Goal: Task Accomplishment & Management: Manage account settings

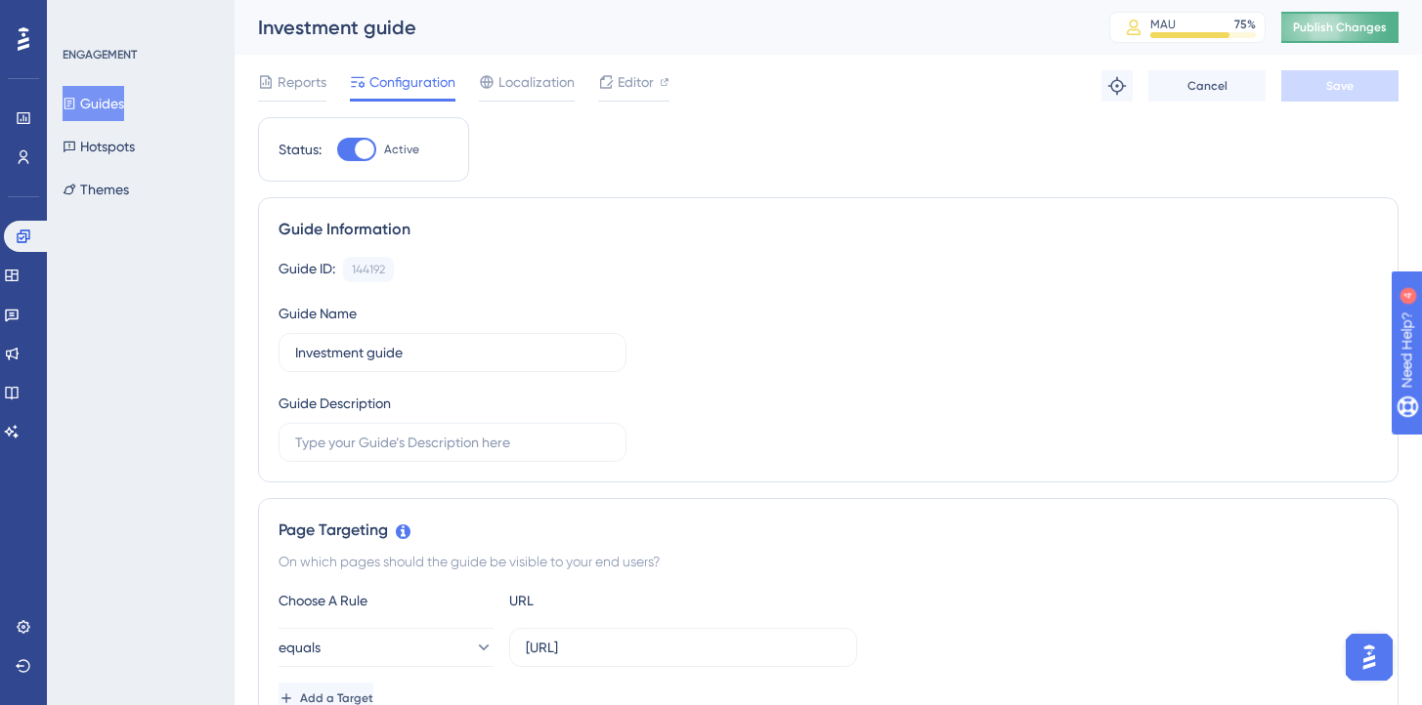
click at [1326, 26] on span "Publish Changes" at bounding box center [1340, 28] width 94 height 16
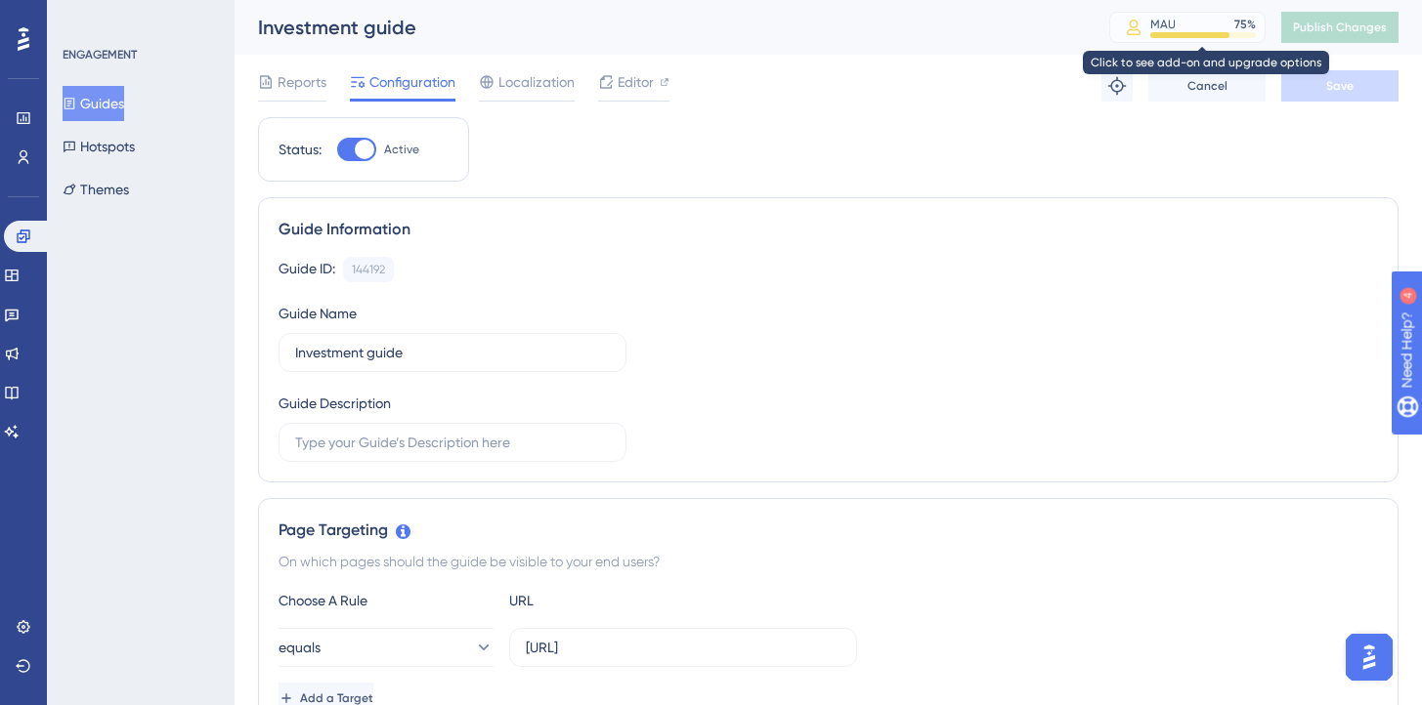
click at [1175, 26] on div "MAU" at bounding box center [1162, 25] width 25 height 16
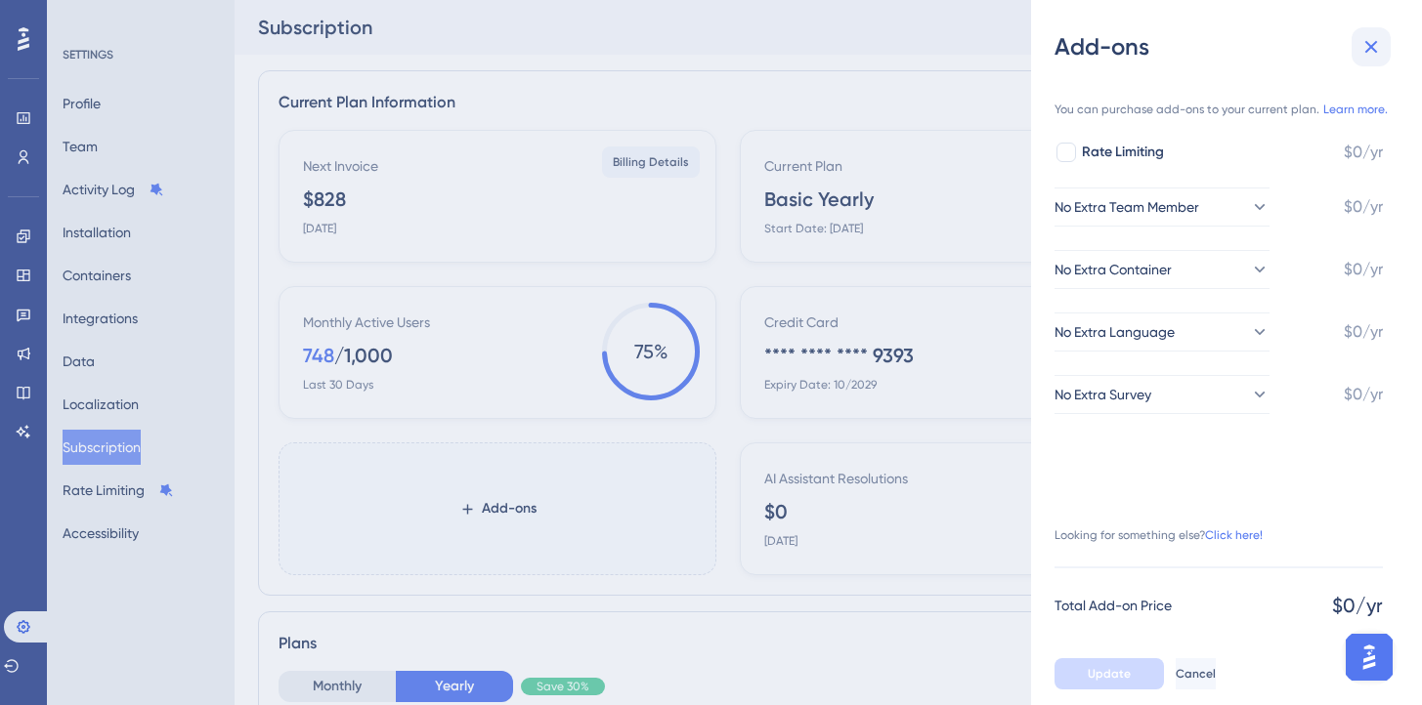
click at [1363, 45] on icon at bounding box center [1370, 46] width 23 height 23
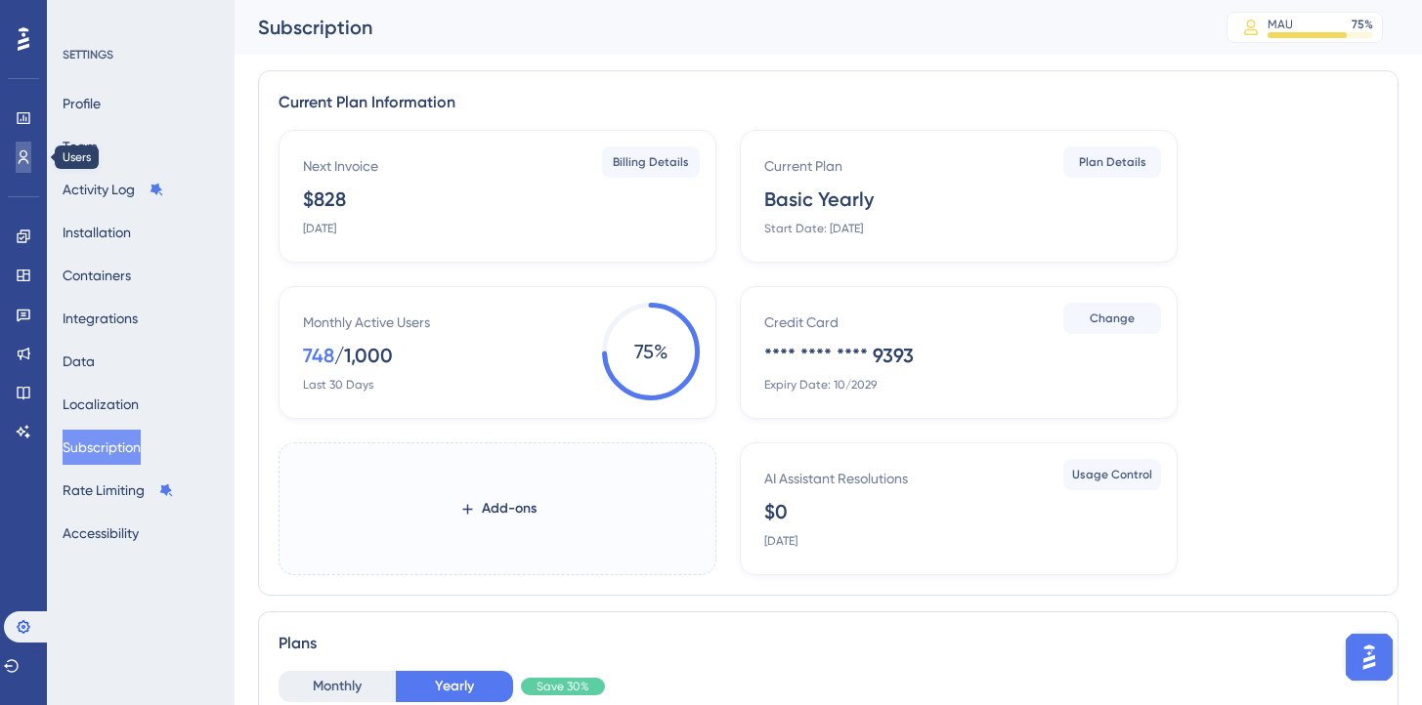
click at [22, 156] on icon at bounding box center [24, 157] width 11 height 14
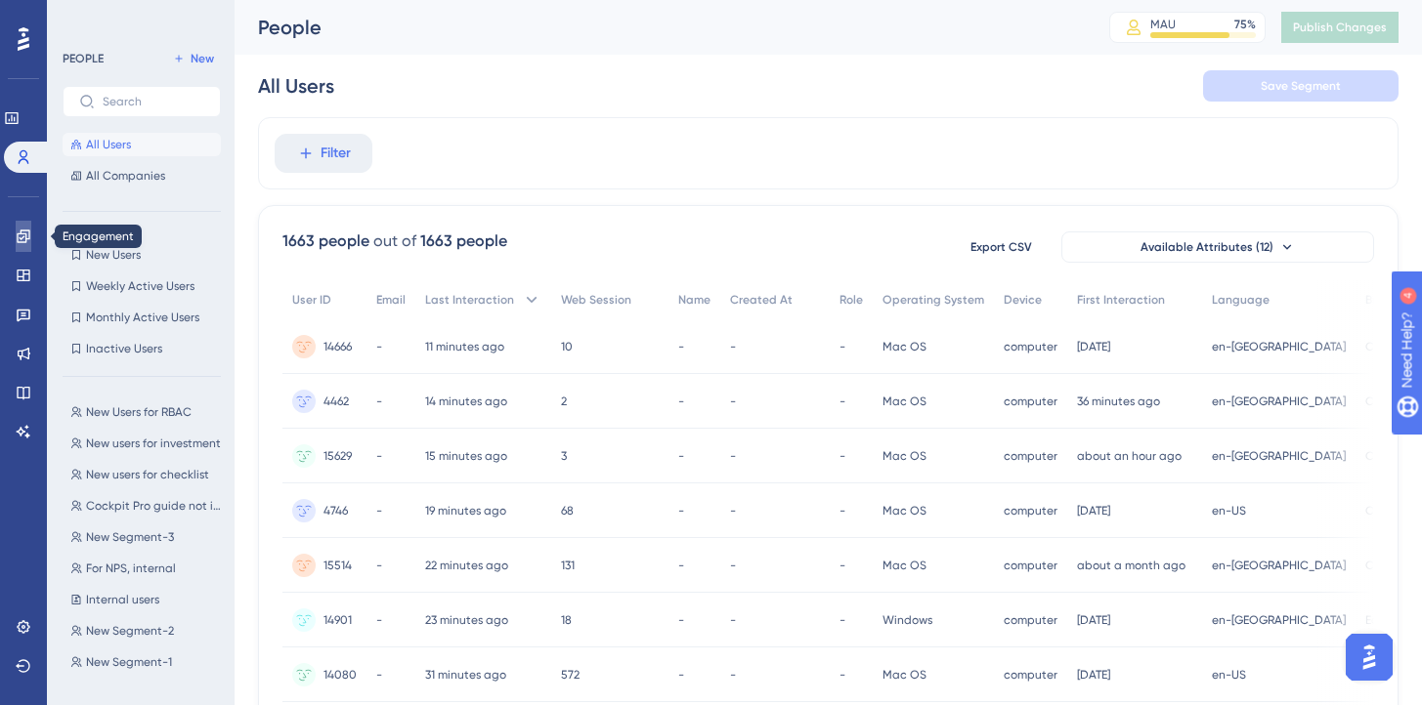
click at [27, 240] on icon at bounding box center [24, 237] width 16 height 16
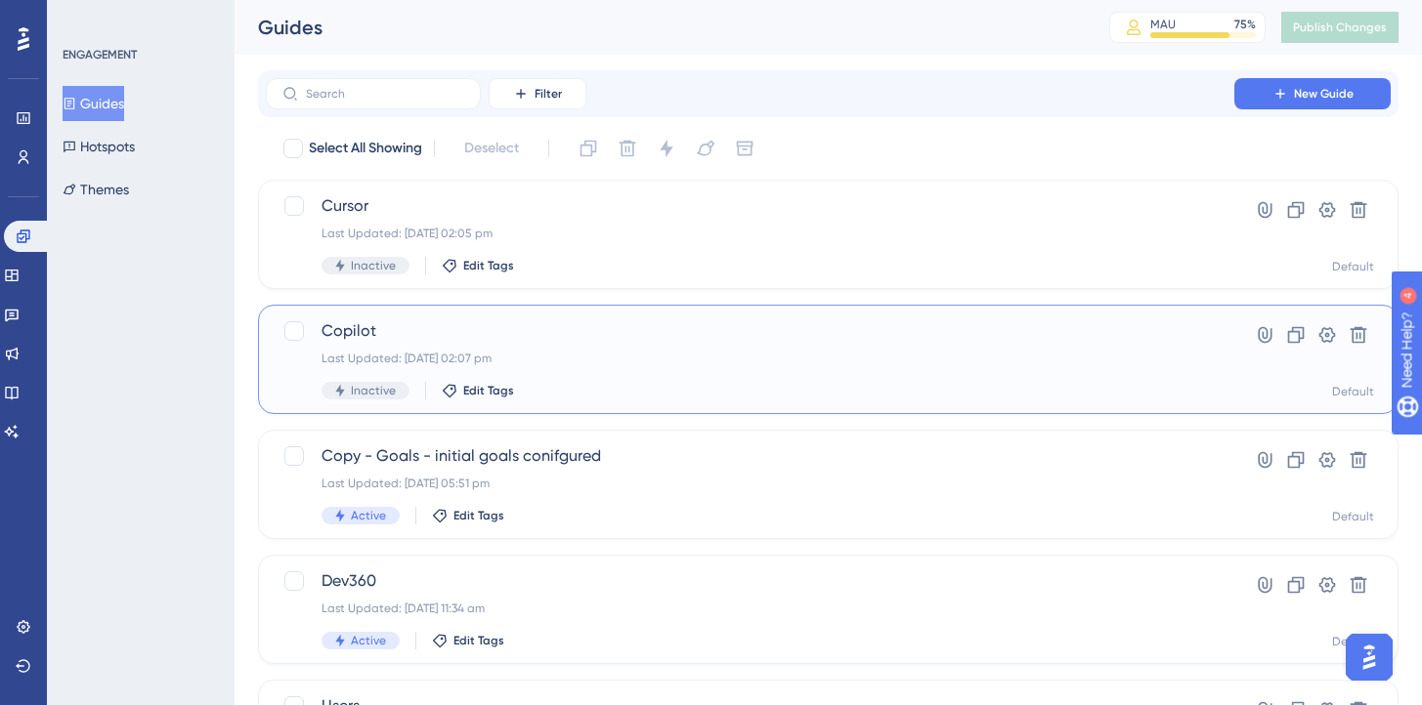
click at [370, 338] on span "Copilot" at bounding box center [749, 331] width 857 height 23
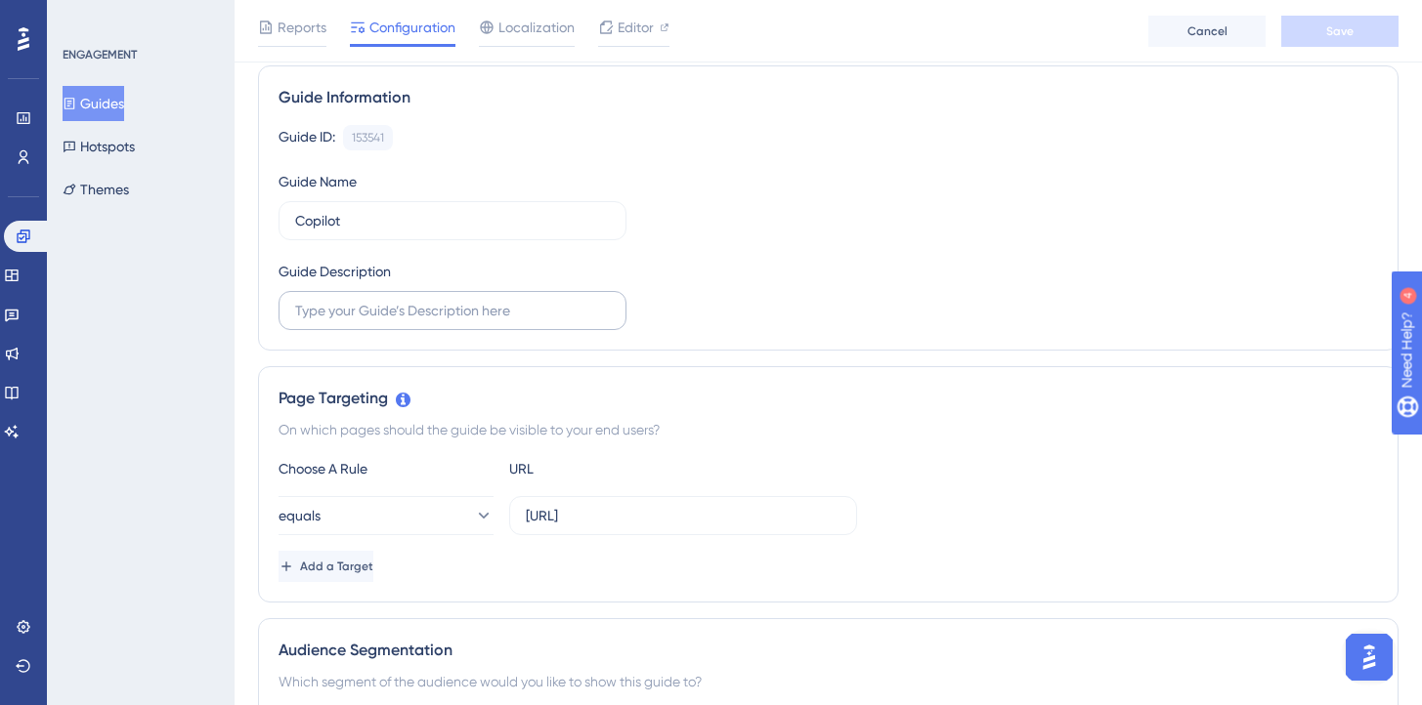
scroll to position [205, 0]
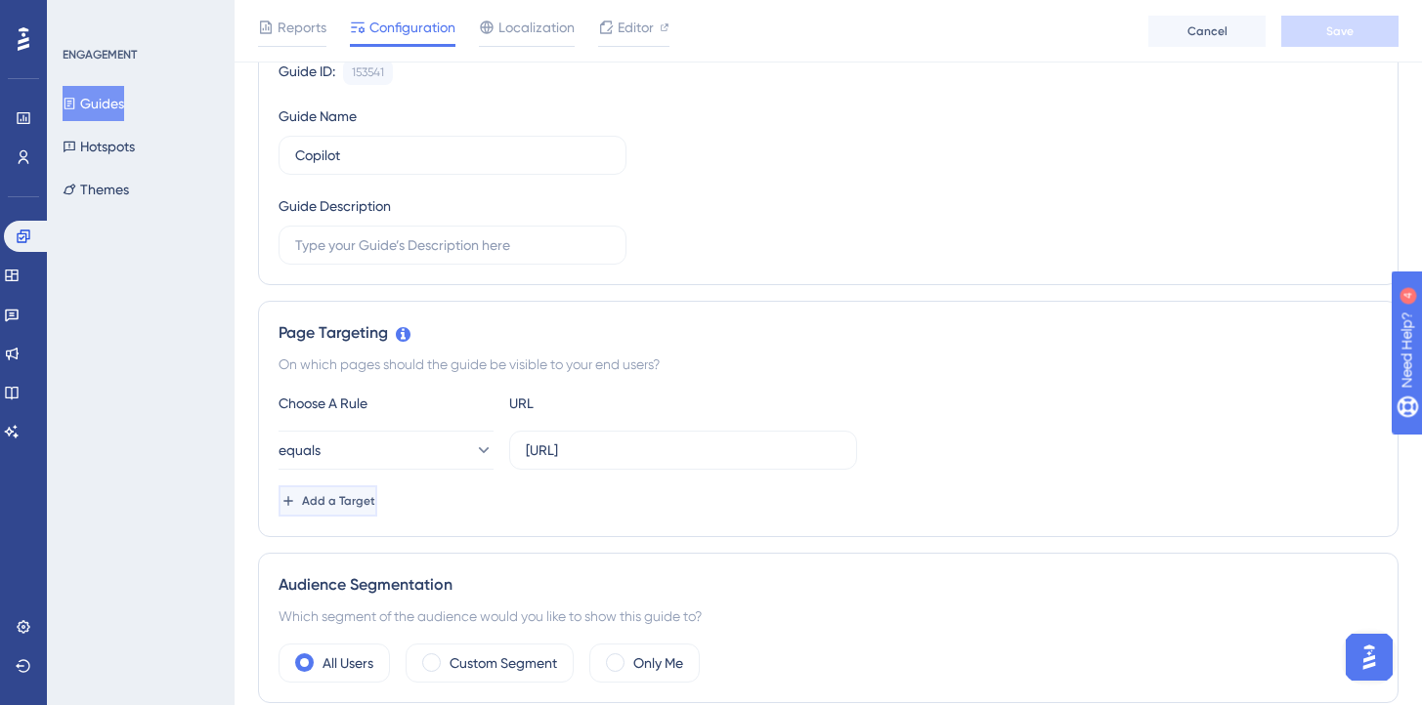
click at [371, 494] on span "Add a Target" at bounding box center [338, 501] width 73 height 16
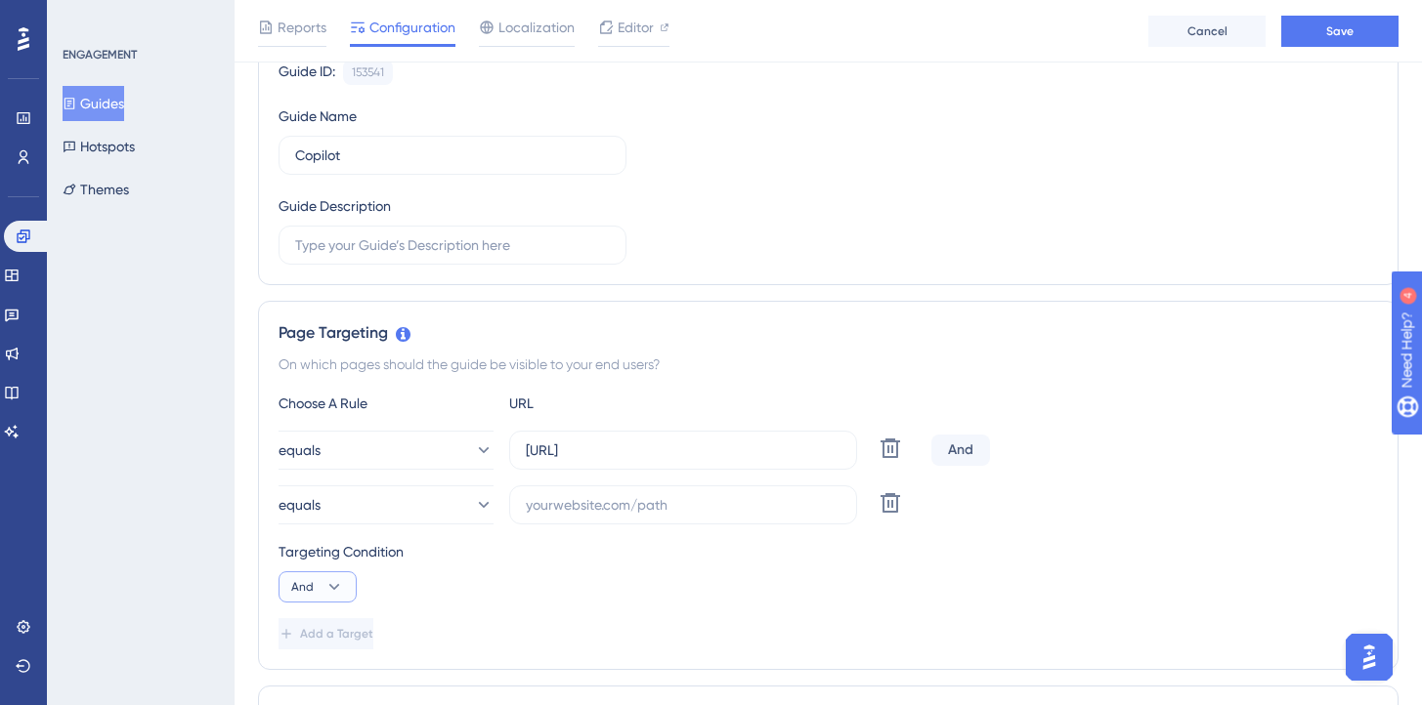
click at [335, 581] on icon at bounding box center [334, 587] width 20 height 20
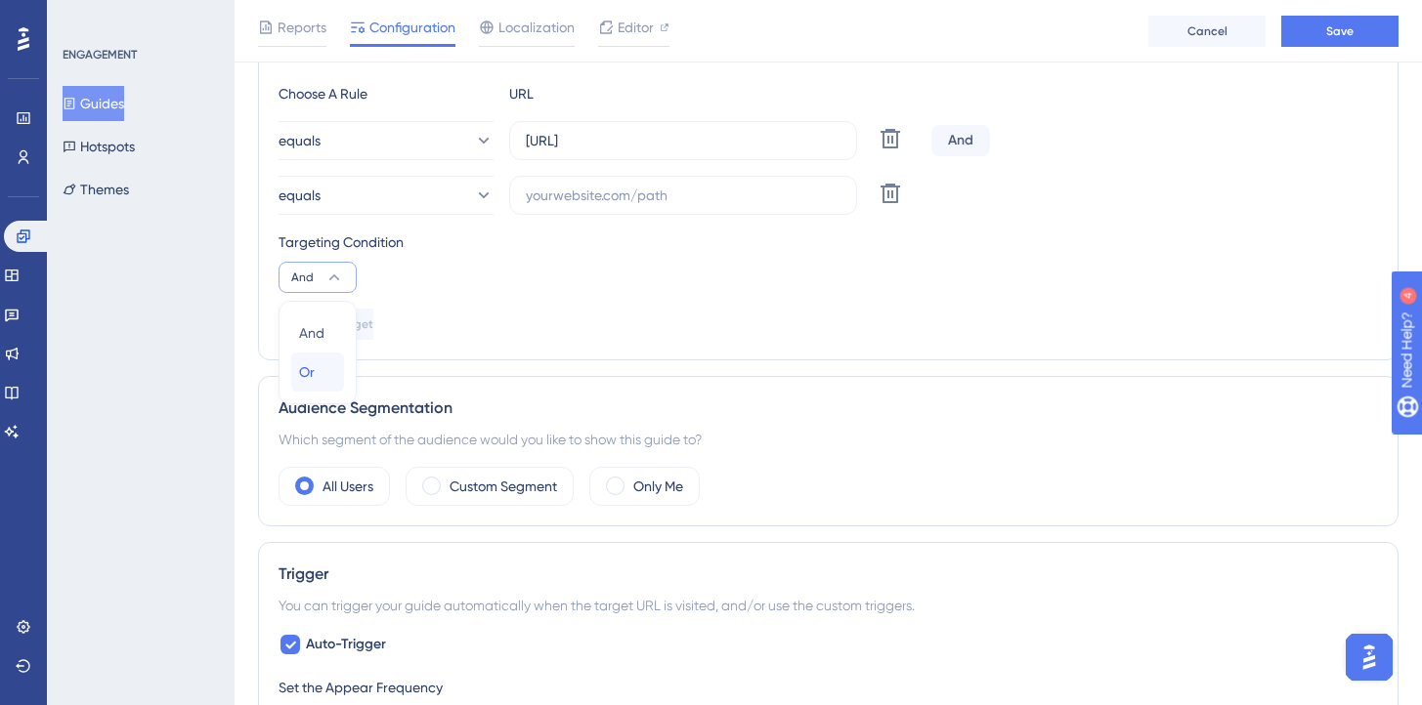
click at [317, 367] on div "Or Or" at bounding box center [317, 372] width 37 height 39
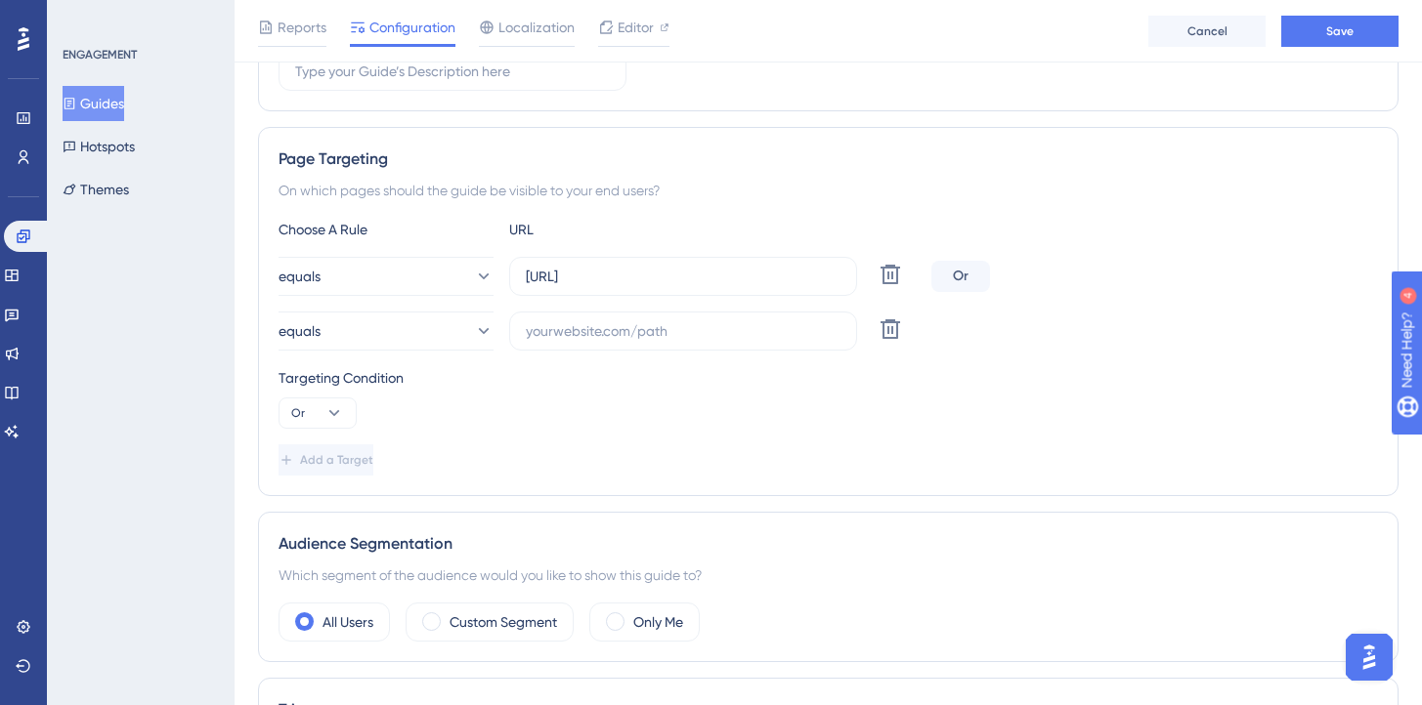
scroll to position [378, 0]
click at [576, 346] on label at bounding box center [683, 332] width 348 height 39
click at [576, 343] on input "text" at bounding box center [683, 331] width 315 height 21
paste input "[URL]"
click at [581, 334] on input "[URL]" at bounding box center [683, 331] width 315 height 21
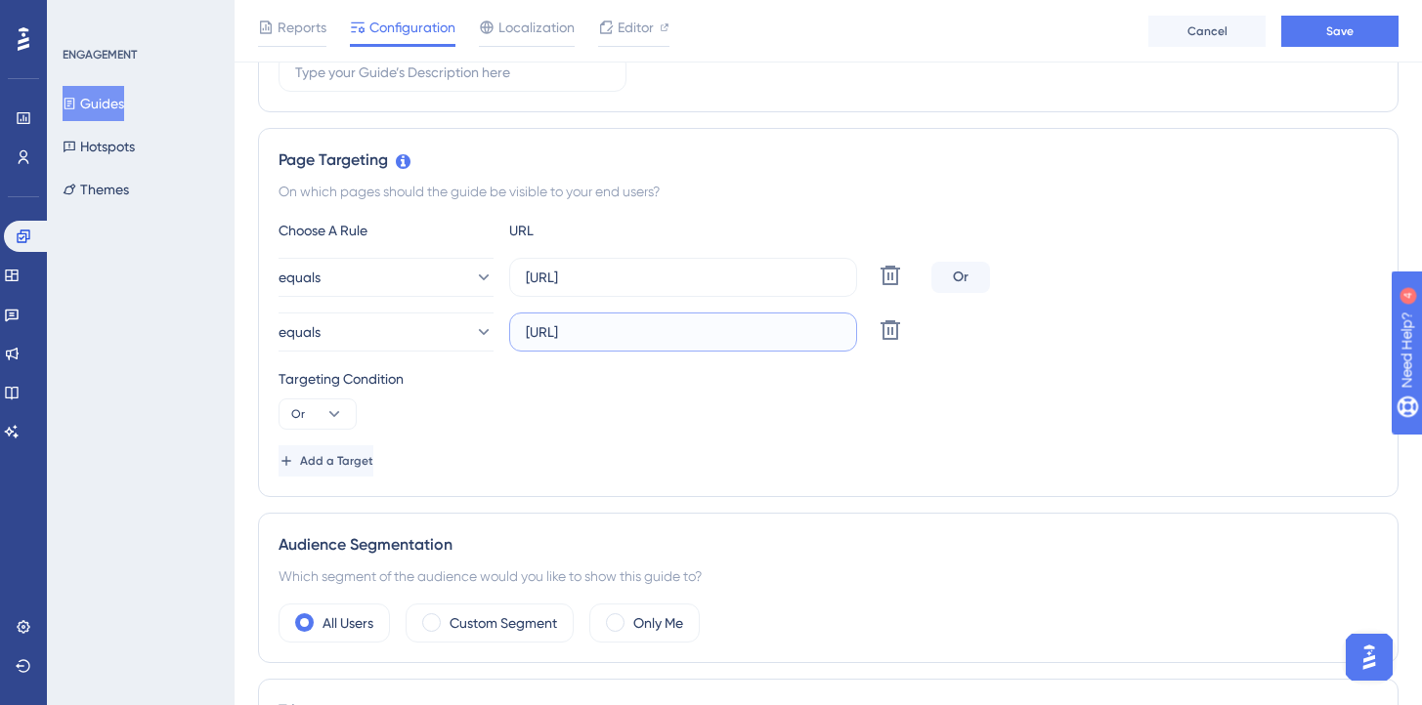
click at [643, 334] on input "[URL]" at bounding box center [683, 331] width 315 height 21
click at [647, 325] on input "[URL]" at bounding box center [683, 331] width 315 height 21
drag, startPoint x: 648, startPoint y: 331, endPoint x: 583, endPoint y: 333, distance: 64.5
click at [583, 333] on input "[URL]" at bounding box center [683, 331] width 315 height 21
click at [613, 333] on input "[URL]" at bounding box center [683, 331] width 315 height 21
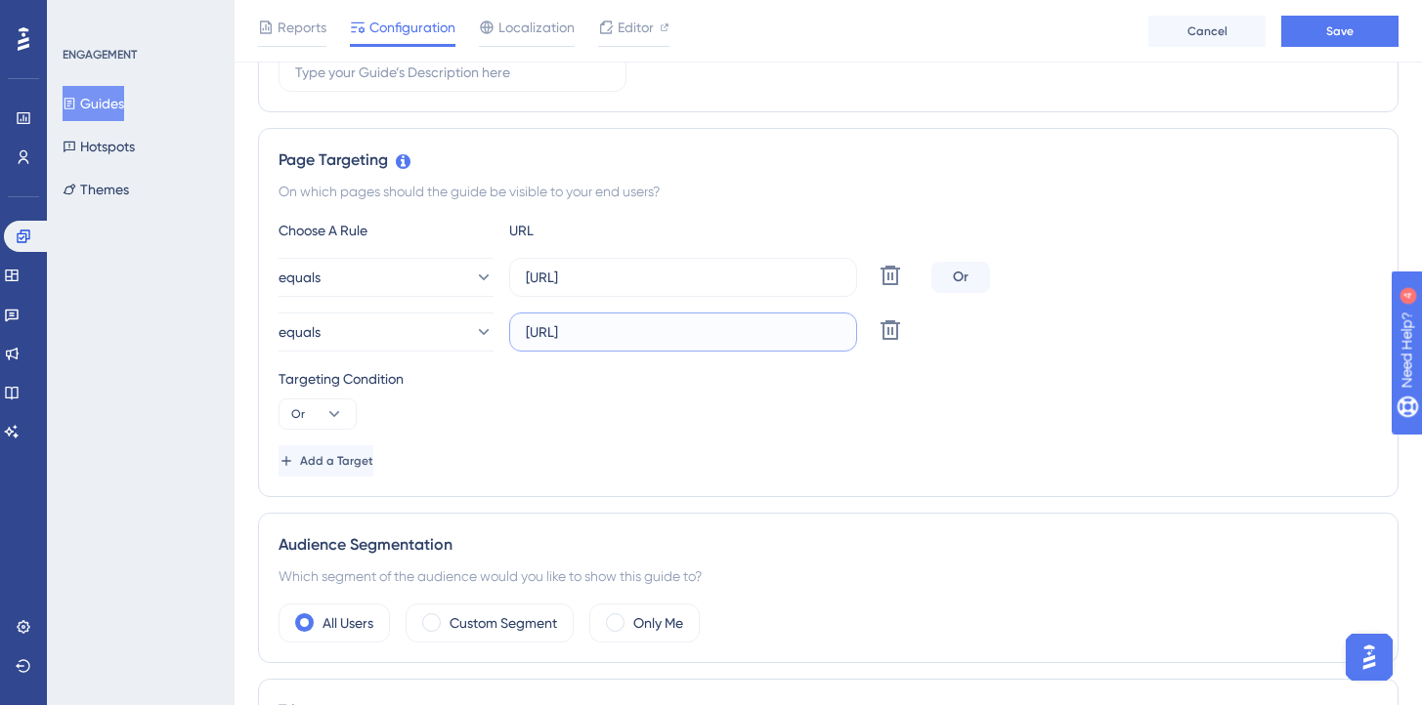
click at [613, 333] on input "[URL]" at bounding box center [683, 331] width 315 height 21
type input "[URL]"
click at [375, 457] on span "Add a Target" at bounding box center [338, 461] width 73 height 16
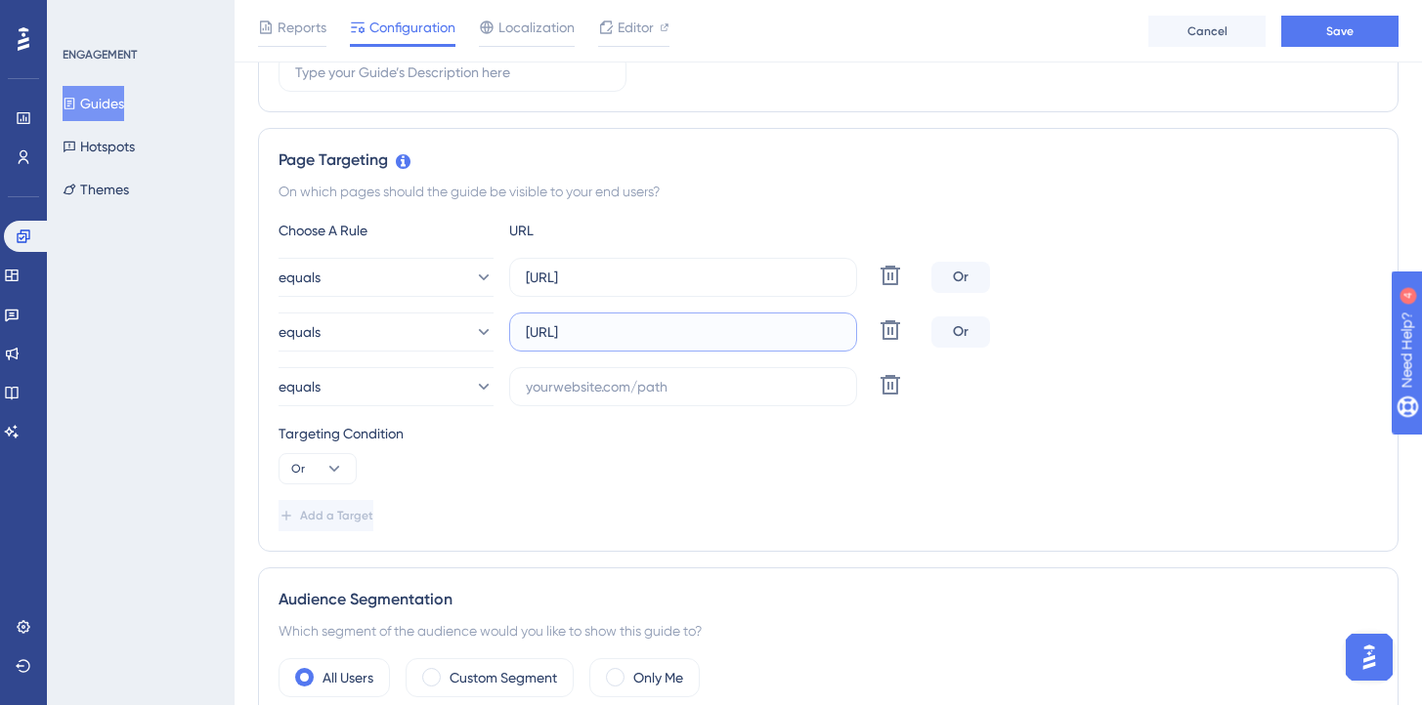
click at [558, 329] on input "[URL]" at bounding box center [683, 331] width 315 height 21
click at [571, 388] on input "text" at bounding box center [683, 386] width 315 height 21
paste input "[URL]"
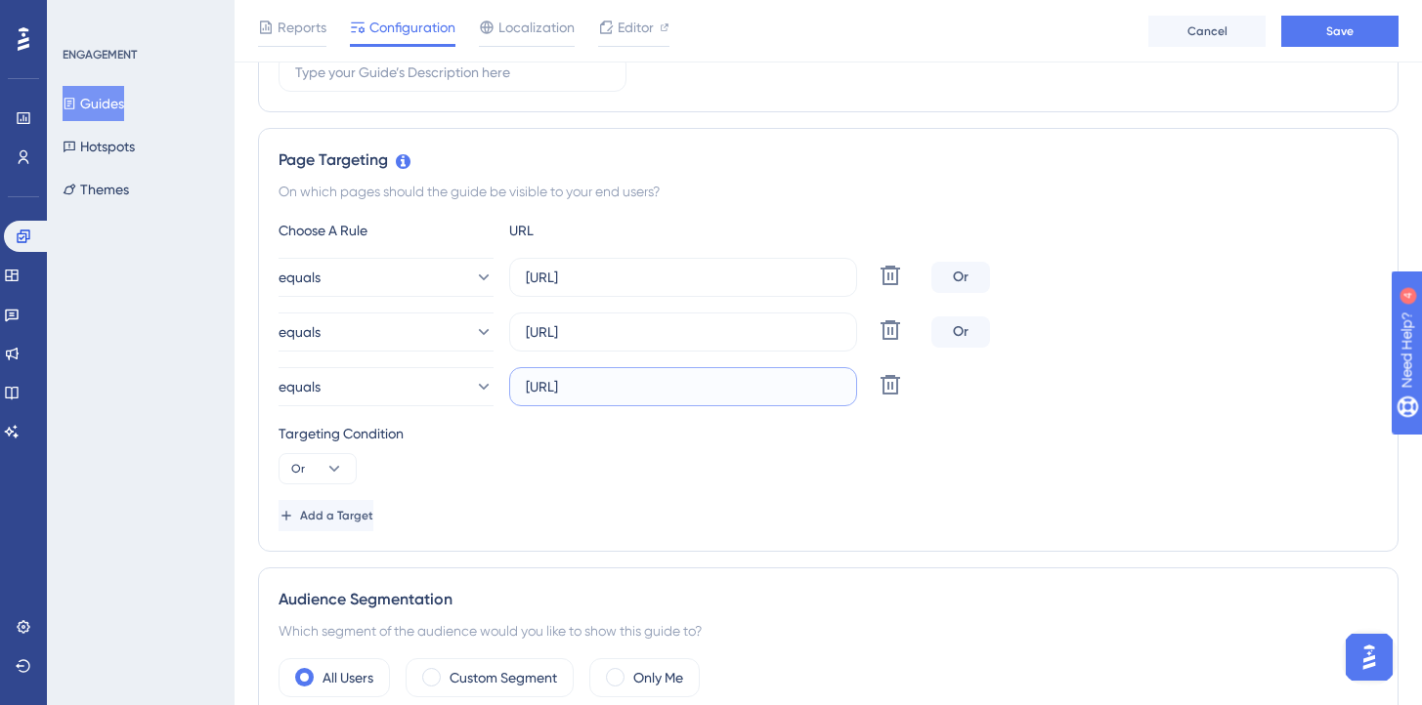
scroll to position [0, 0]
click at [555, 386] on input "[URL]" at bounding box center [683, 386] width 315 height 21
drag, startPoint x: 720, startPoint y: 386, endPoint x: 567, endPoint y: 389, distance: 153.4
click at [567, 389] on input "[URL]" at bounding box center [683, 386] width 315 height 21
type input "[URL]"
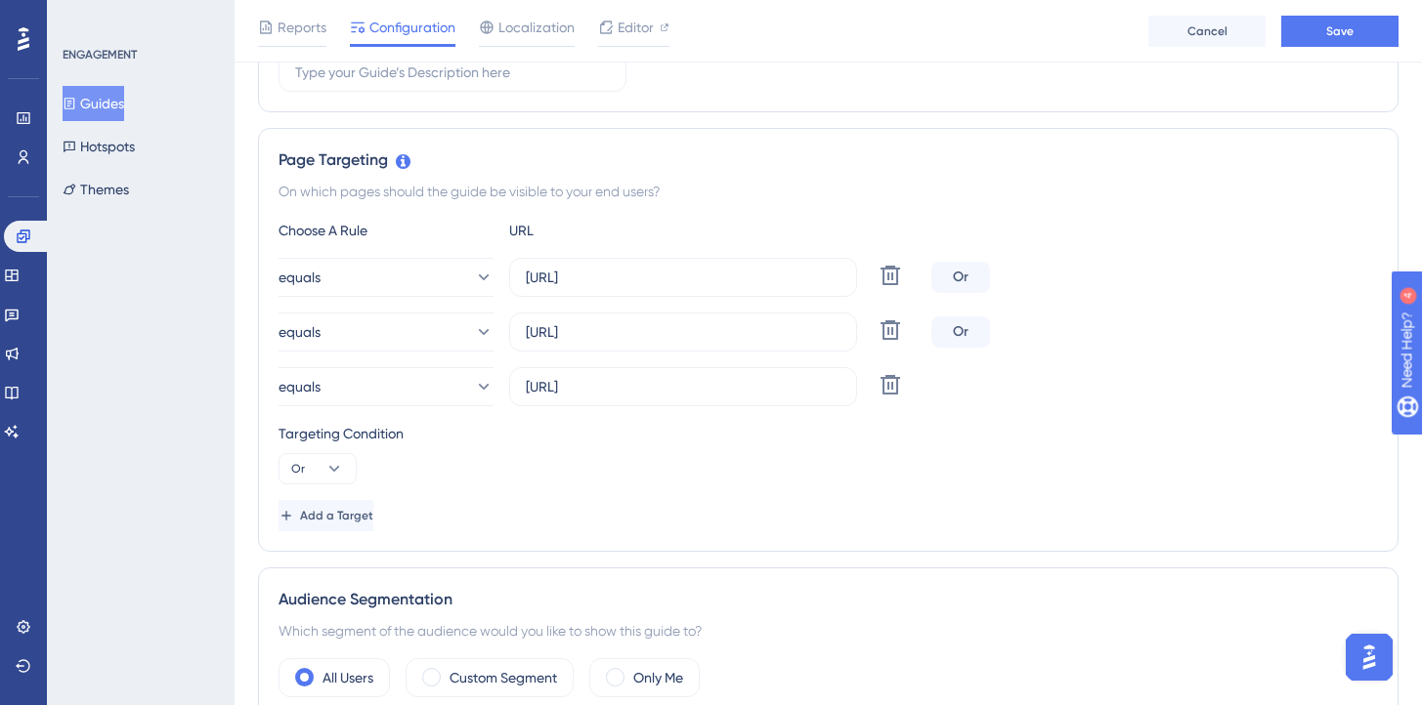
click at [878, 457] on div "Targeting Condition Or" at bounding box center [827, 453] width 1099 height 63
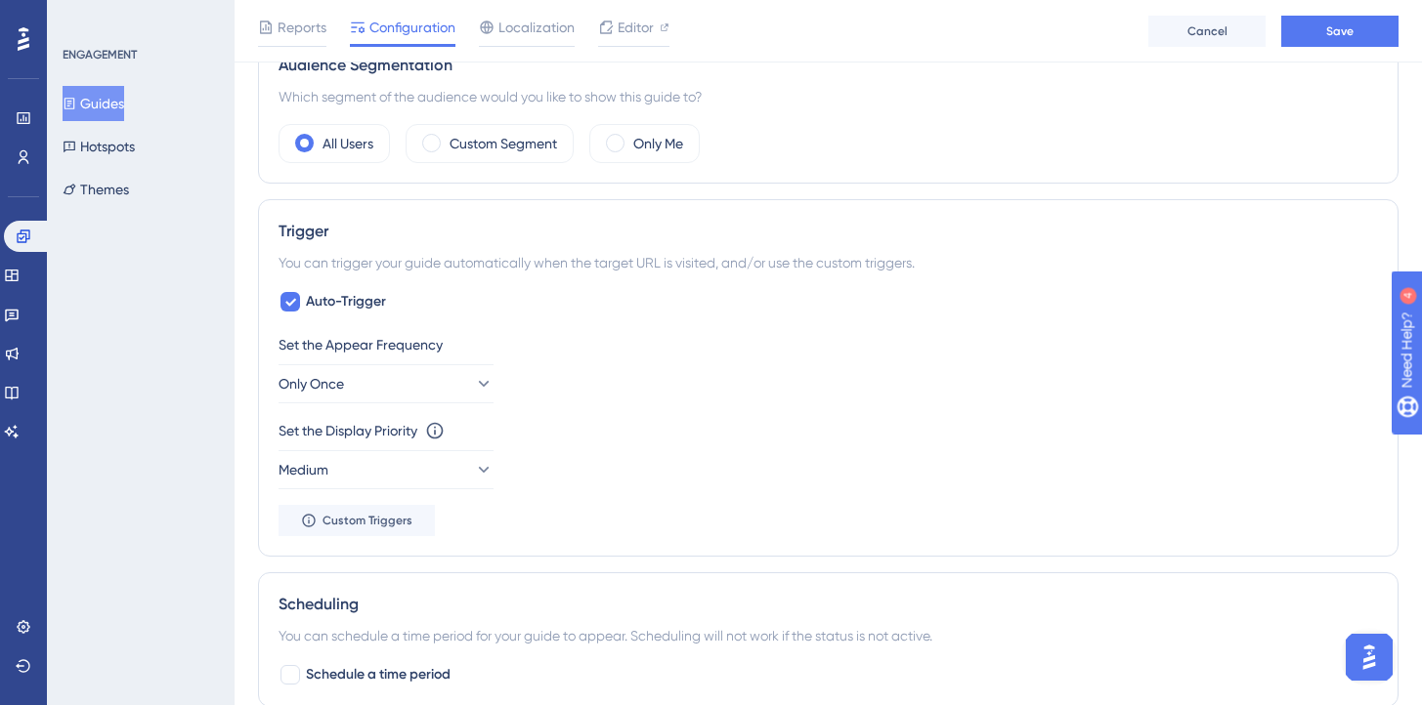
scroll to position [952, 0]
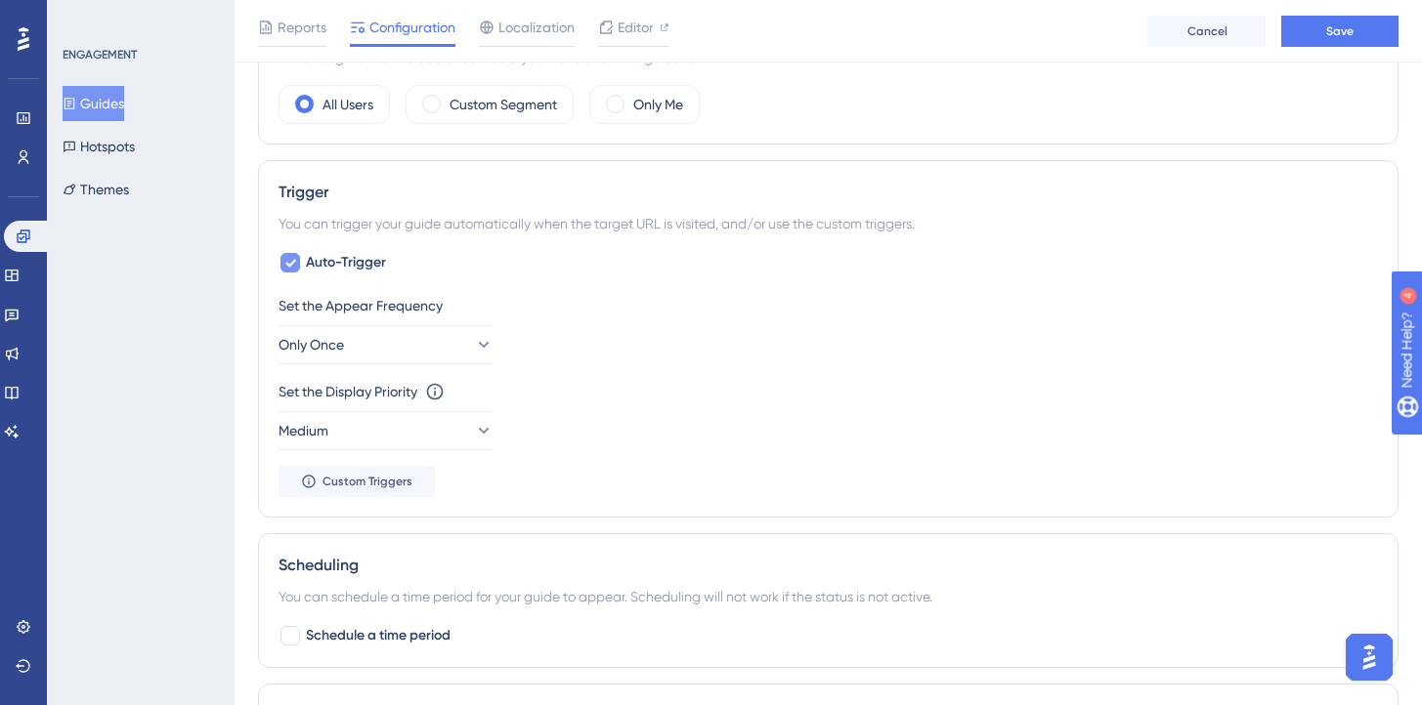
click at [295, 266] on icon at bounding box center [290, 263] width 12 height 16
checkbox input "false"
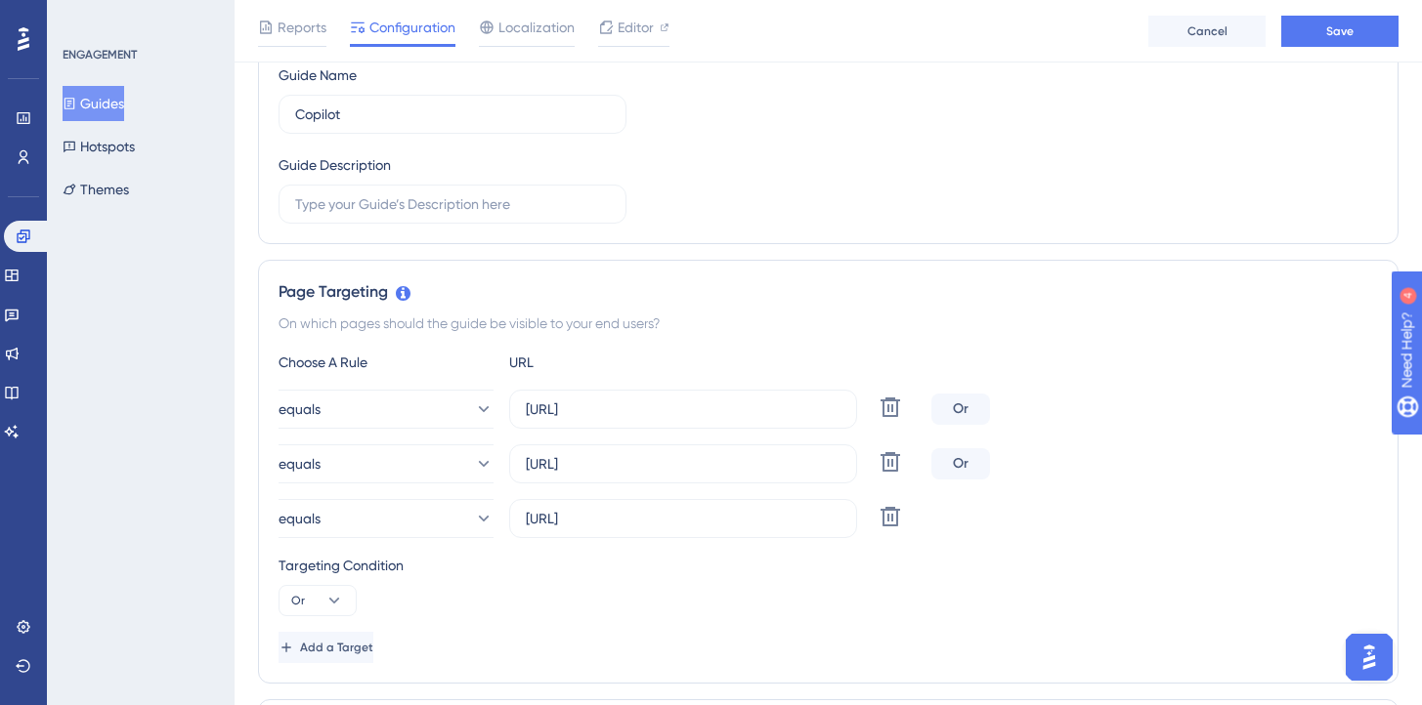
scroll to position [0, 0]
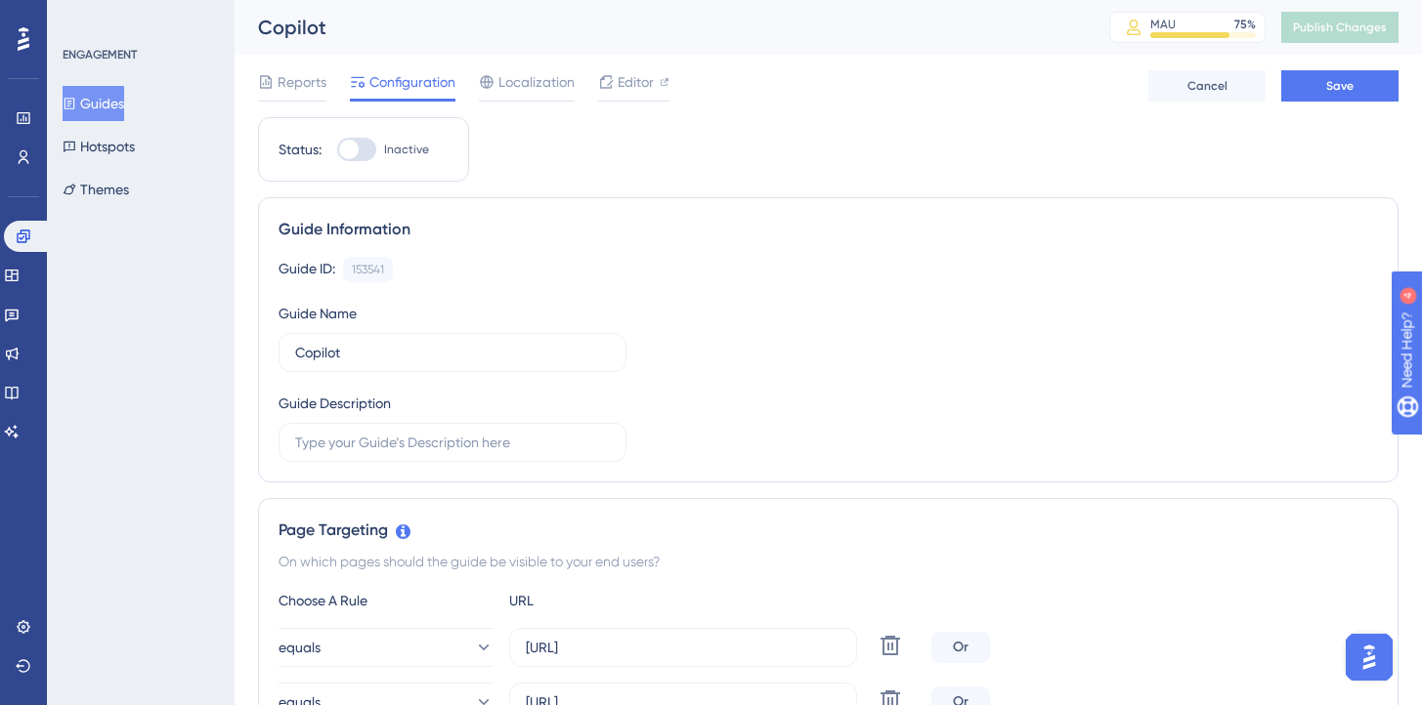
click at [353, 149] on div at bounding box center [349, 150] width 20 height 20
click at [337, 149] on input "Inactive" at bounding box center [336, 149] width 1 height 1
checkbox input "true"
click at [1342, 75] on button "Save" at bounding box center [1339, 85] width 117 height 31
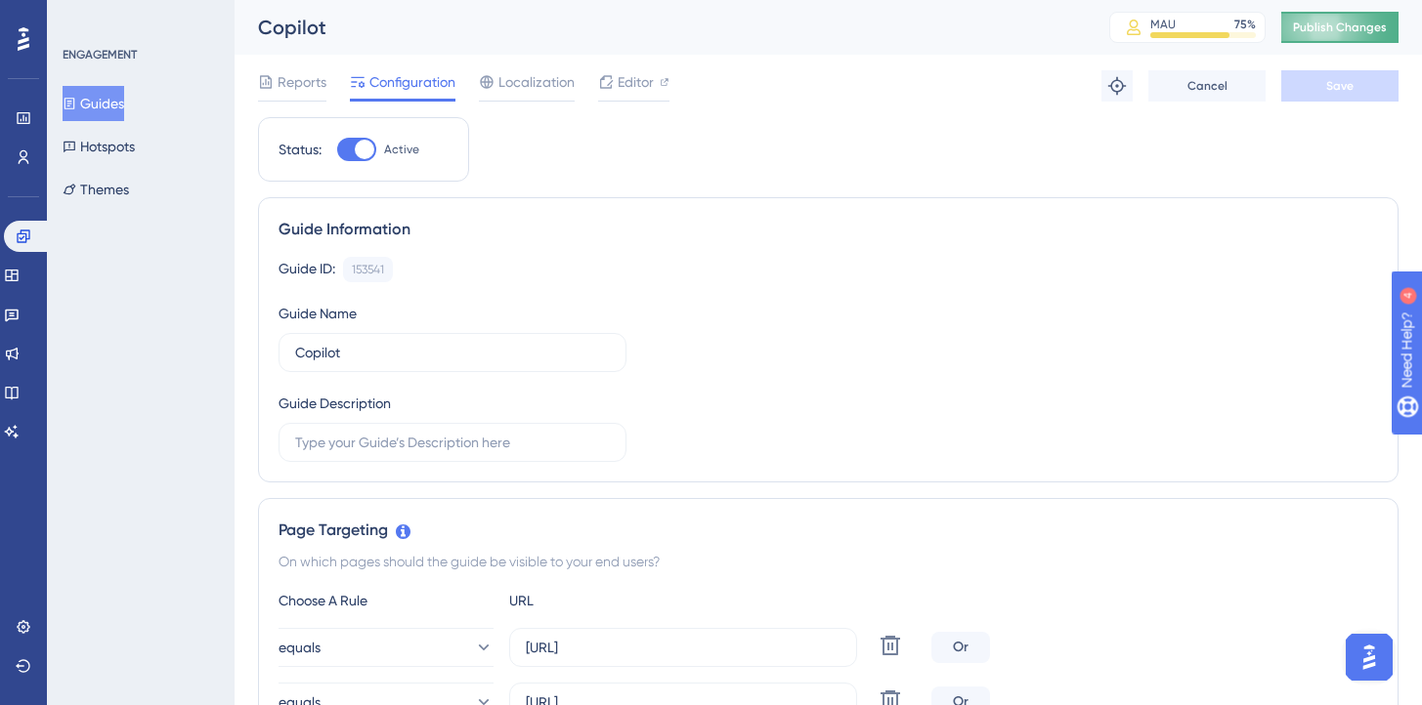
click at [1368, 27] on button "Publish Changes" at bounding box center [1339, 27] width 117 height 31
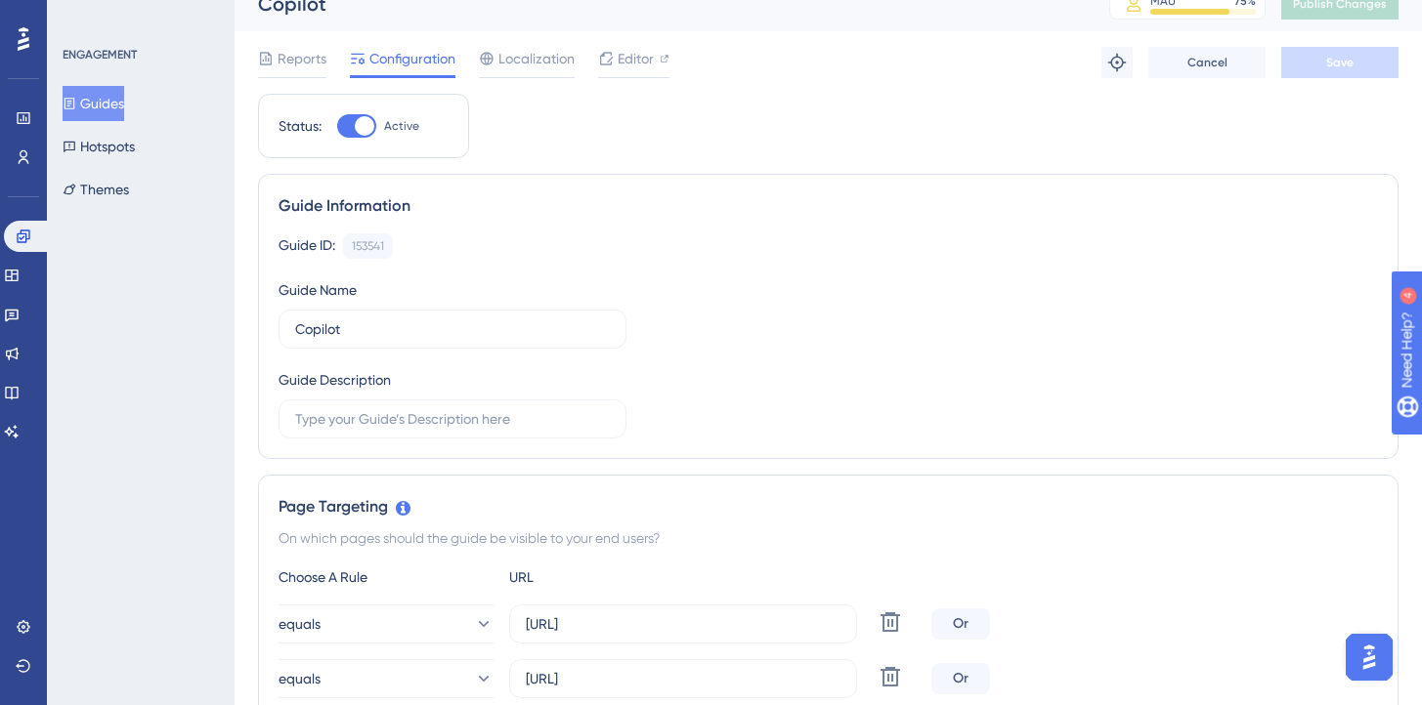
scroll to position [11, 0]
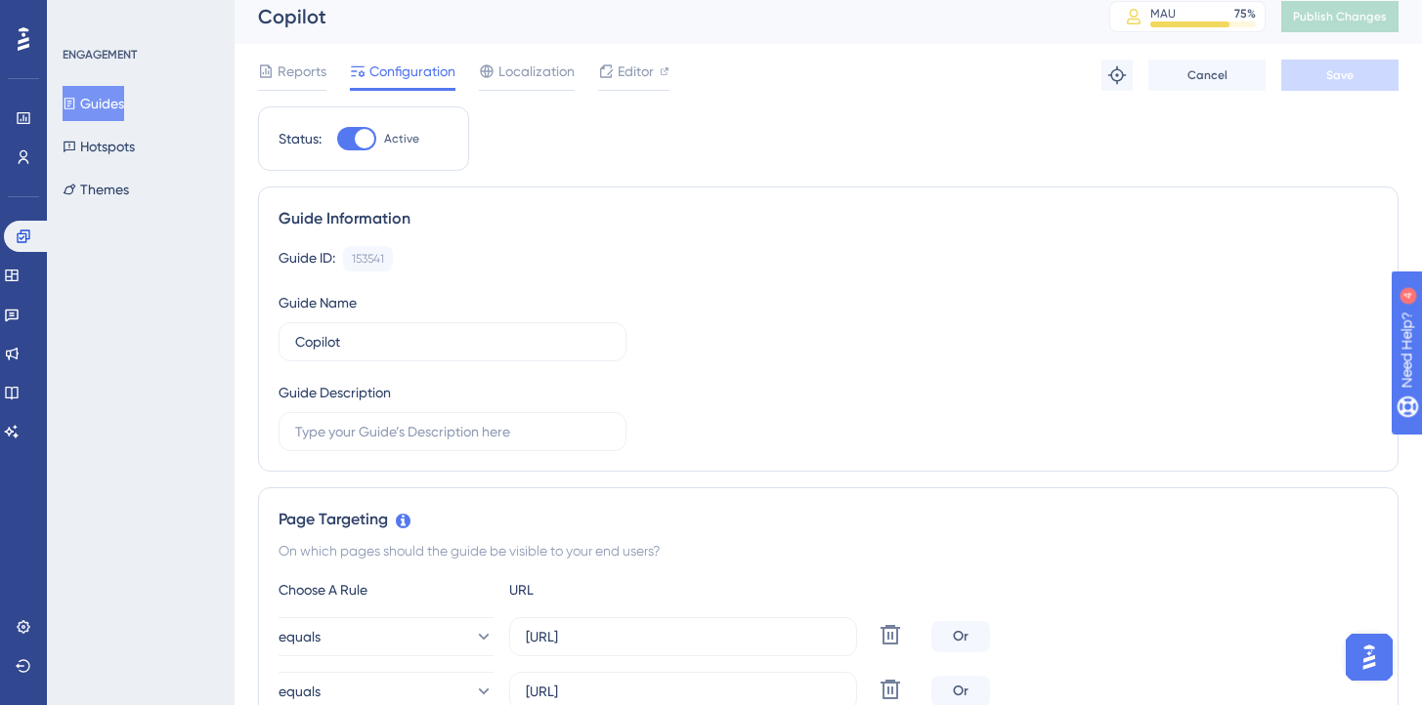
click at [100, 99] on button "Guides" at bounding box center [94, 103] width 62 height 35
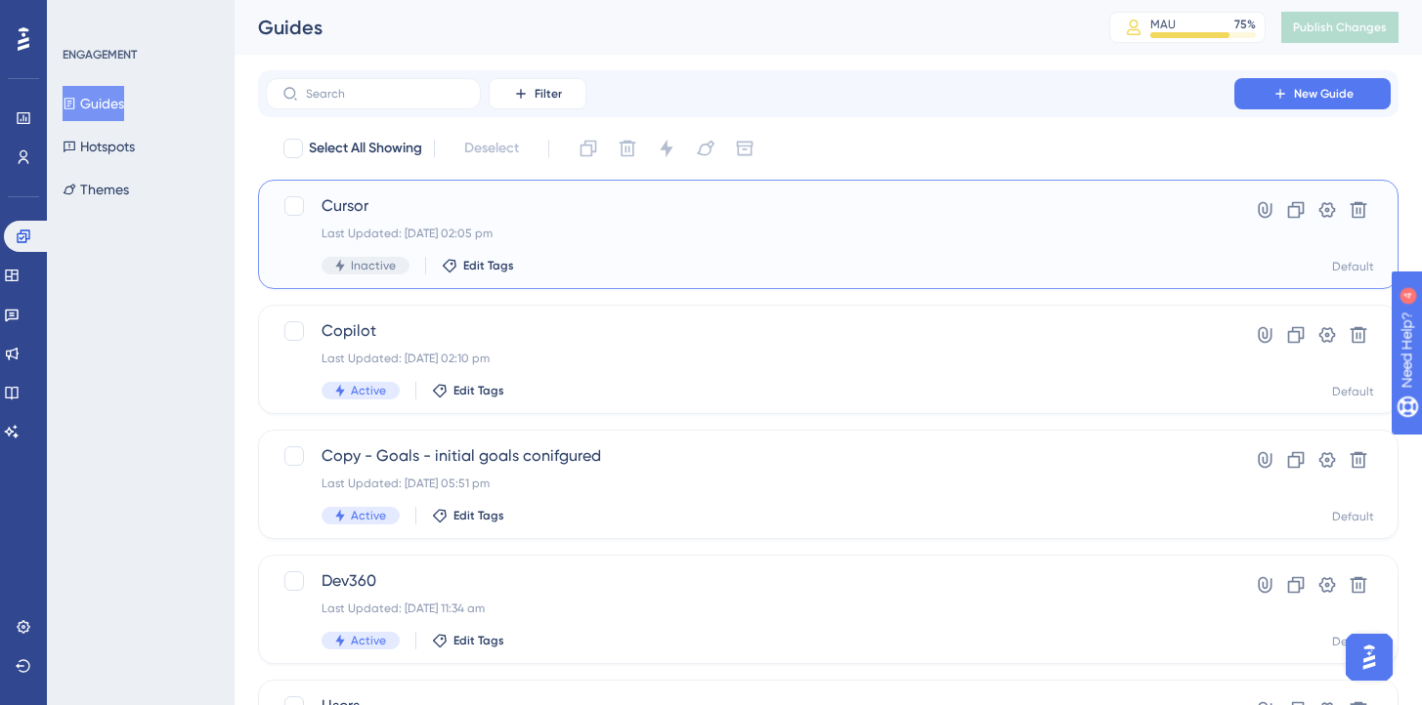
click at [545, 244] on div "Cursor Last Updated: [DATE] 02:05 pm Inactive Edit Tags" at bounding box center [749, 234] width 857 height 80
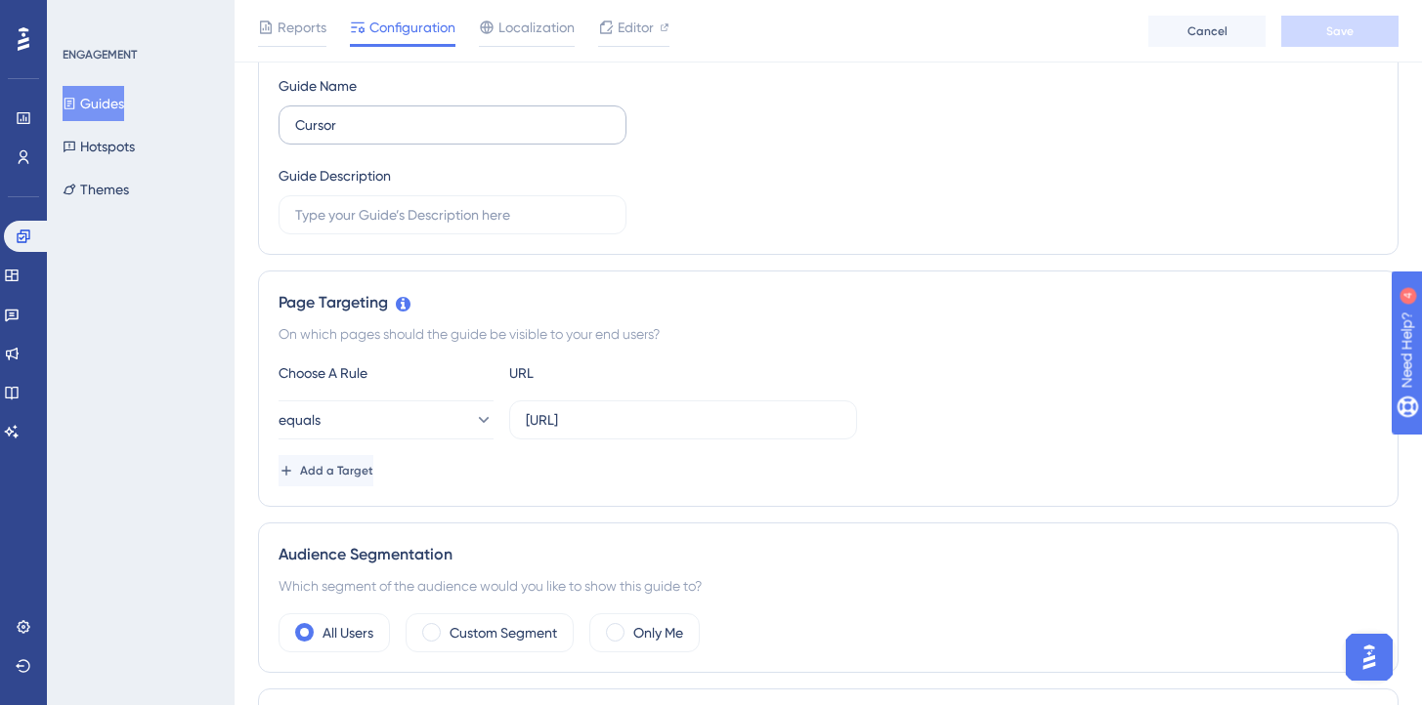
scroll to position [261, 0]
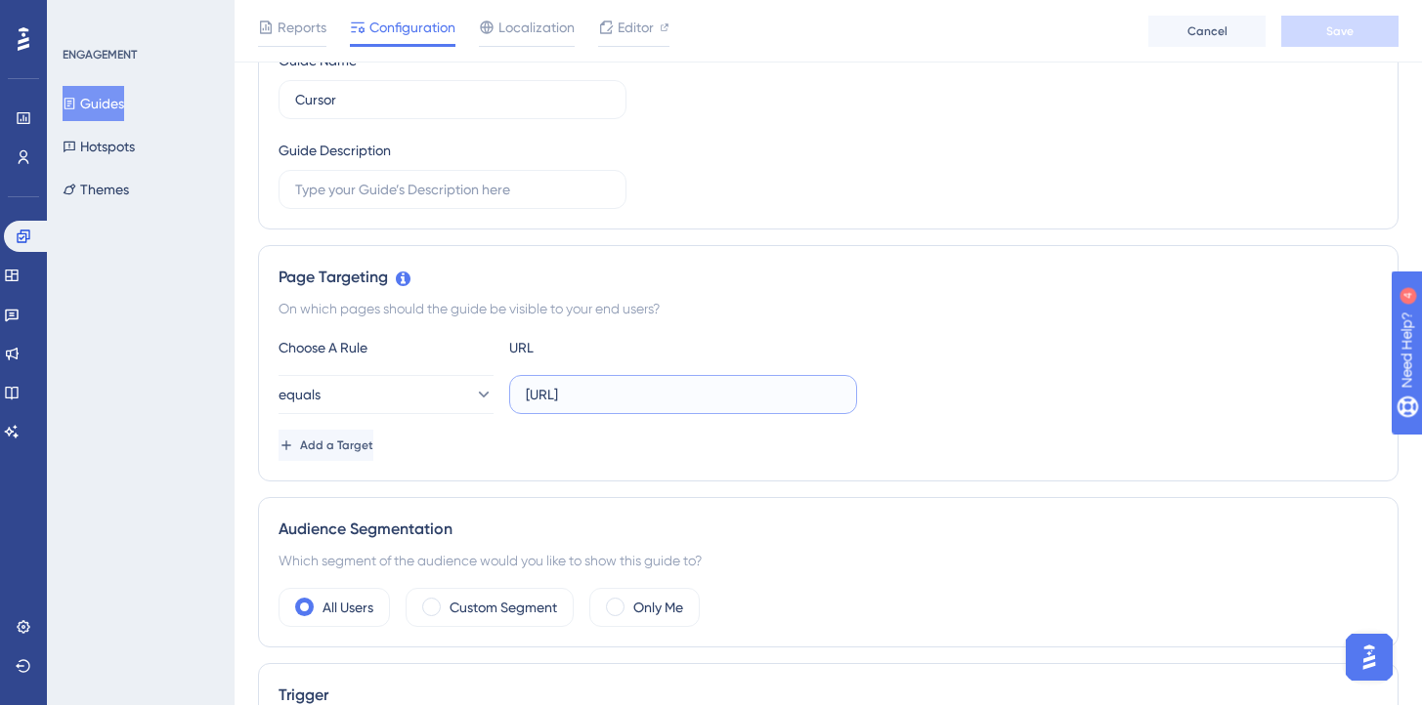
click at [592, 396] on input "[URL]" at bounding box center [683, 394] width 315 height 21
click at [652, 430] on div "Add a Target" at bounding box center [827, 445] width 1099 height 31
click at [369, 449] on span "Add a Target" at bounding box center [336, 446] width 73 height 16
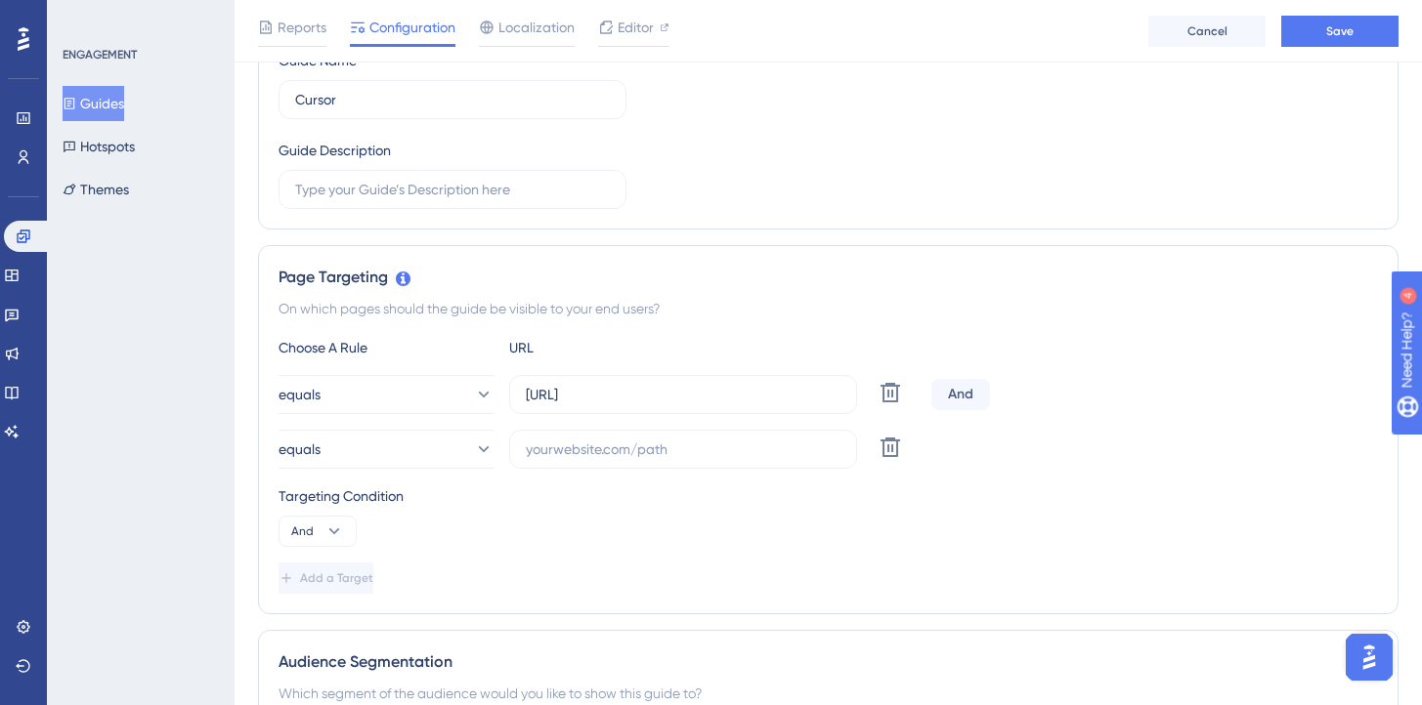
click at [963, 380] on div "And" at bounding box center [960, 394] width 59 height 31
click at [327, 512] on div "Targeting Condition And" at bounding box center [827, 516] width 1099 height 63
click at [327, 522] on icon at bounding box center [334, 532] width 20 height 20
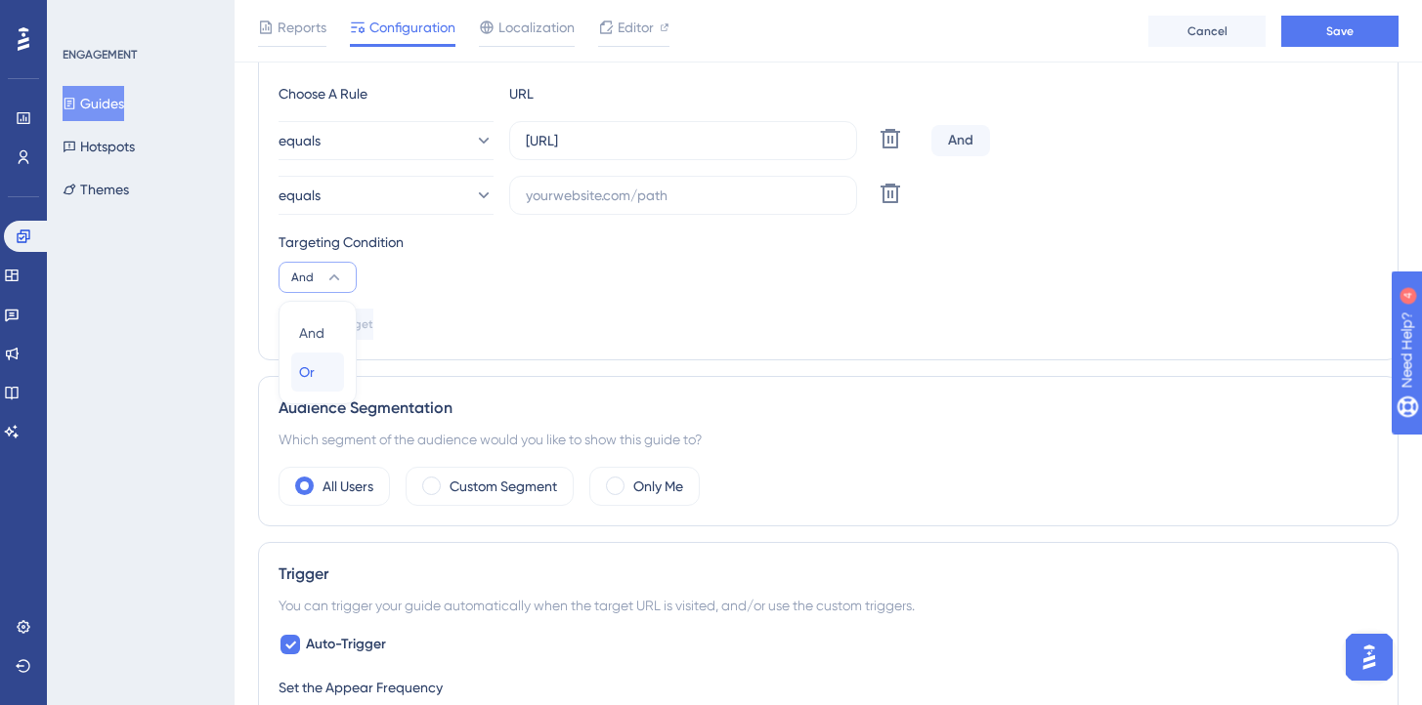
click at [310, 369] on span "Or" at bounding box center [307, 372] width 16 height 23
click at [632, 182] on label at bounding box center [683, 195] width 348 height 39
click at [632, 185] on input "text" at bounding box center [683, 195] width 315 height 21
paste input "[URL]"
click at [615, 197] on input "[URL]" at bounding box center [683, 195] width 315 height 21
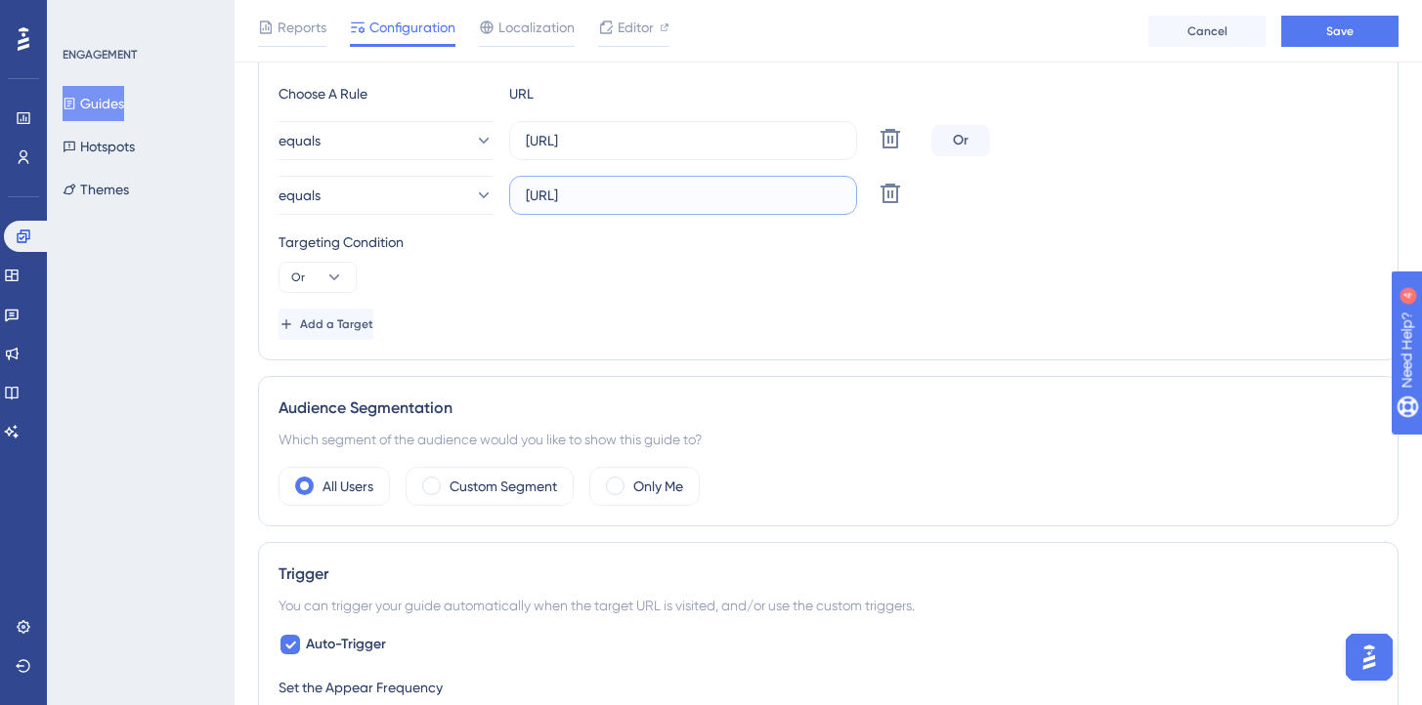
click at [625, 193] on input "[URL]" at bounding box center [683, 195] width 315 height 21
type input "[URL]"
click at [375, 320] on span "Add a Target" at bounding box center [338, 325] width 73 height 16
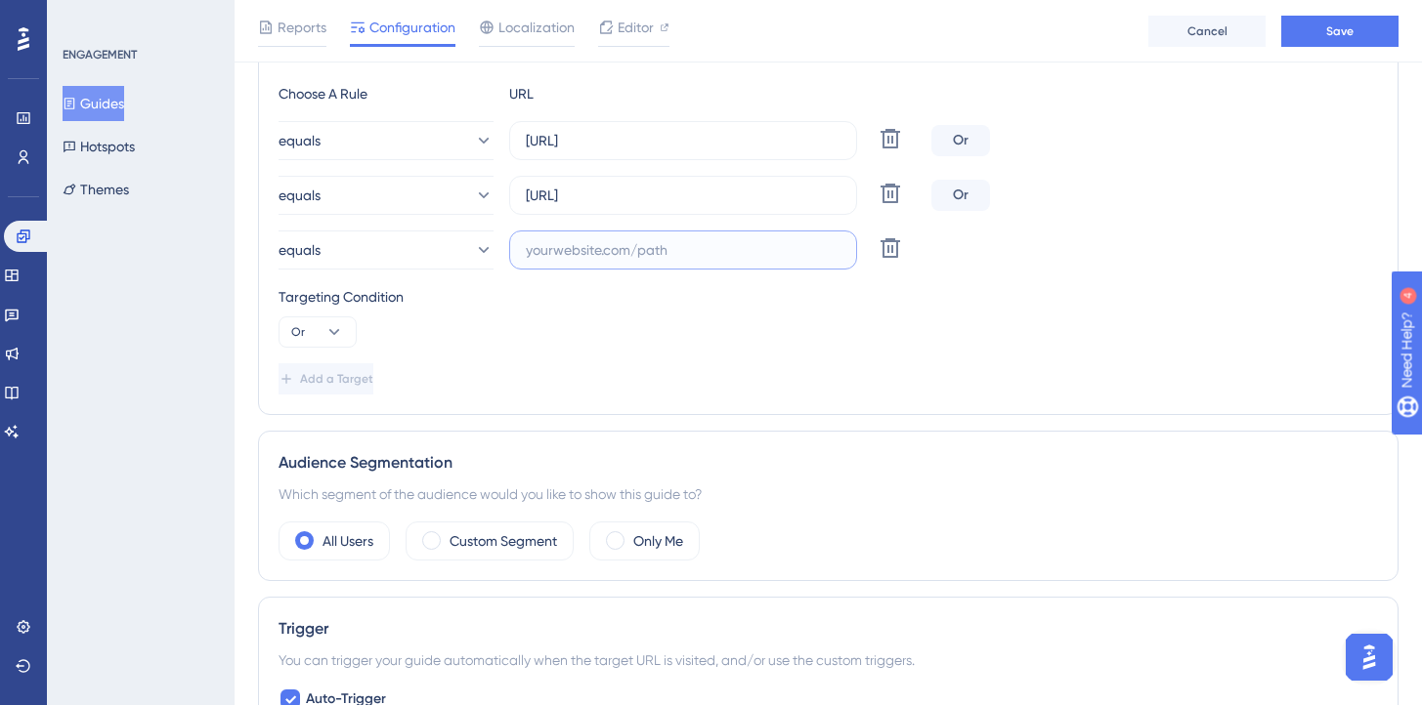
click at [621, 243] on input "text" at bounding box center [683, 249] width 315 height 21
paste input "[URL]"
click at [555, 248] on input "[URL]" at bounding box center [683, 249] width 315 height 21
drag, startPoint x: 641, startPoint y: 249, endPoint x: 571, endPoint y: 248, distance: 70.4
click at [571, 248] on input "[URL]" at bounding box center [683, 249] width 315 height 21
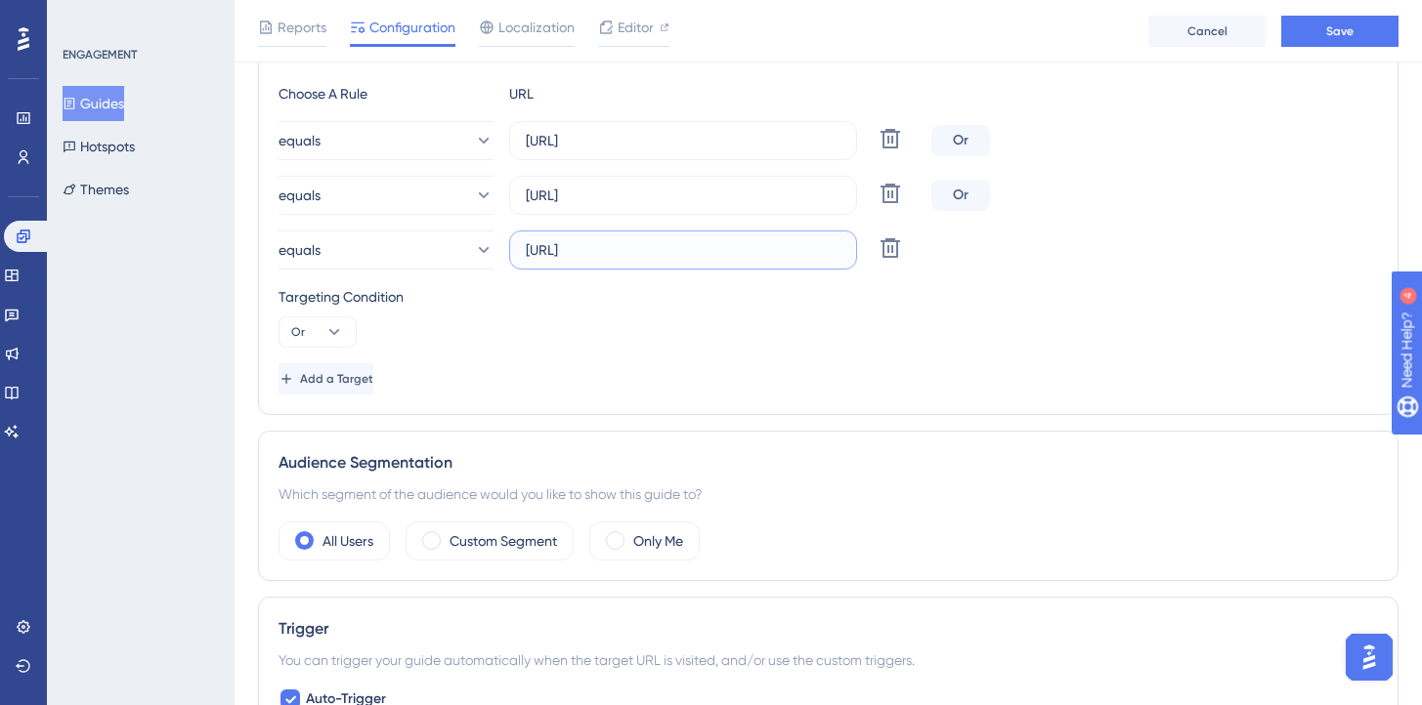
type input "[URL]"
click at [905, 306] on div "Targeting Condition" at bounding box center [827, 296] width 1099 height 23
click at [1329, 49] on div "Reports Configuration Localization Editor Cancel Save" at bounding box center [827, 31] width 1187 height 63
click at [1329, 43] on button "Save" at bounding box center [1339, 31] width 117 height 31
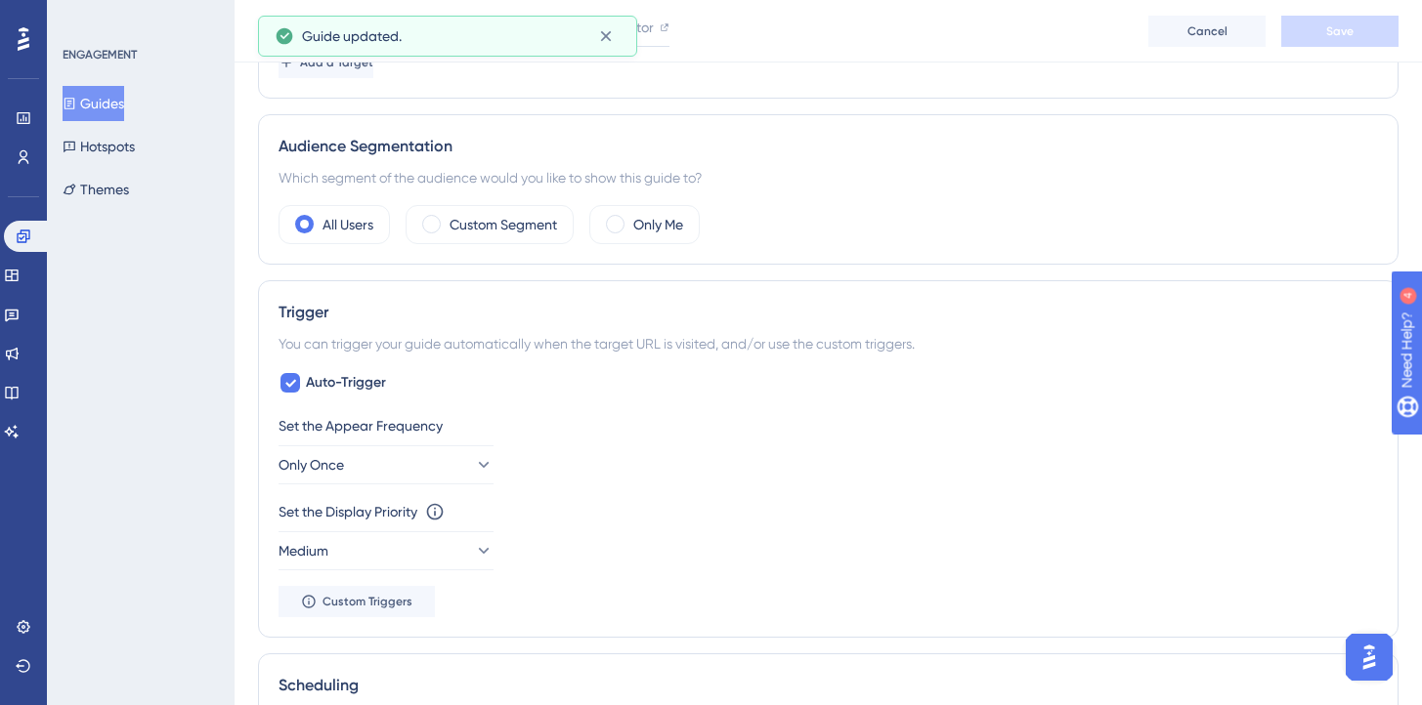
scroll to position [856, 0]
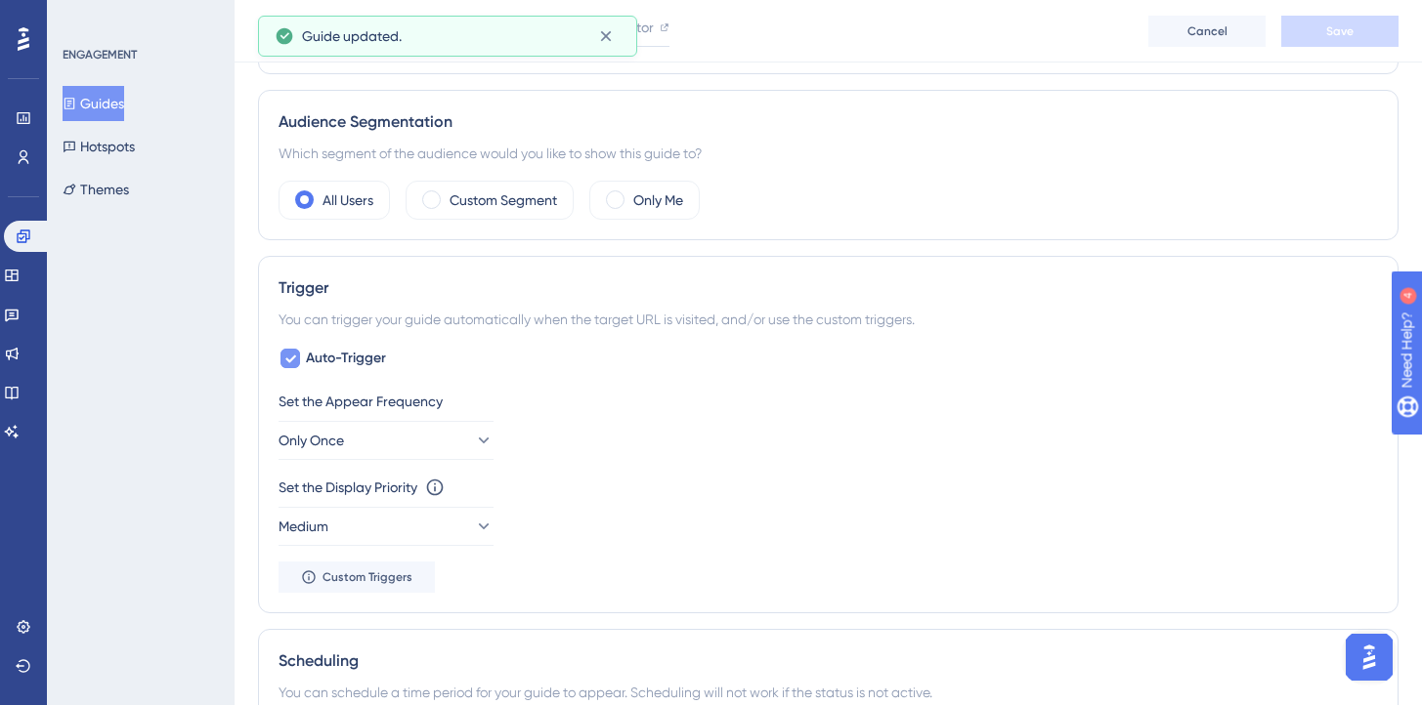
click at [295, 358] on icon at bounding box center [290, 359] width 12 height 16
checkbox input "false"
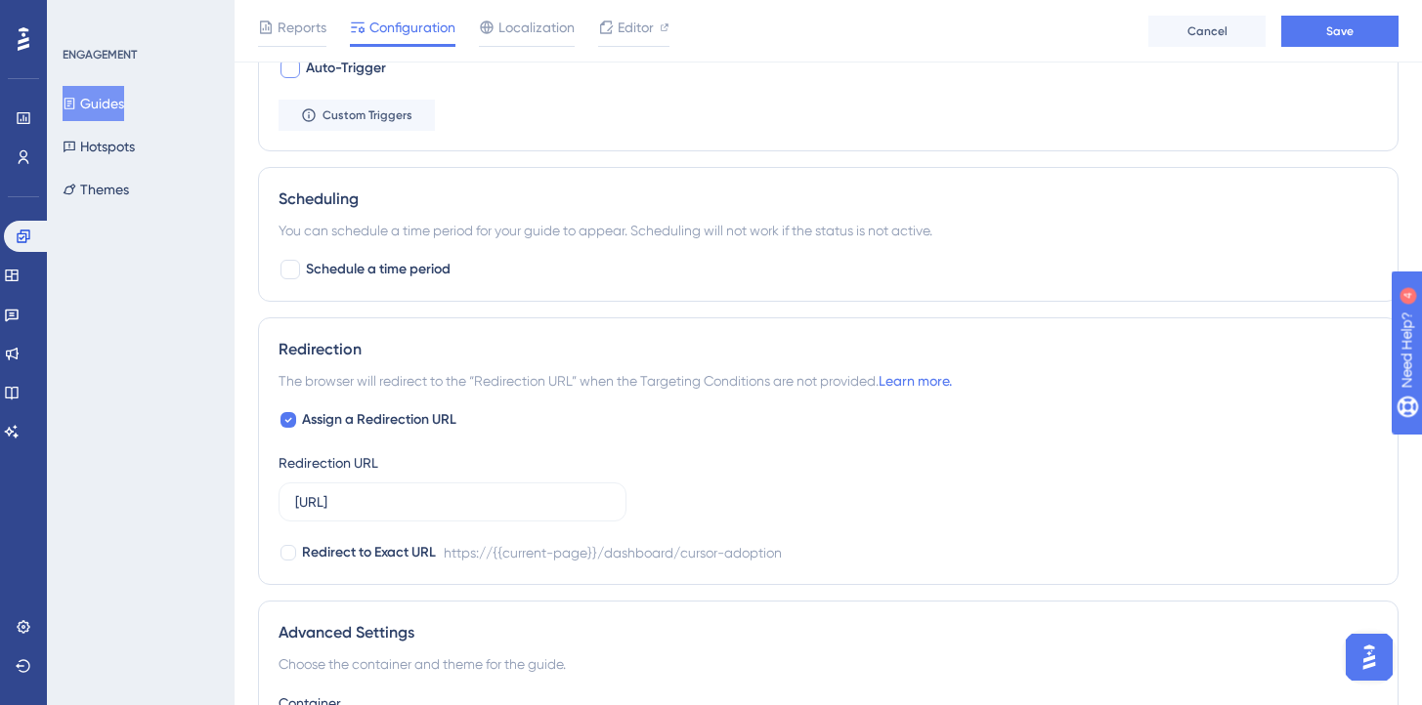
scroll to position [1159, 0]
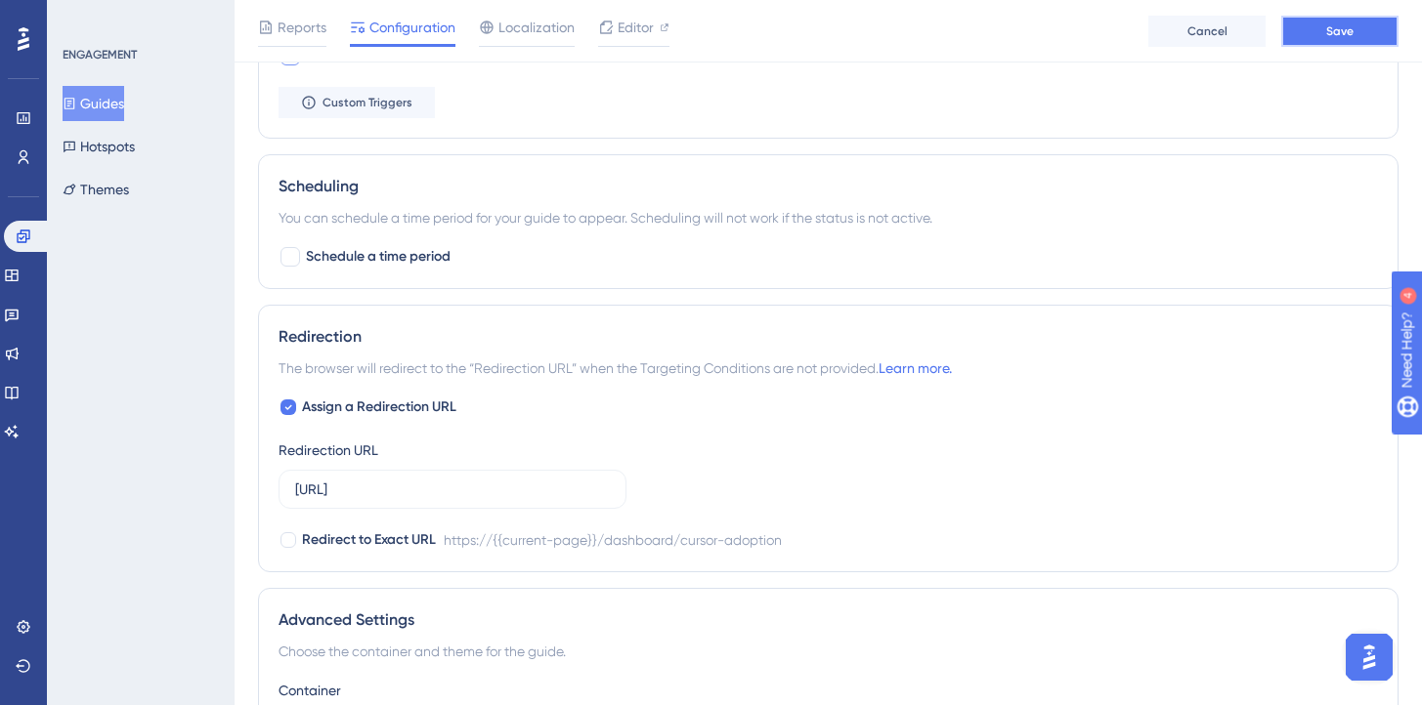
click at [1305, 40] on button "Save" at bounding box center [1339, 31] width 117 height 31
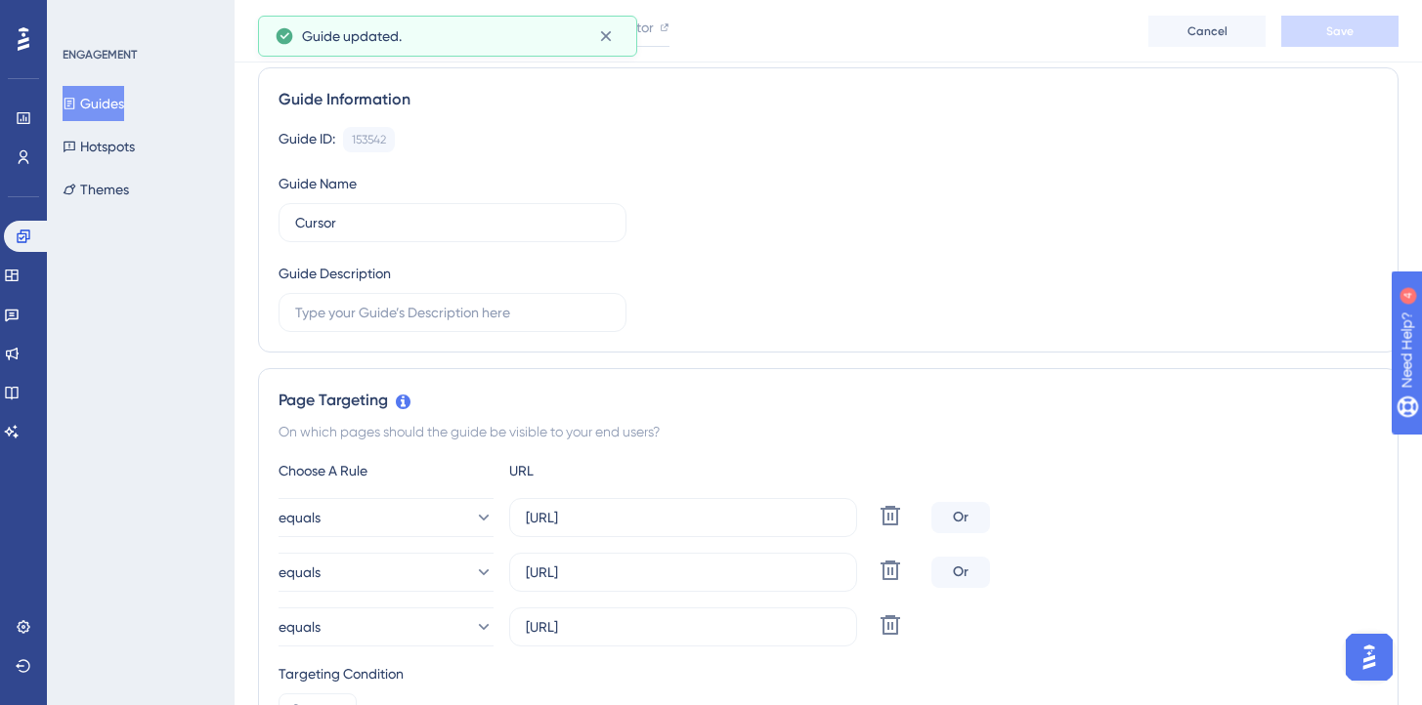
scroll to position [0, 0]
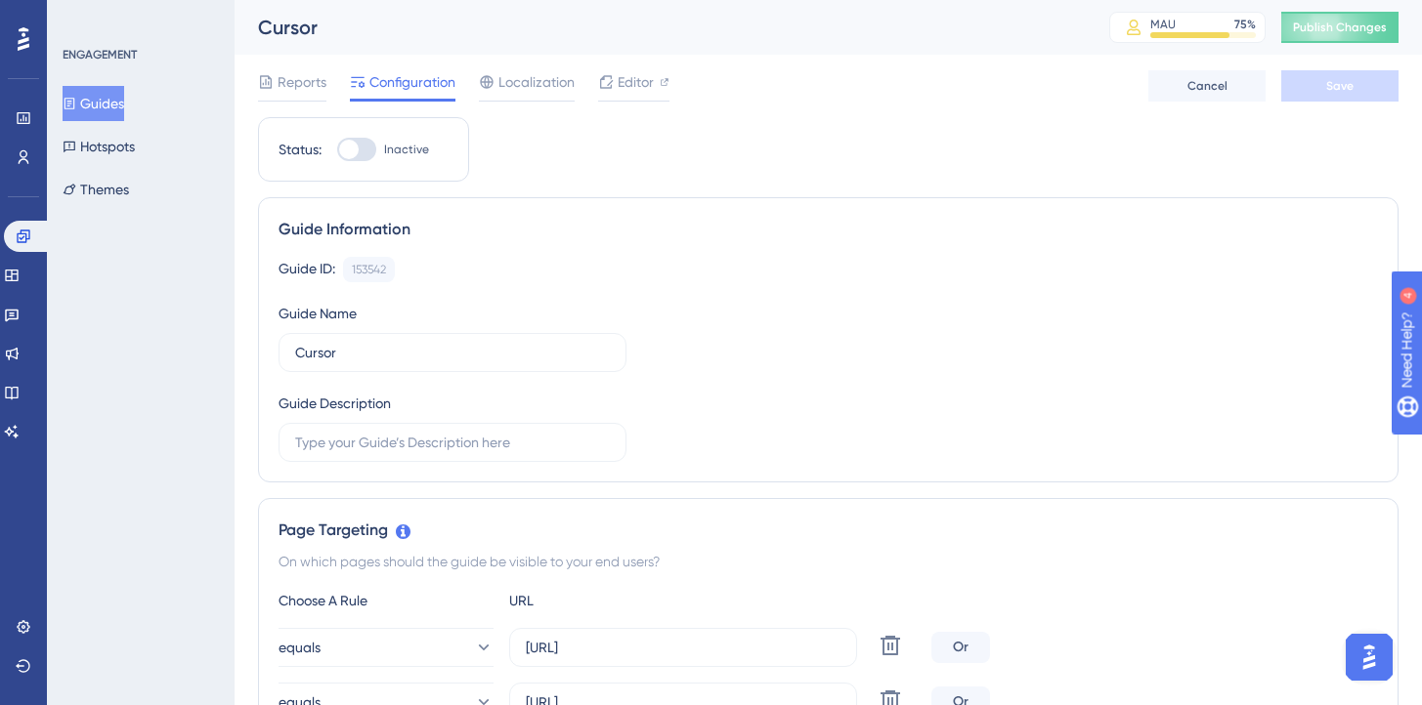
click at [368, 144] on div at bounding box center [356, 149] width 39 height 23
click at [337, 149] on input "Inactive" at bounding box center [336, 149] width 1 height 1
checkbox input "true"
click at [1301, 86] on button "Save" at bounding box center [1339, 85] width 117 height 31
click at [1327, 31] on span "Publish Changes" at bounding box center [1340, 28] width 94 height 16
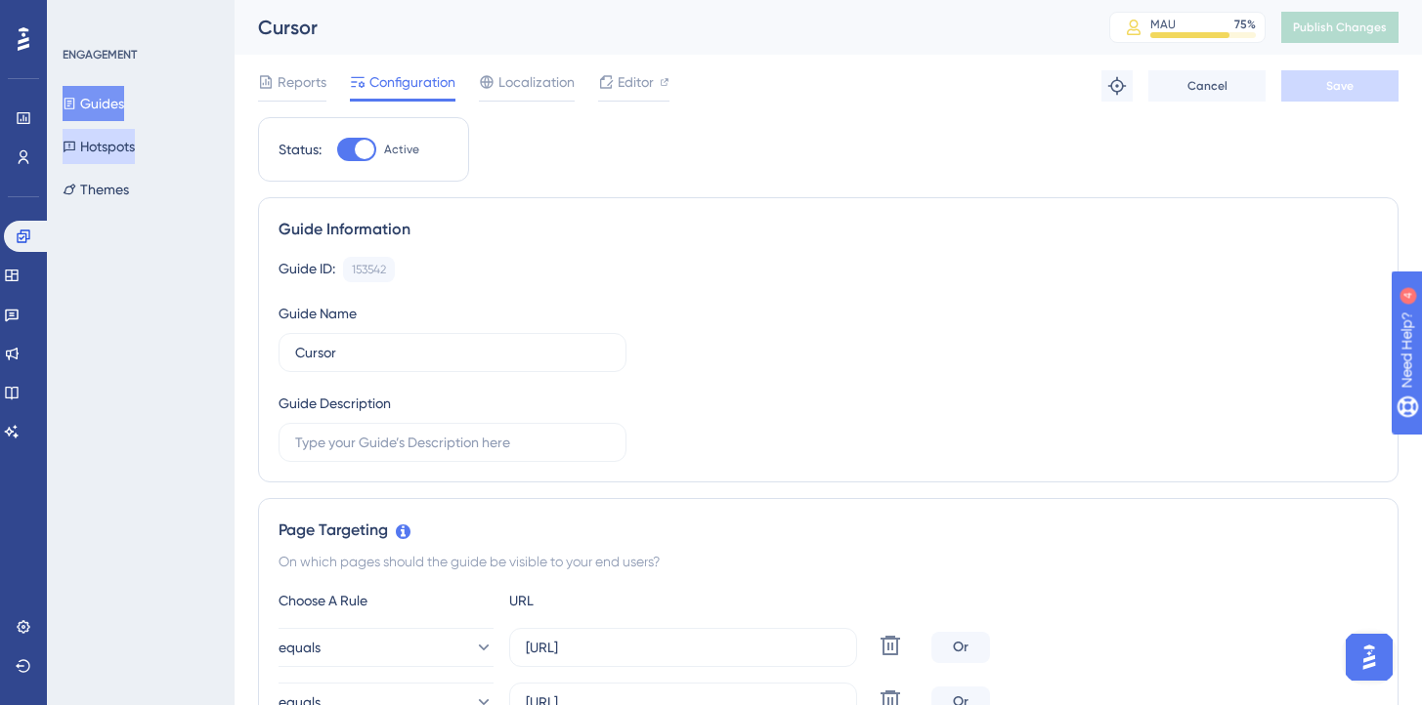
click at [116, 148] on button "Hotspots" at bounding box center [99, 146] width 72 height 35
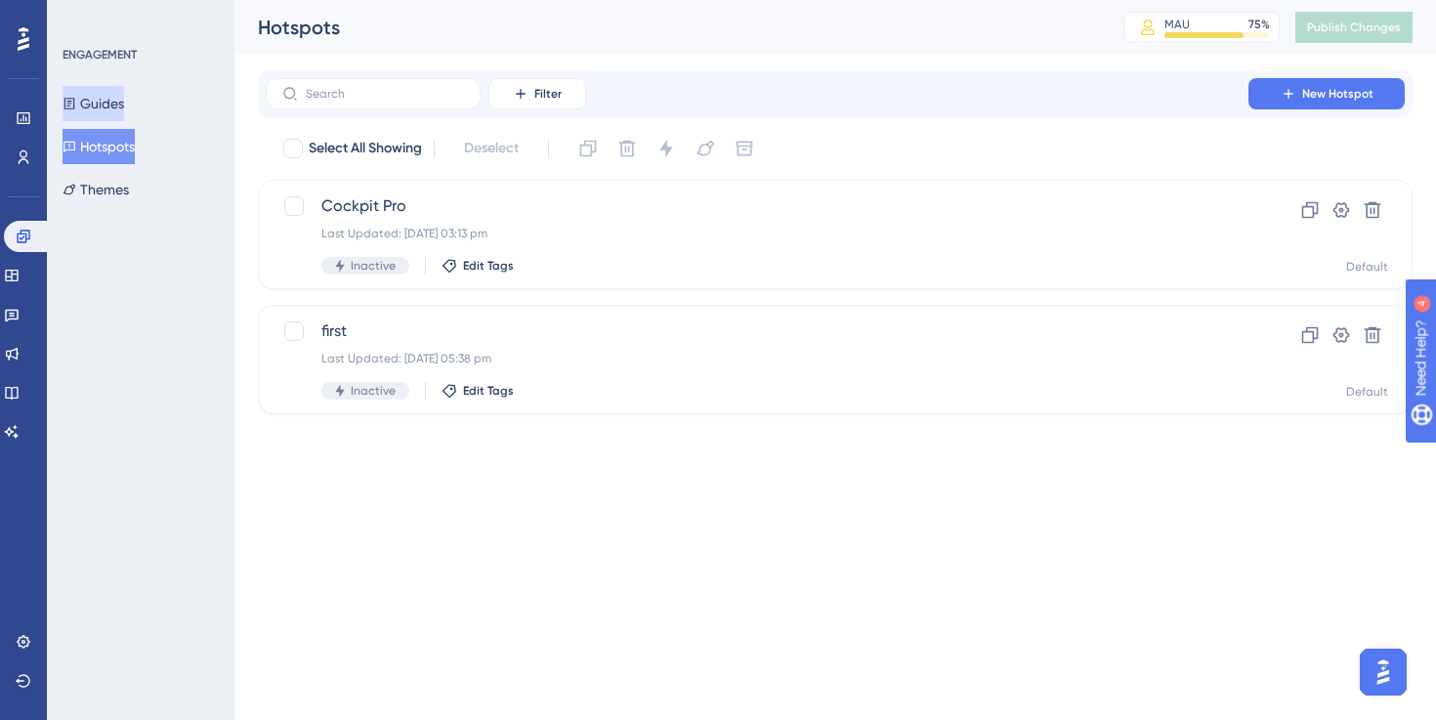
click at [124, 110] on button "Guides" at bounding box center [94, 103] width 62 height 35
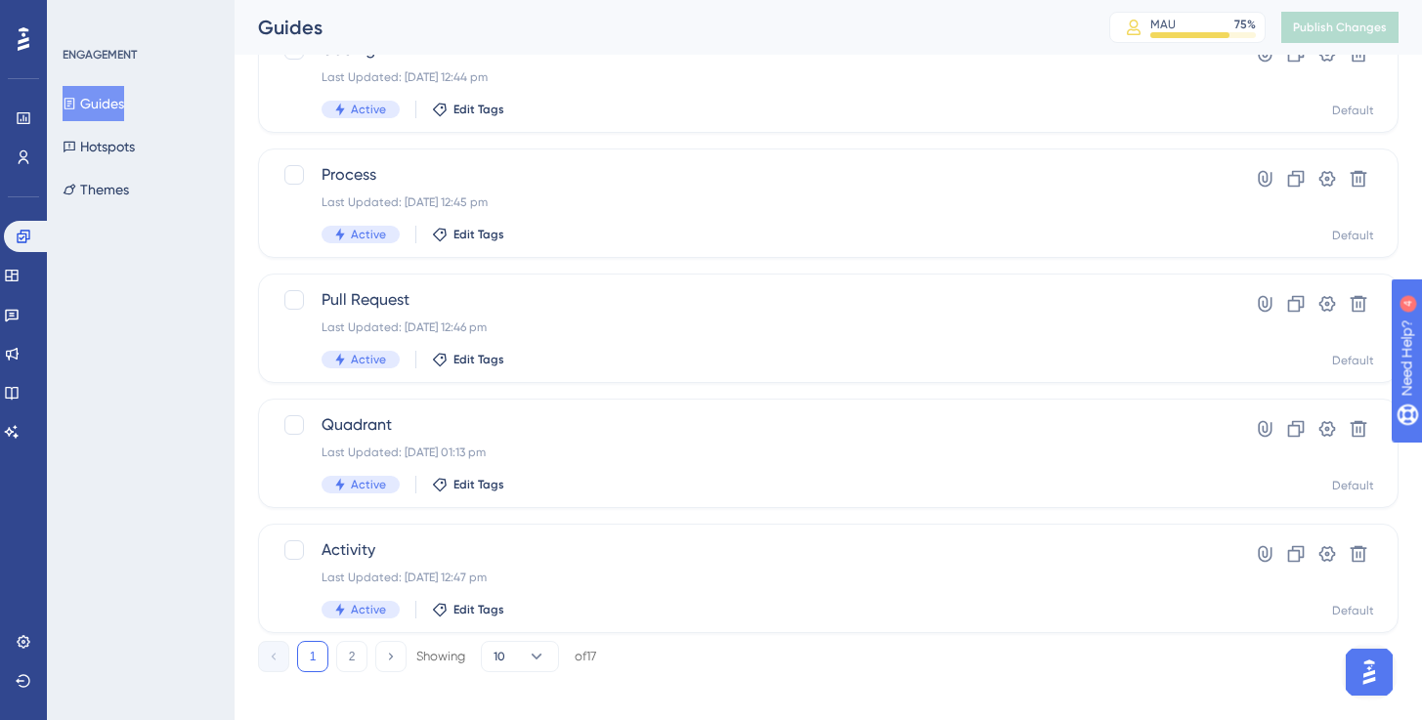
scroll to position [796, 0]
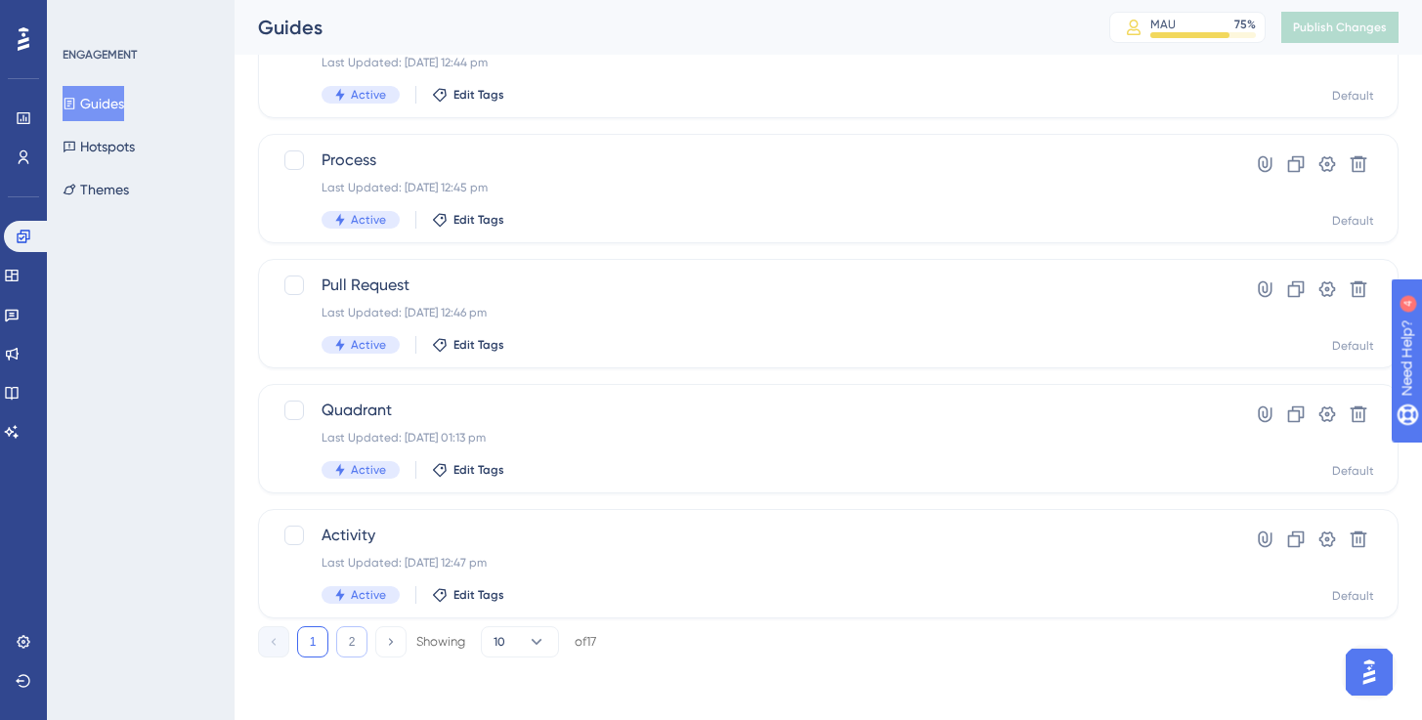
click at [356, 640] on button "2" at bounding box center [351, 641] width 31 height 31
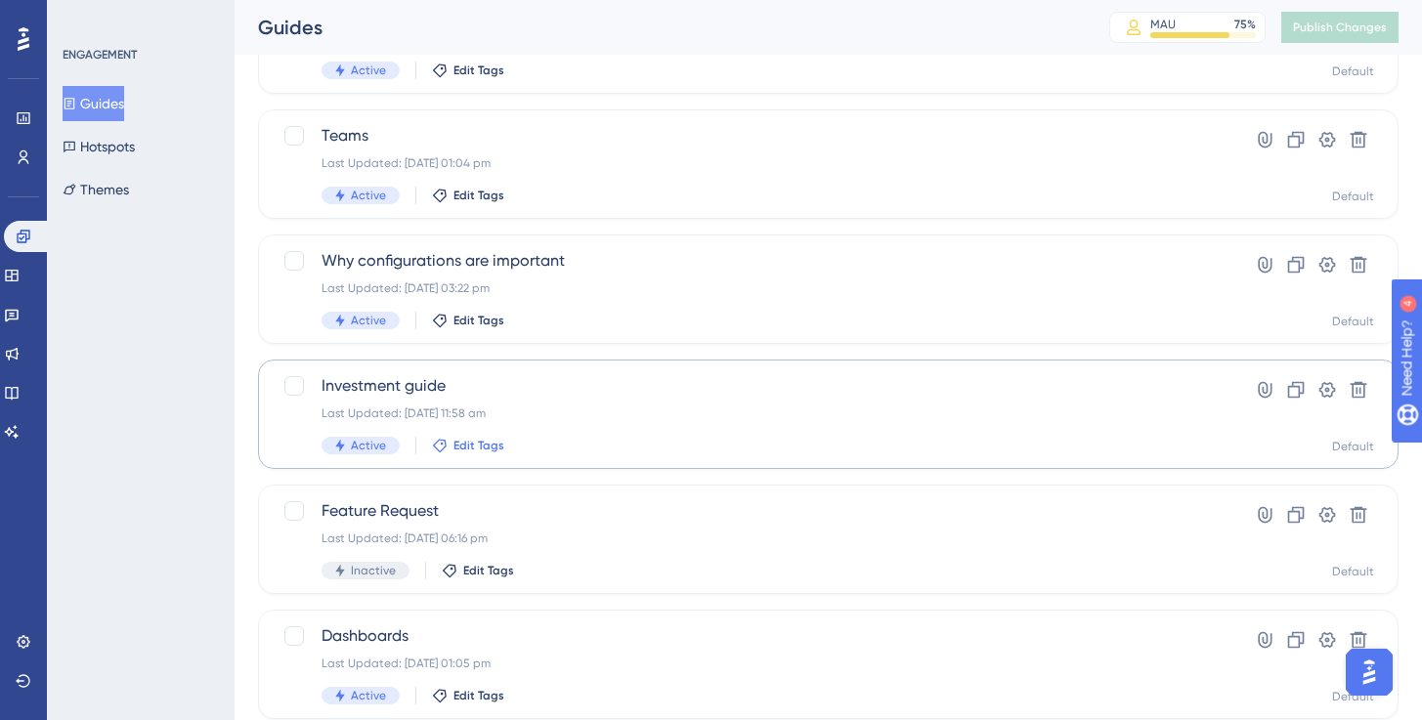
scroll to position [421, 0]
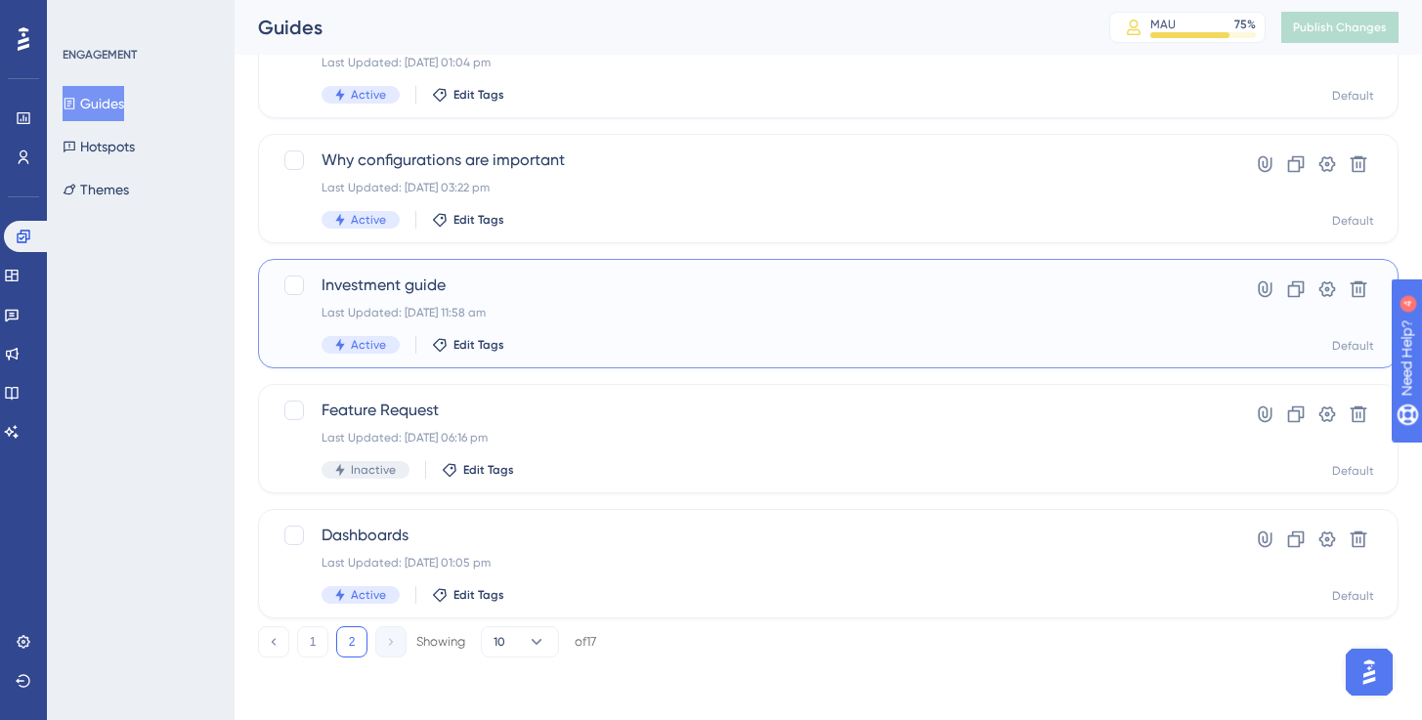
click at [508, 297] on div "Investment guide Last Updated: [DATE] 11:58 am Active Edit Tags" at bounding box center [749, 314] width 857 height 80
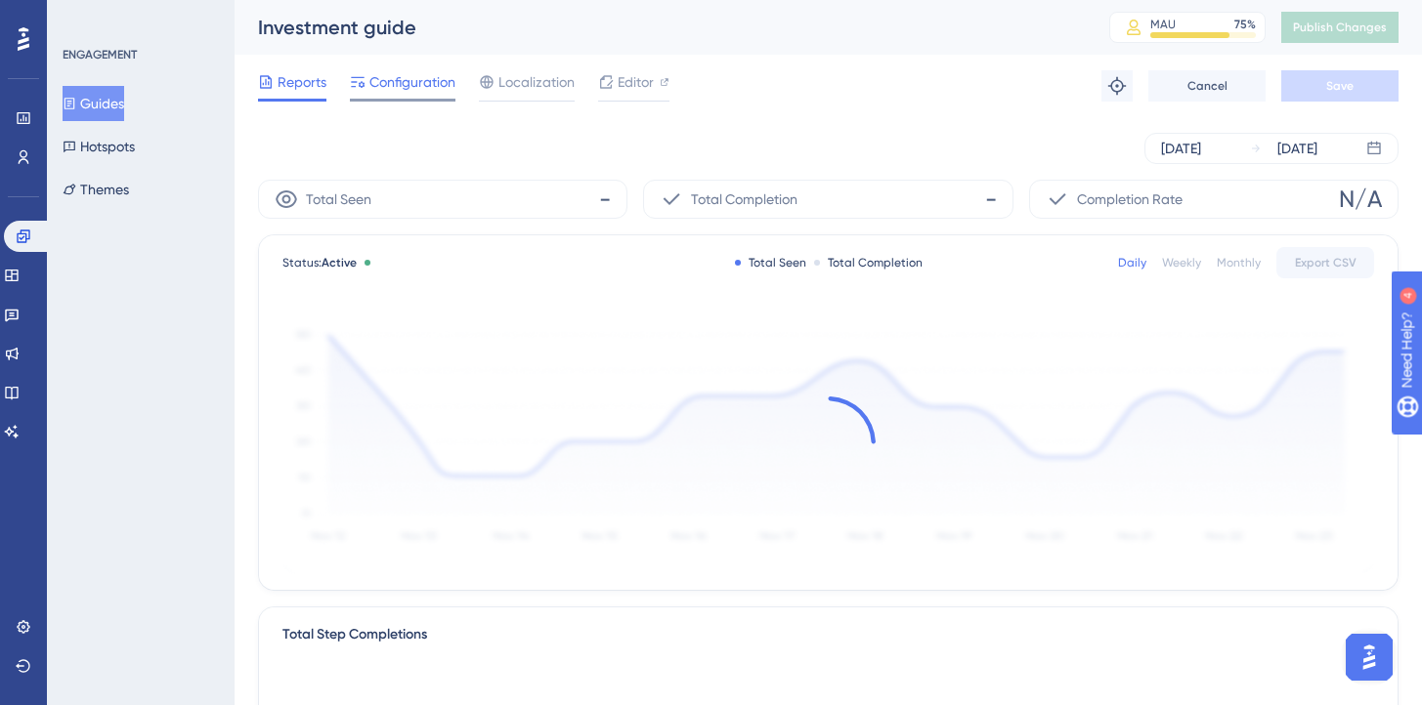
click at [435, 88] on span "Configuration" at bounding box center [412, 81] width 86 height 23
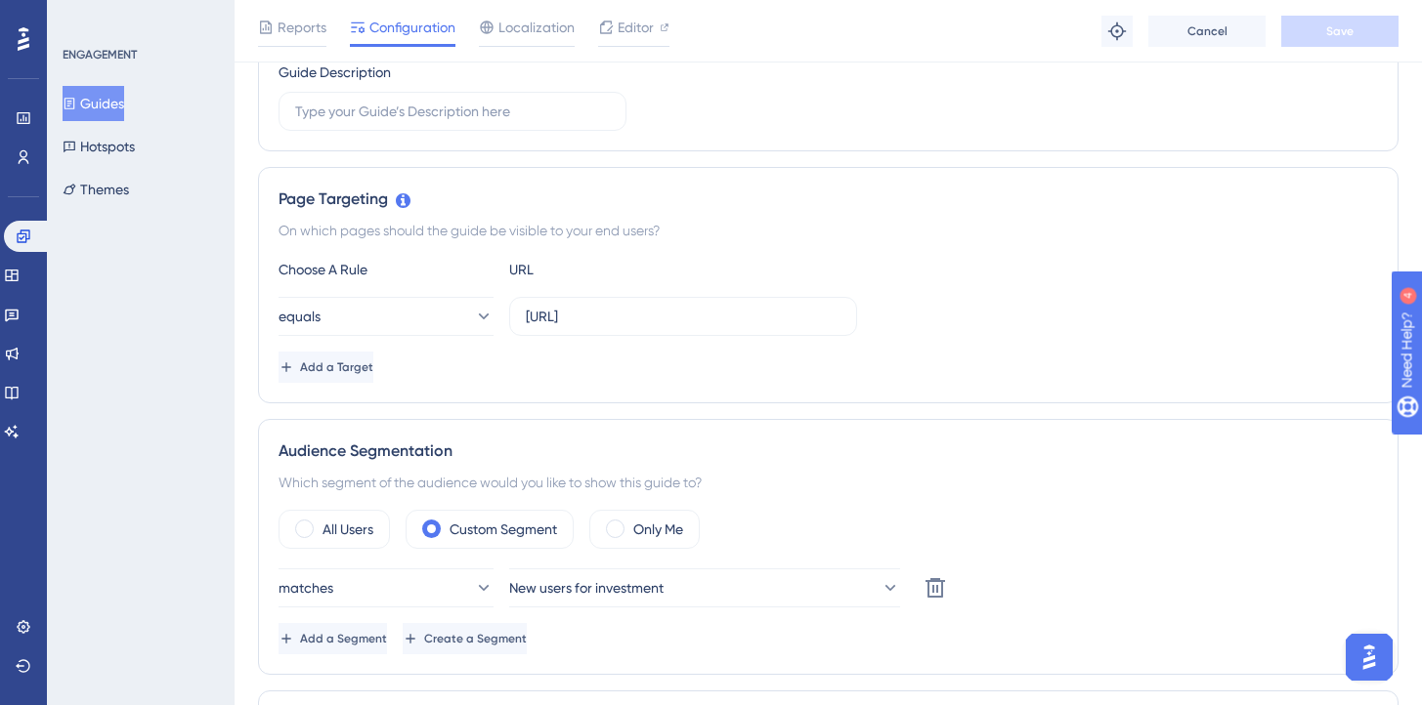
scroll to position [285, 0]
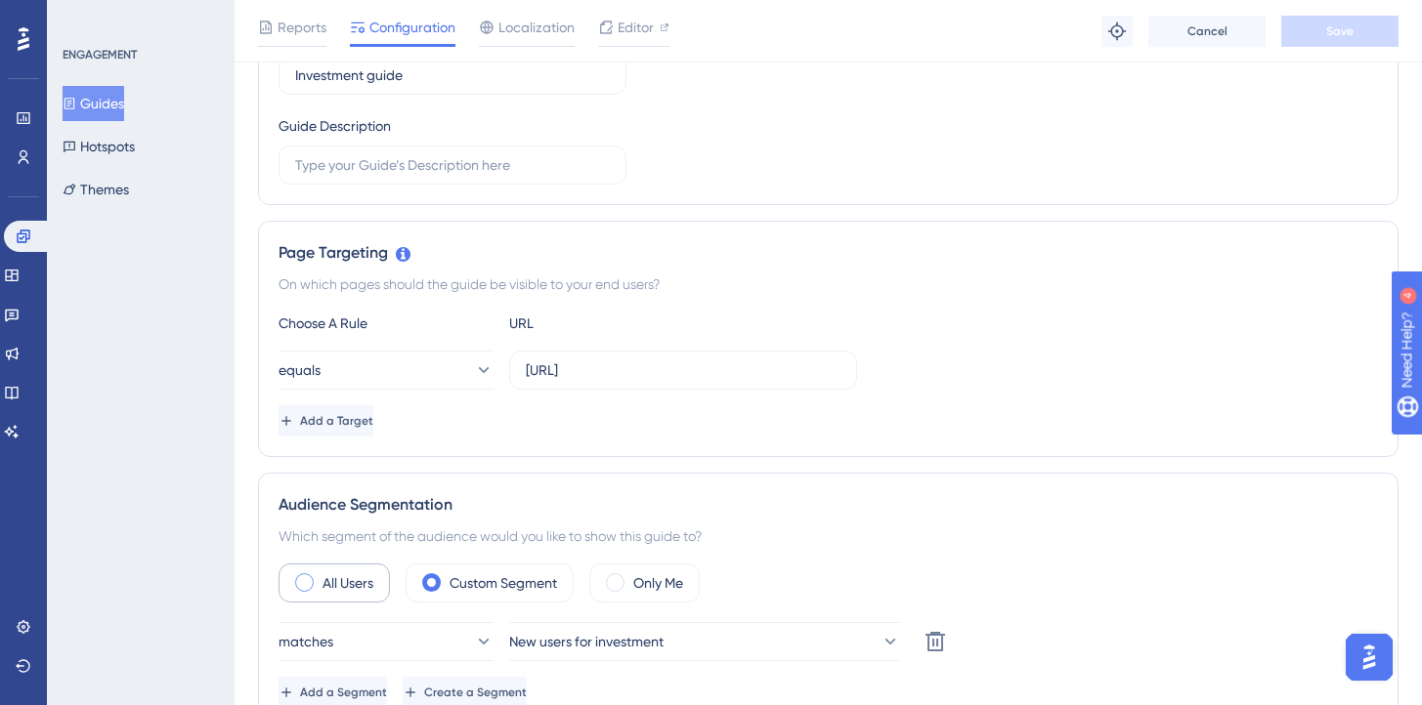
click at [318, 581] on div "All Users" at bounding box center [333, 583] width 111 height 39
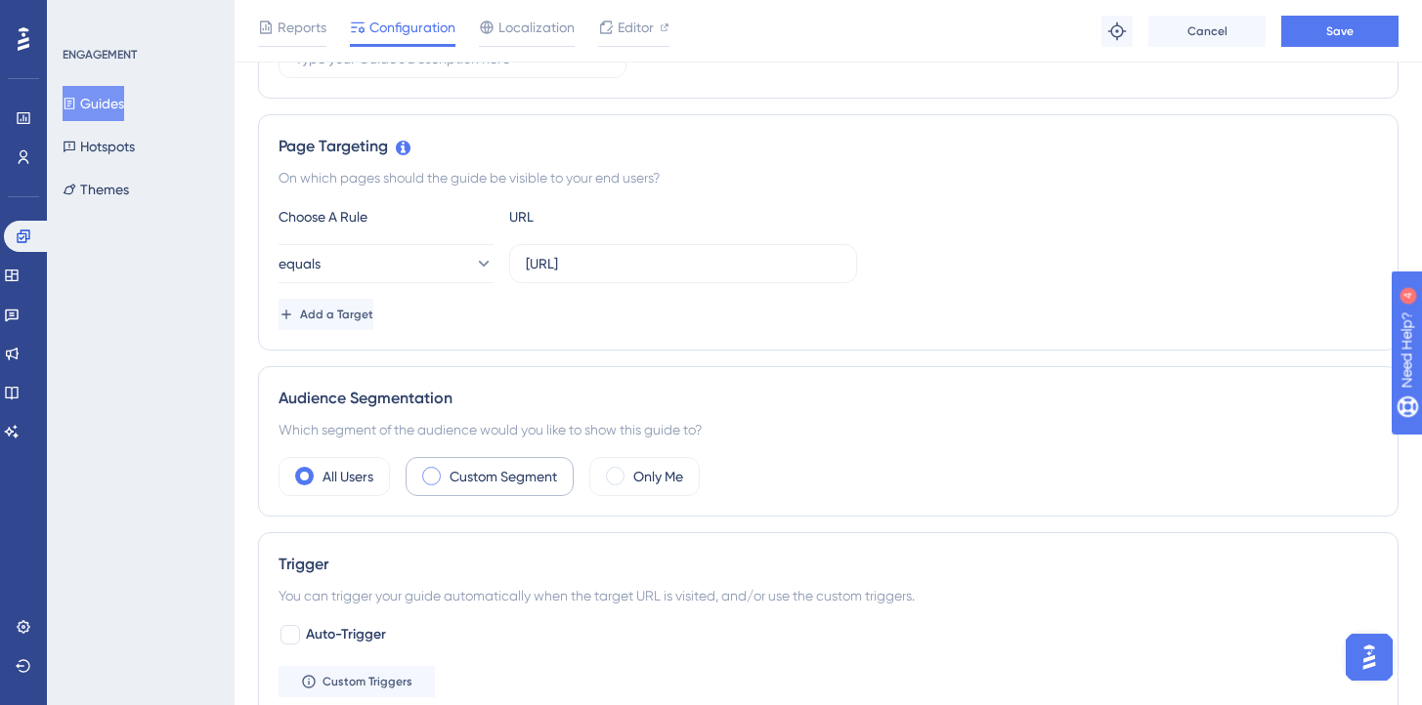
scroll to position [343, 0]
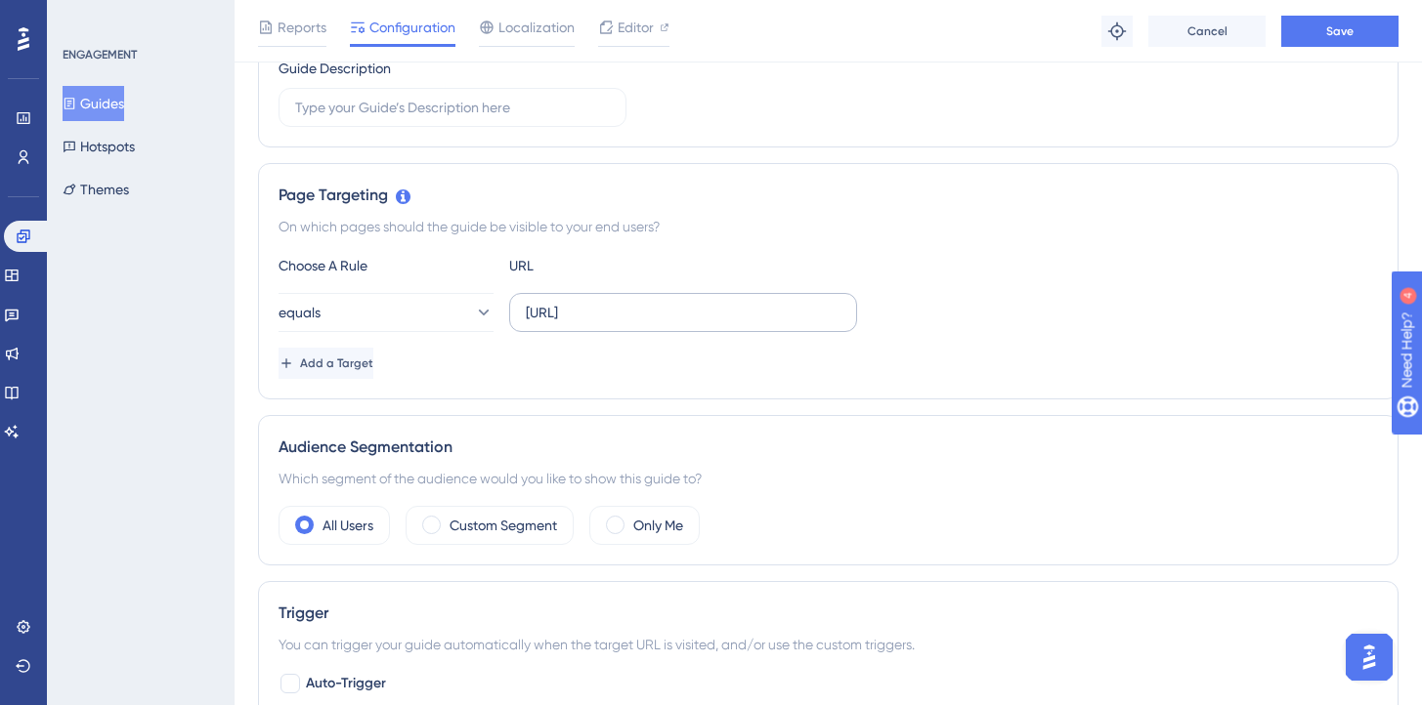
click at [638, 323] on label "[URL]" at bounding box center [683, 312] width 348 height 39
click at [638, 323] on input "[URL]" at bounding box center [683, 312] width 315 height 21
click at [638, 323] on label "[URL]" at bounding box center [683, 312] width 348 height 39
click at [638, 323] on input "[URL]" at bounding box center [683, 312] width 315 height 21
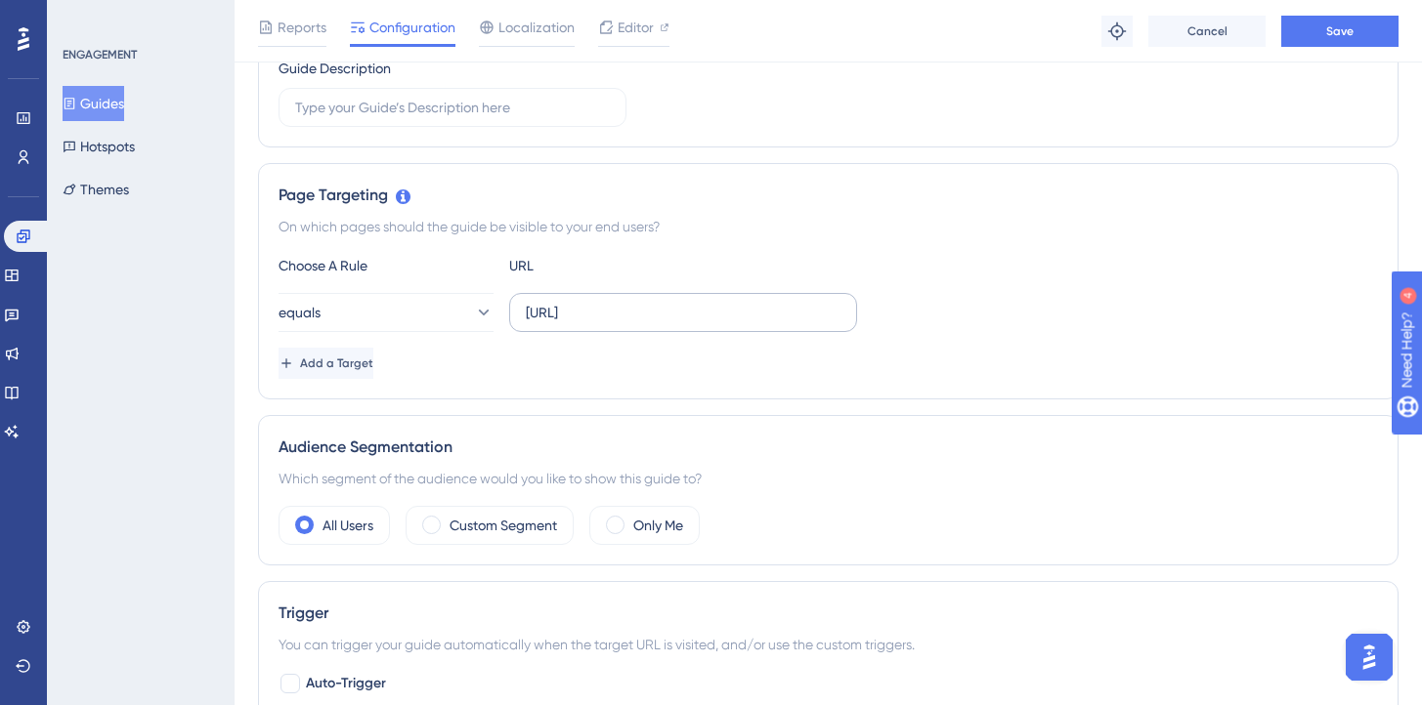
click at [638, 323] on label "[URL]" at bounding box center [683, 312] width 348 height 39
click at [638, 323] on input "[URL]" at bounding box center [683, 312] width 315 height 21
click at [647, 312] on input "[URL]" at bounding box center [683, 312] width 315 height 21
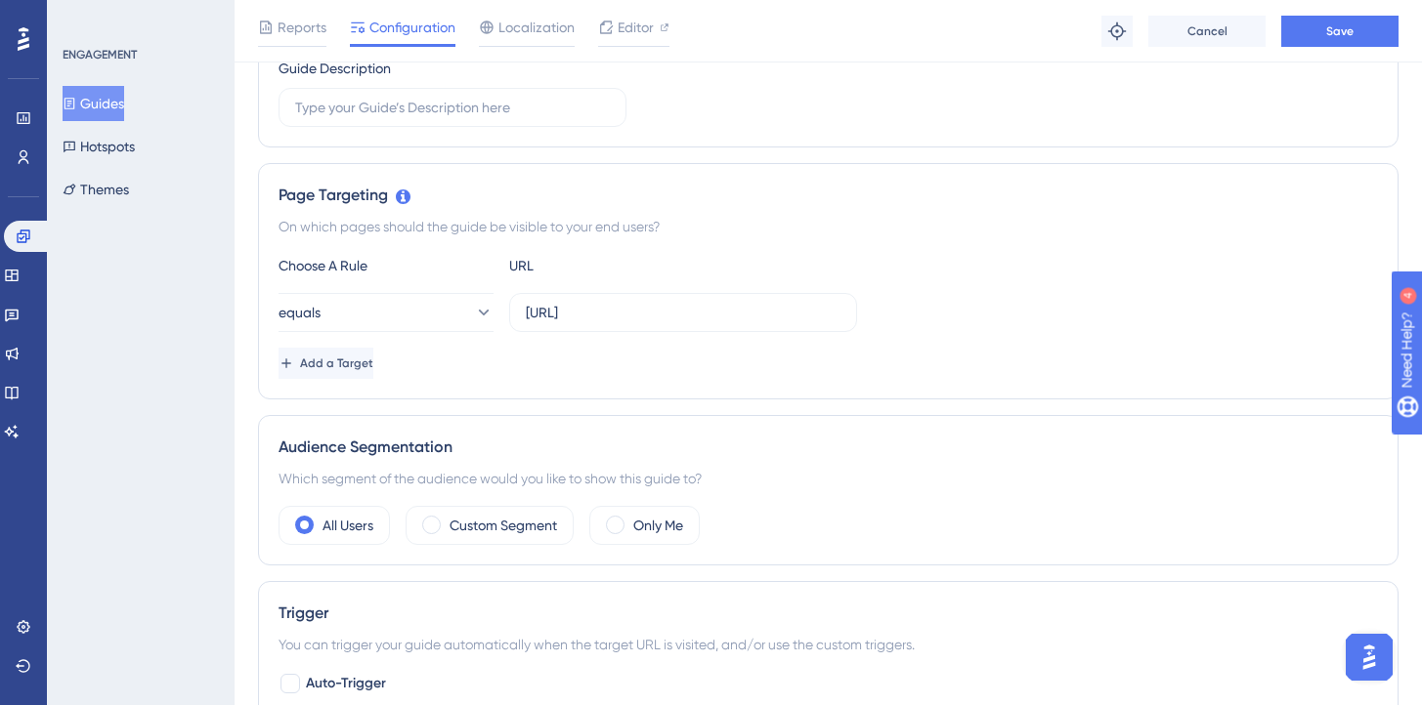
scroll to position [0, 0]
click at [628, 335] on div "Choose A Rule URL equals [URL] Add a Target" at bounding box center [827, 316] width 1099 height 125
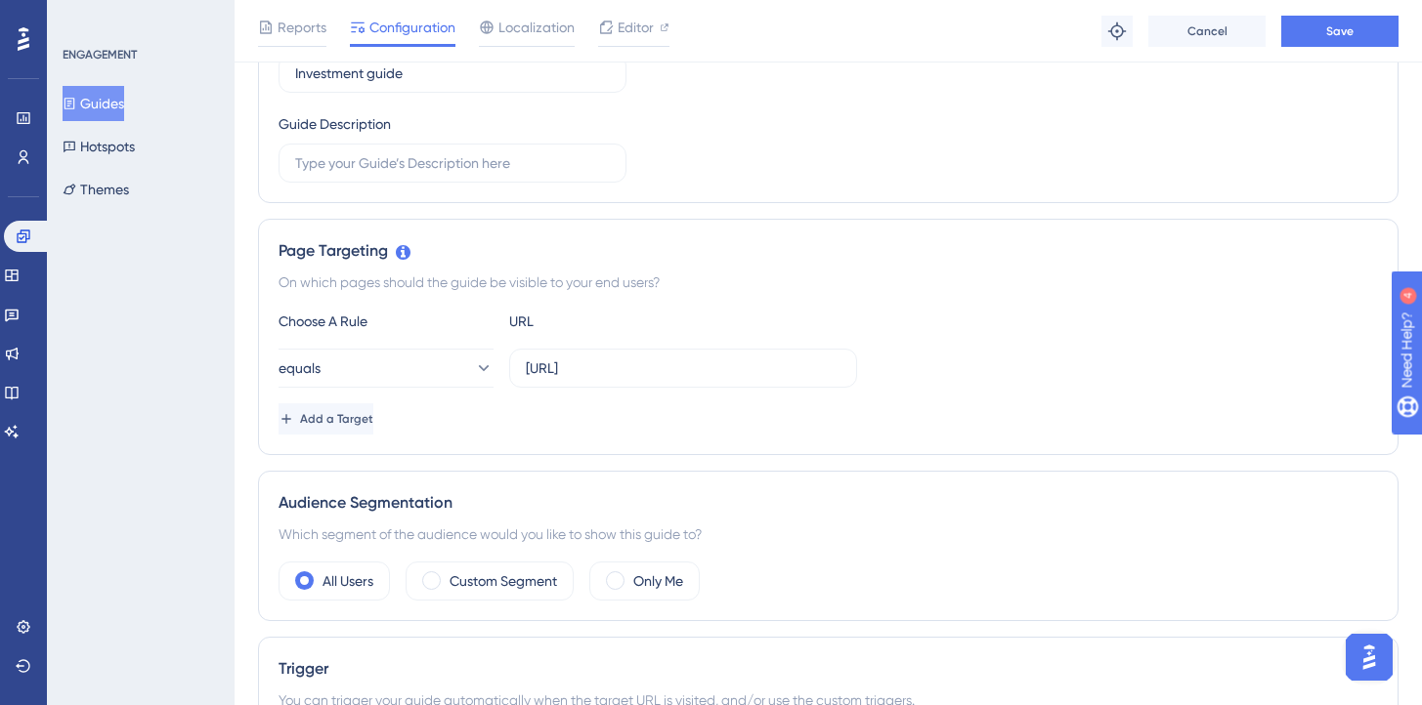
scroll to position [288, 0]
click at [373, 431] on button "Add a Target" at bounding box center [325, 418] width 95 height 31
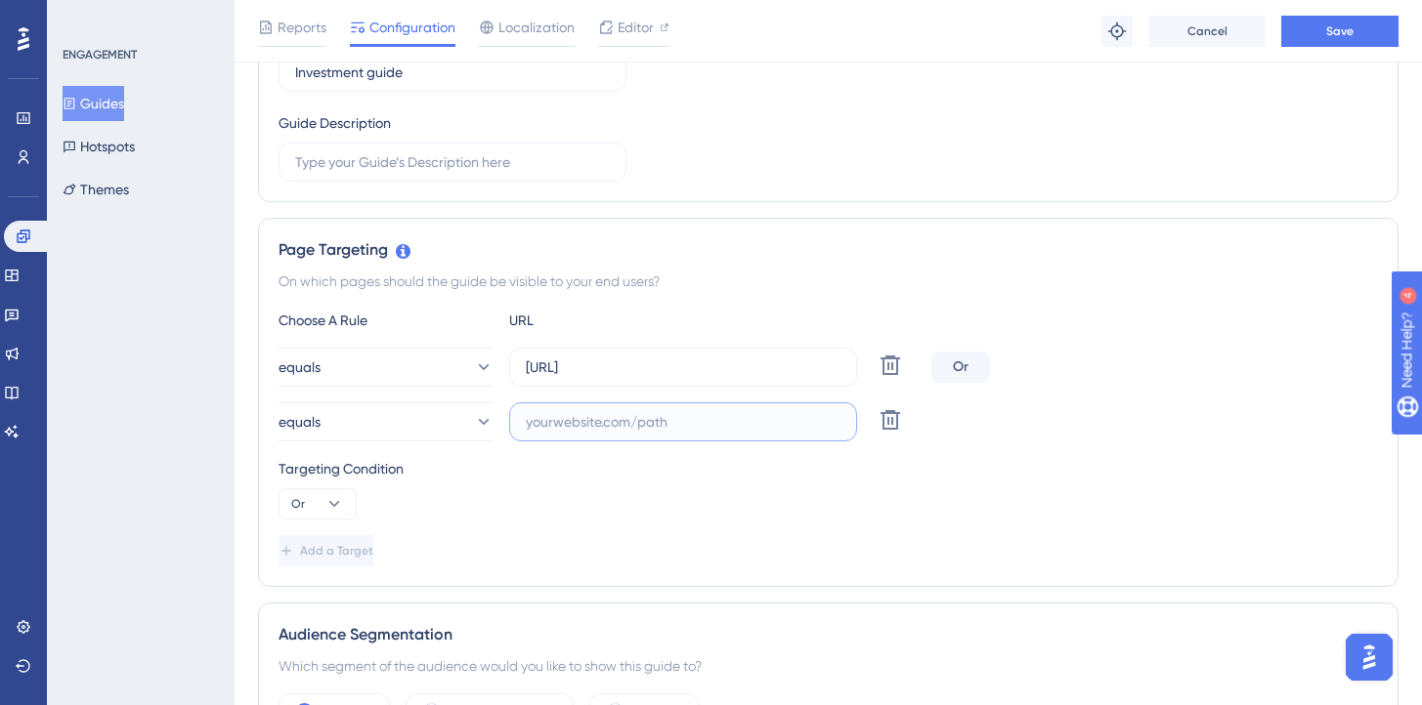
click at [654, 427] on input "text" at bounding box center [683, 421] width 315 height 21
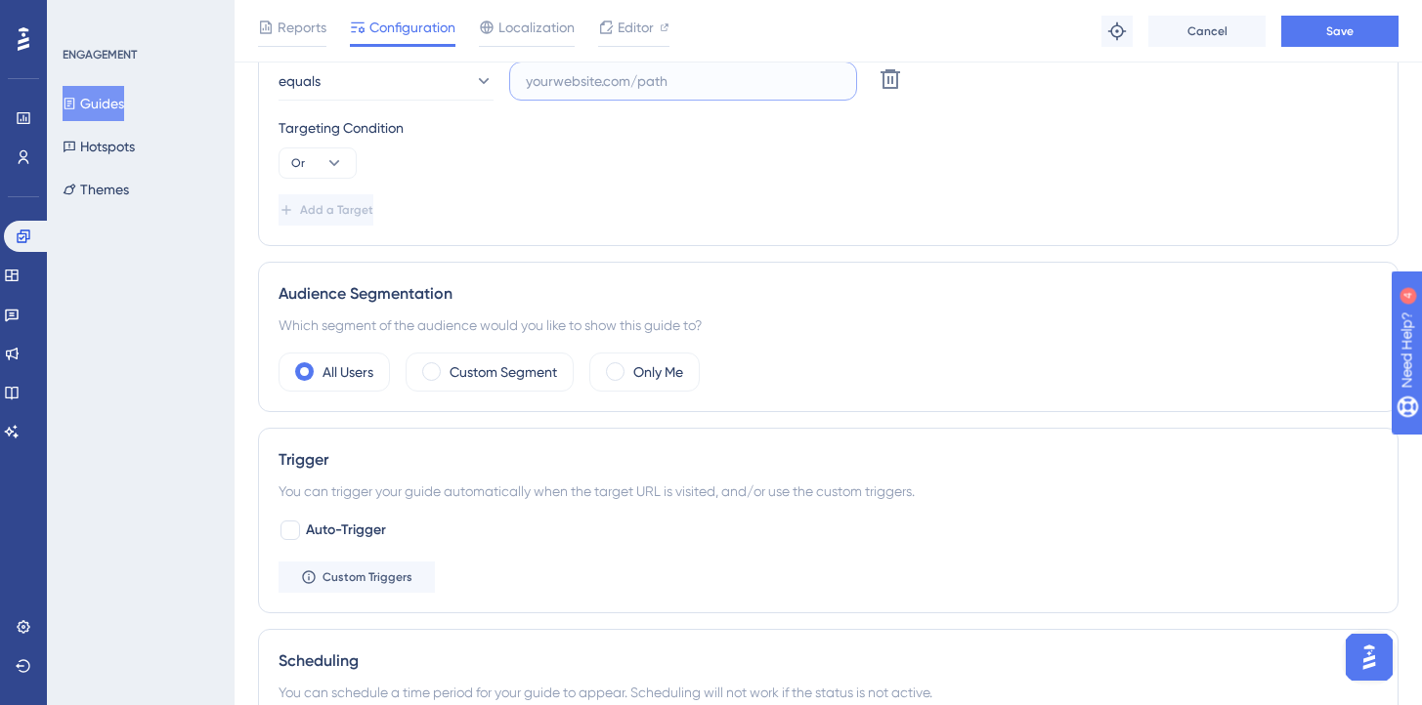
scroll to position [332, 0]
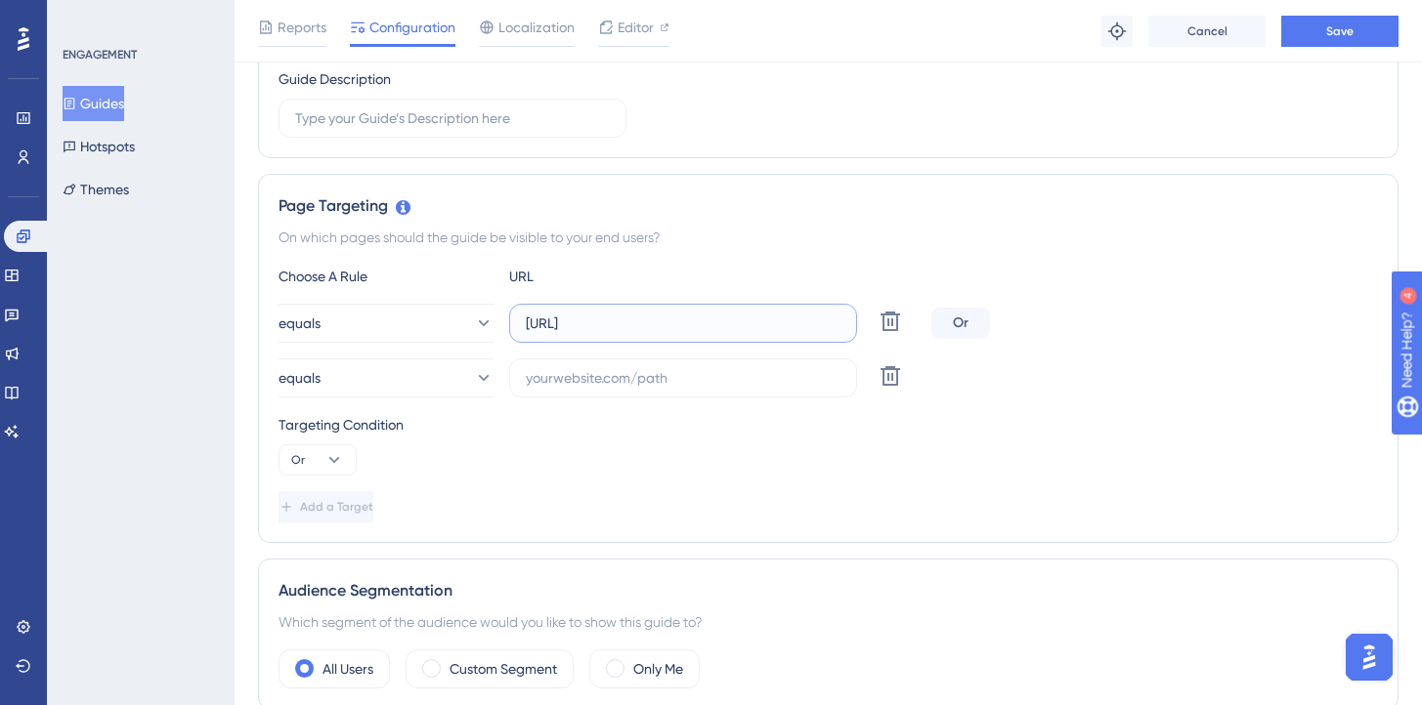
click at [660, 325] on input "[URL]" at bounding box center [683, 323] width 315 height 21
click at [731, 323] on input "[URL]" at bounding box center [683, 323] width 315 height 21
drag, startPoint x: 786, startPoint y: 319, endPoint x: 710, endPoint y: 326, distance: 75.6
click at [712, 327] on input "[URL]" at bounding box center [683, 323] width 315 height 21
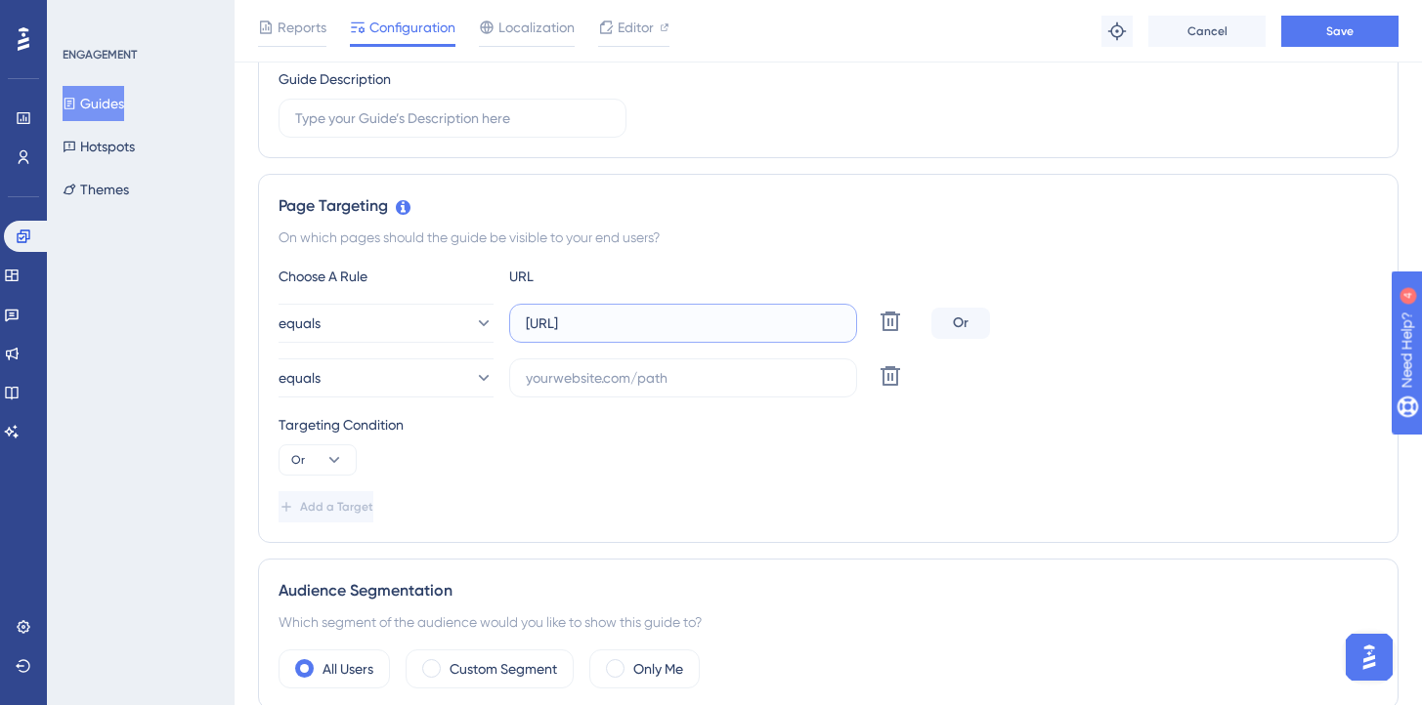
click at [710, 326] on input "[URL]" at bounding box center [683, 323] width 315 height 21
click at [840, 331] on label "[URL]" at bounding box center [683, 323] width 348 height 39
click at [840, 331] on input "[URL]" at bounding box center [683, 323] width 315 height 21
click at [772, 317] on input "[URL]" at bounding box center [683, 323] width 315 height 21
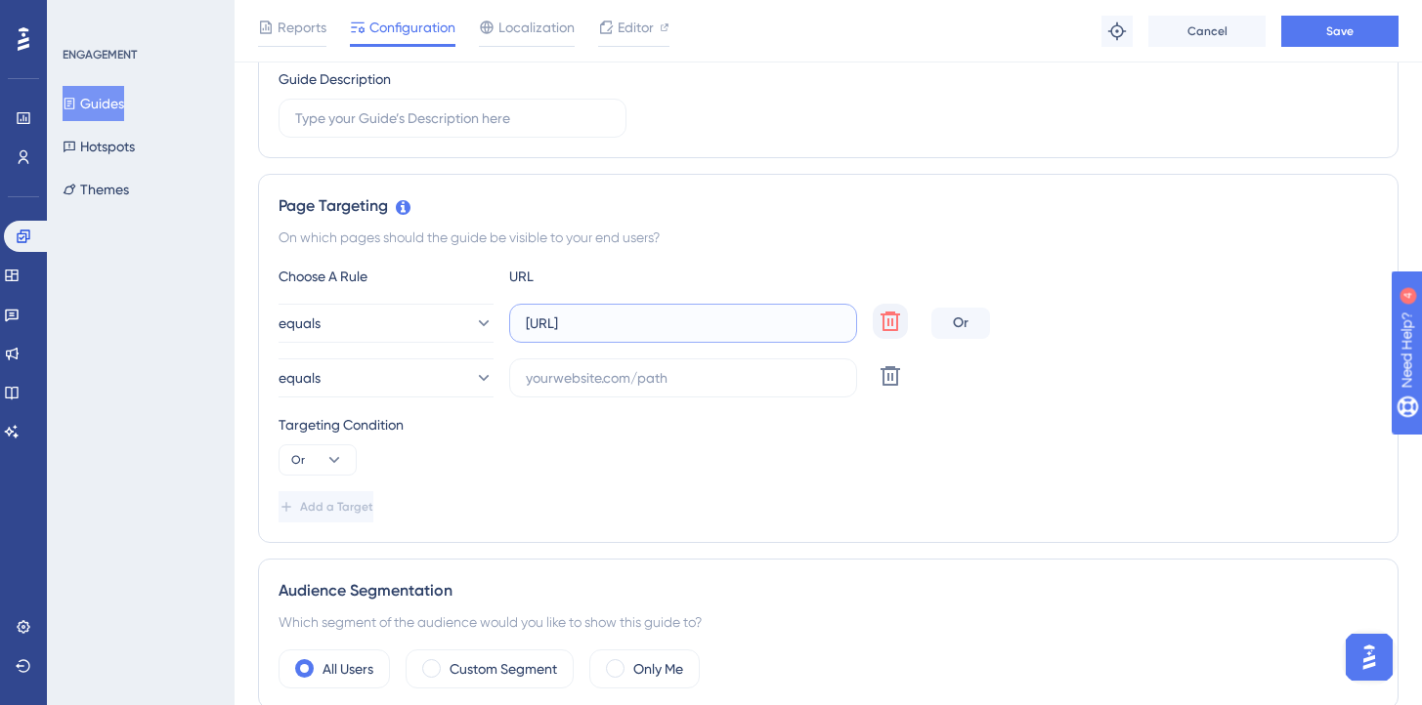
scroll to position [0, 21]
drag, startPoint x: 752, startPoint y: 329, endPoint x: 887, endPoint y: 328, distance: 134.8
click at [888, 329] on div "equals [URL] Delete" at bounding box center [600, 323] width 645 height 39
click at [837, 323] on input "[URL]" at bounding box center [683, 323] width 315 height 21
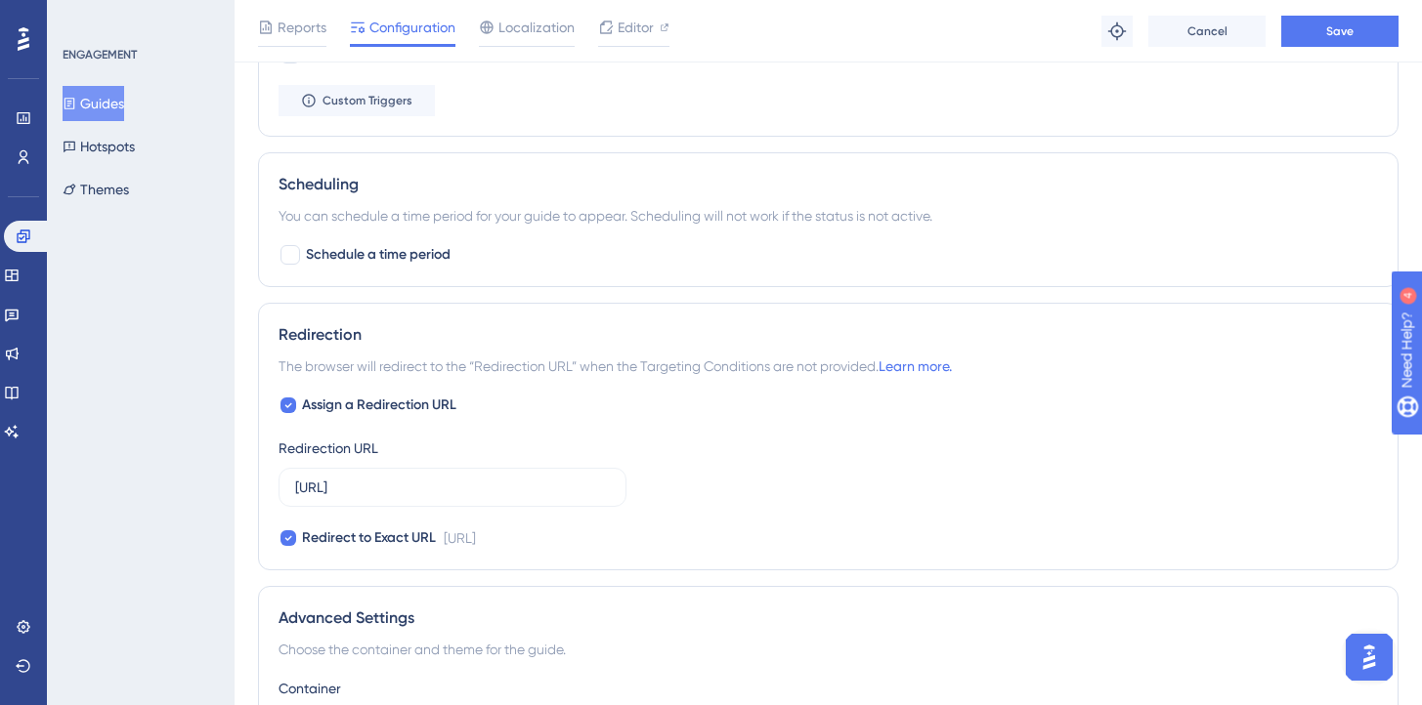
scroll to position [1129, 0]
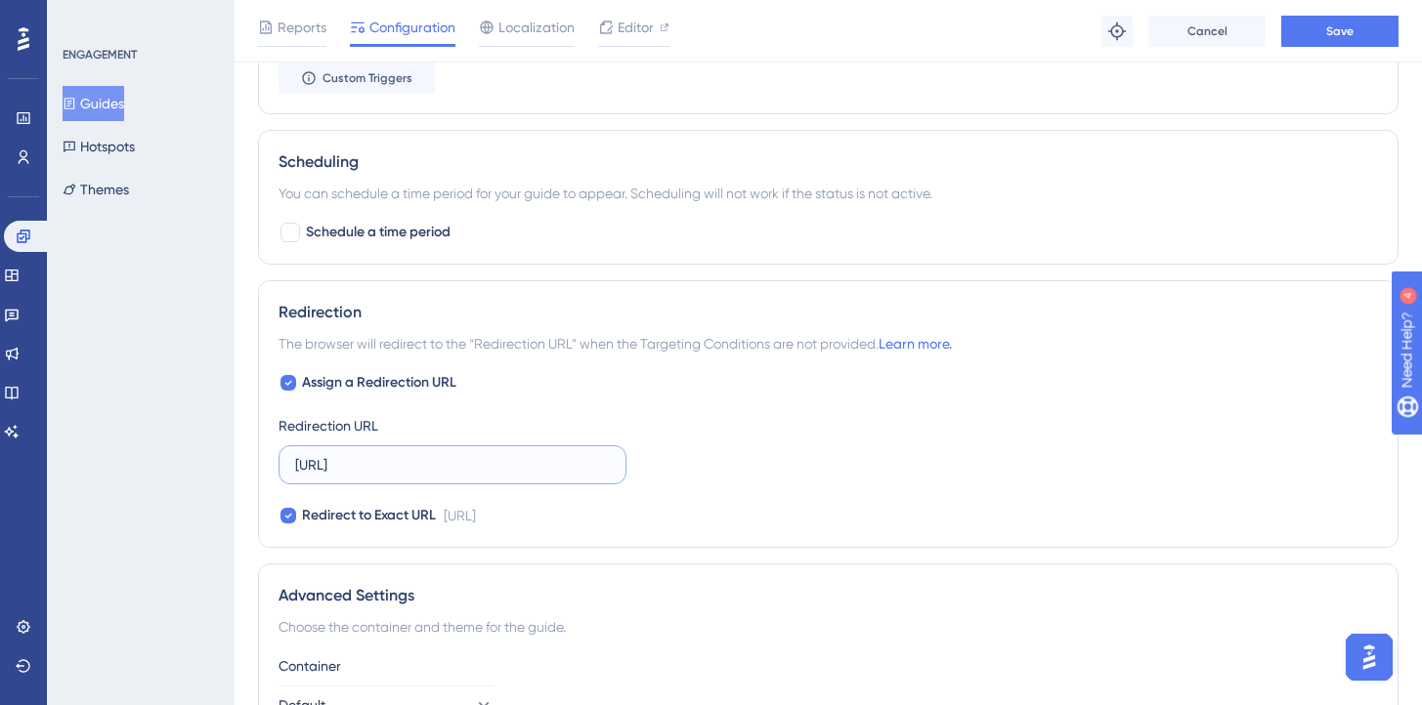
click at [493, 470] on input "[URL]" at bounding box center [452, 464] width 315 height 21
paste input "?guideReload=1"
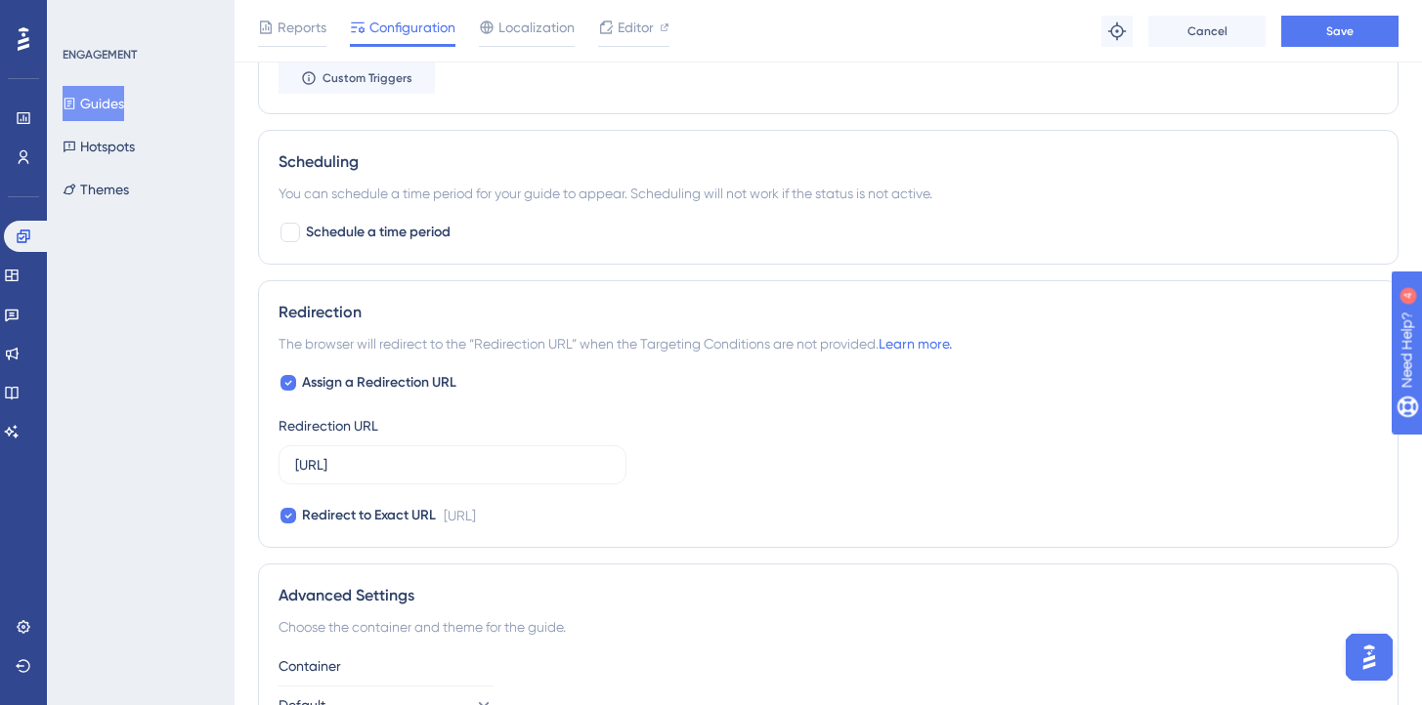
click at [608, 390] on div "Assign a Redirection URL Redirection URL [URL] Redirect to Exact URL [URL]" at bounding box center [827, 449] width 1099 height 156
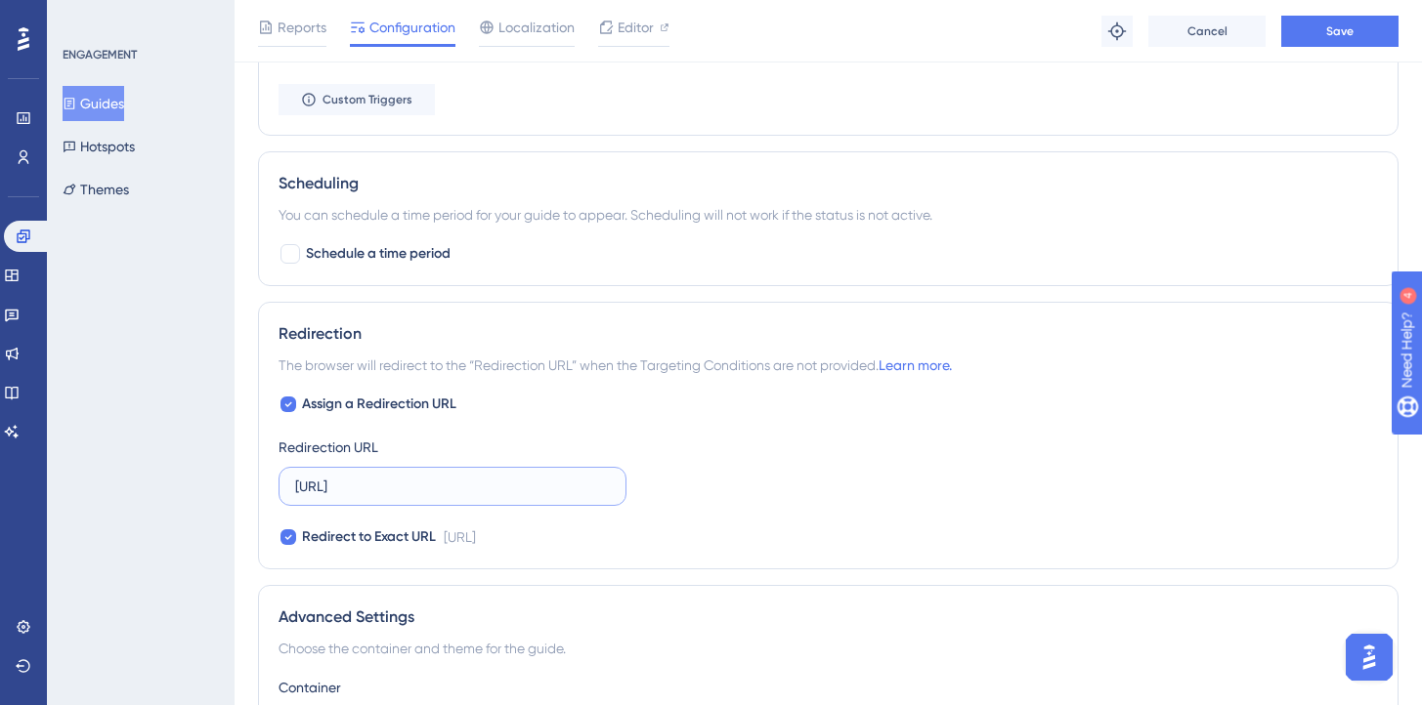
click at [391, 487] on input "[URL]" at bounding box center [452, 486] width 315 height 21
type input "[URL]"
click at [614, 404] on div "Assign a Redirection URL Redirection URL [URL] Redirect to Exact URL [URL]" at bounding box center [827, 471] width 1099 height 156
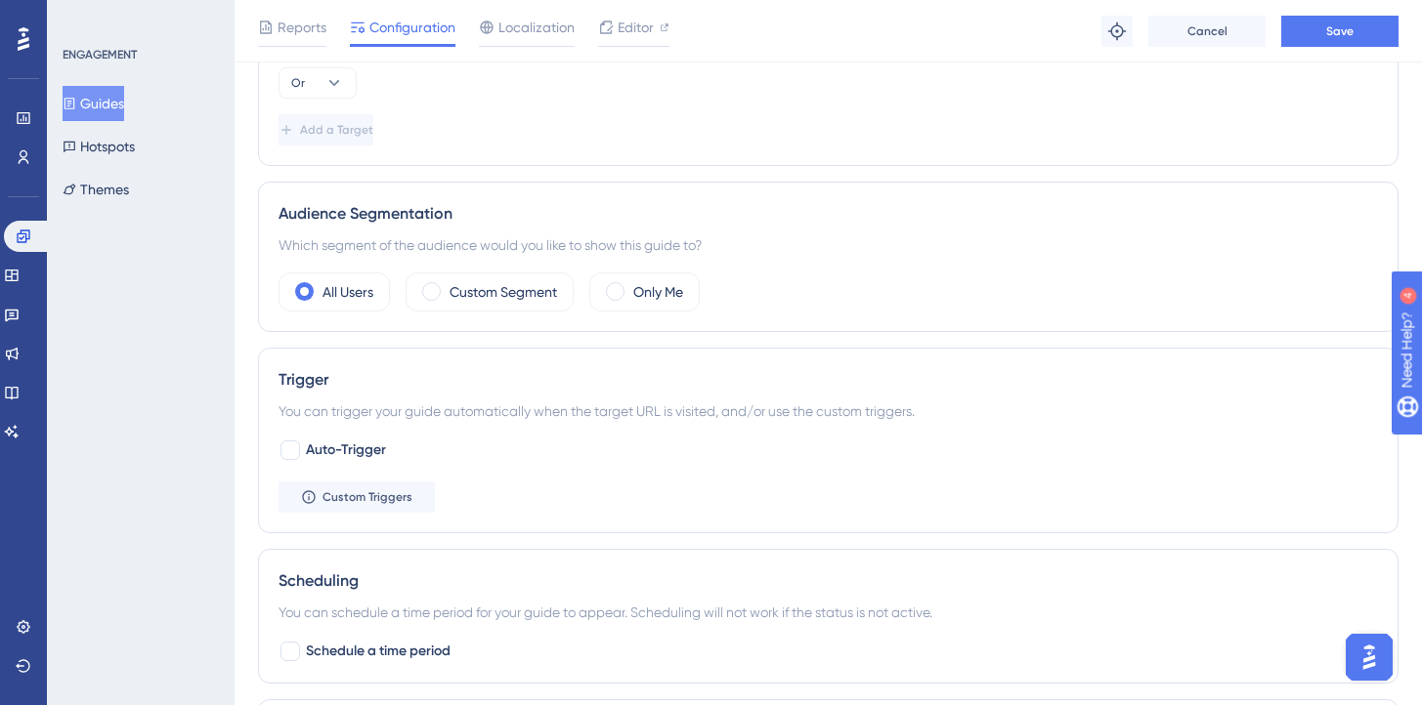
scroll to position [969, 0]
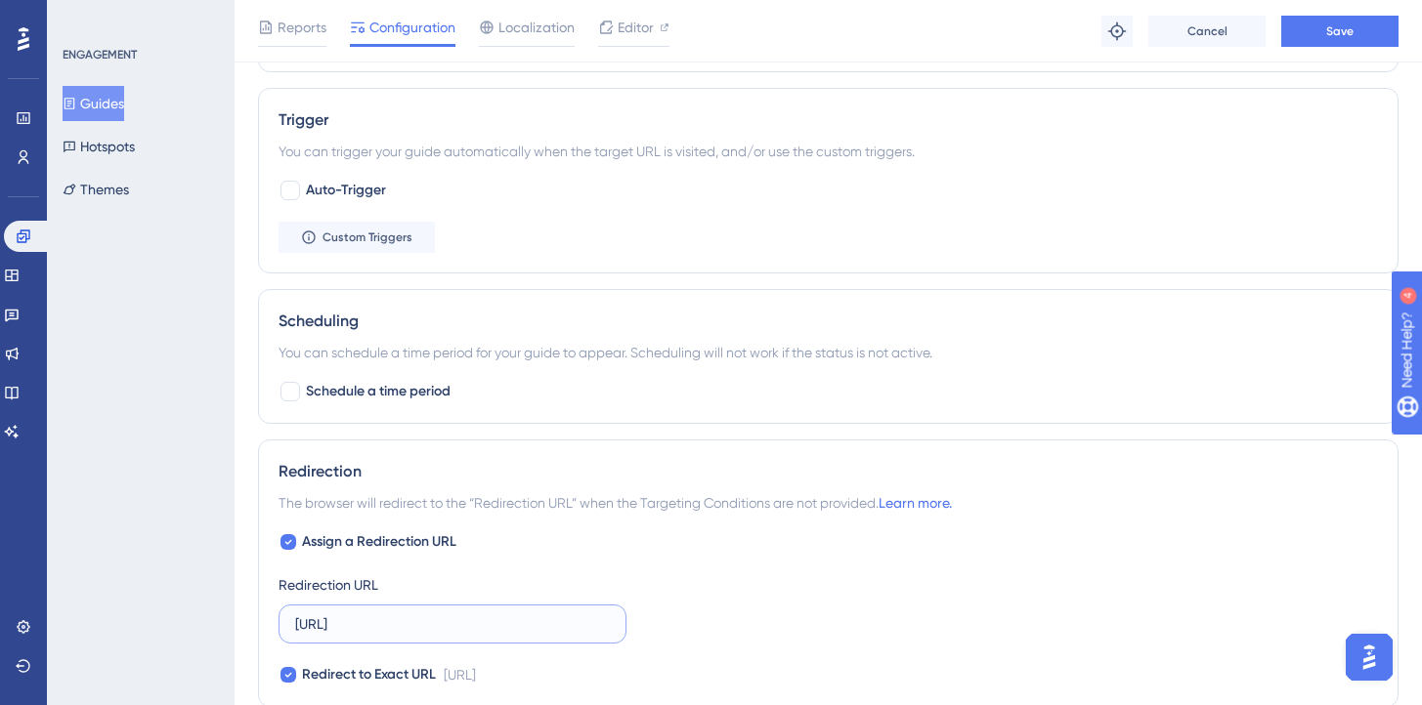
click at [495, 621] on input "[URL]" at bounding box center [452, 624] width 315 height 21
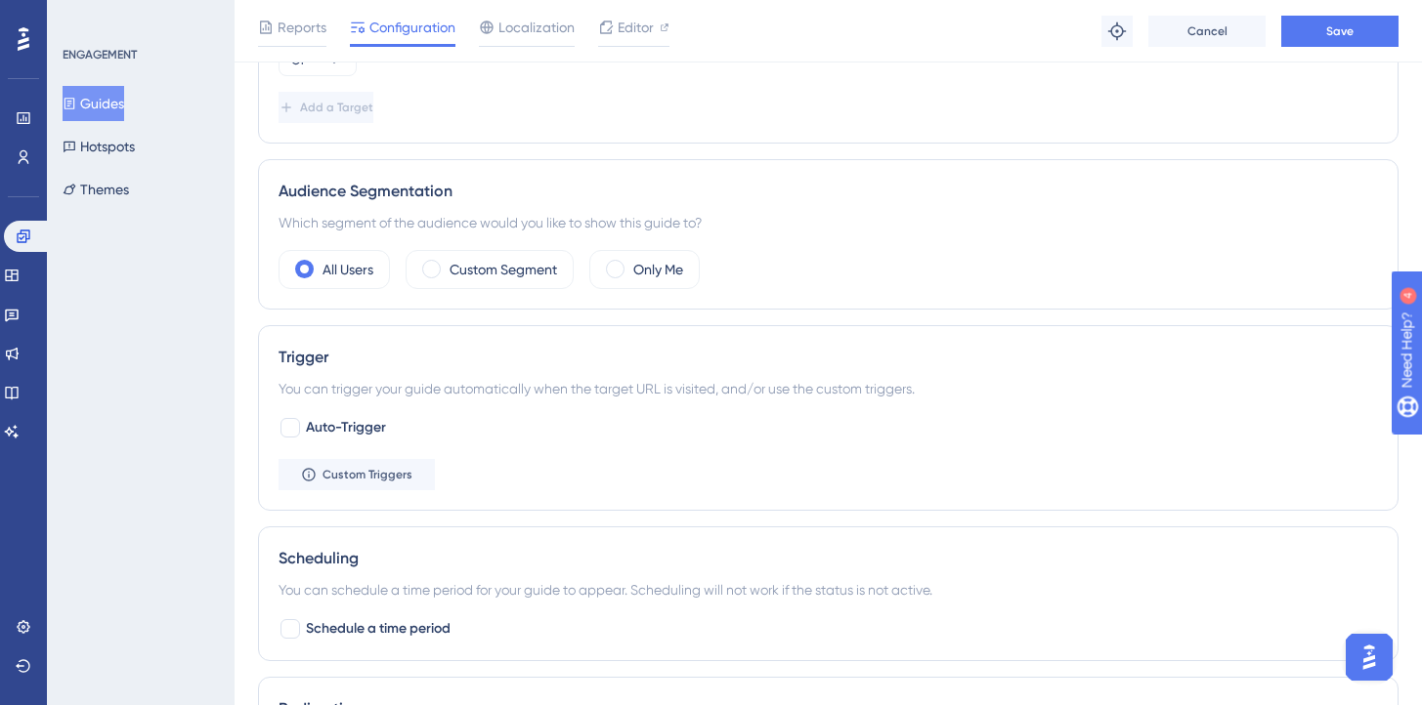
scroll to position [462, 0]
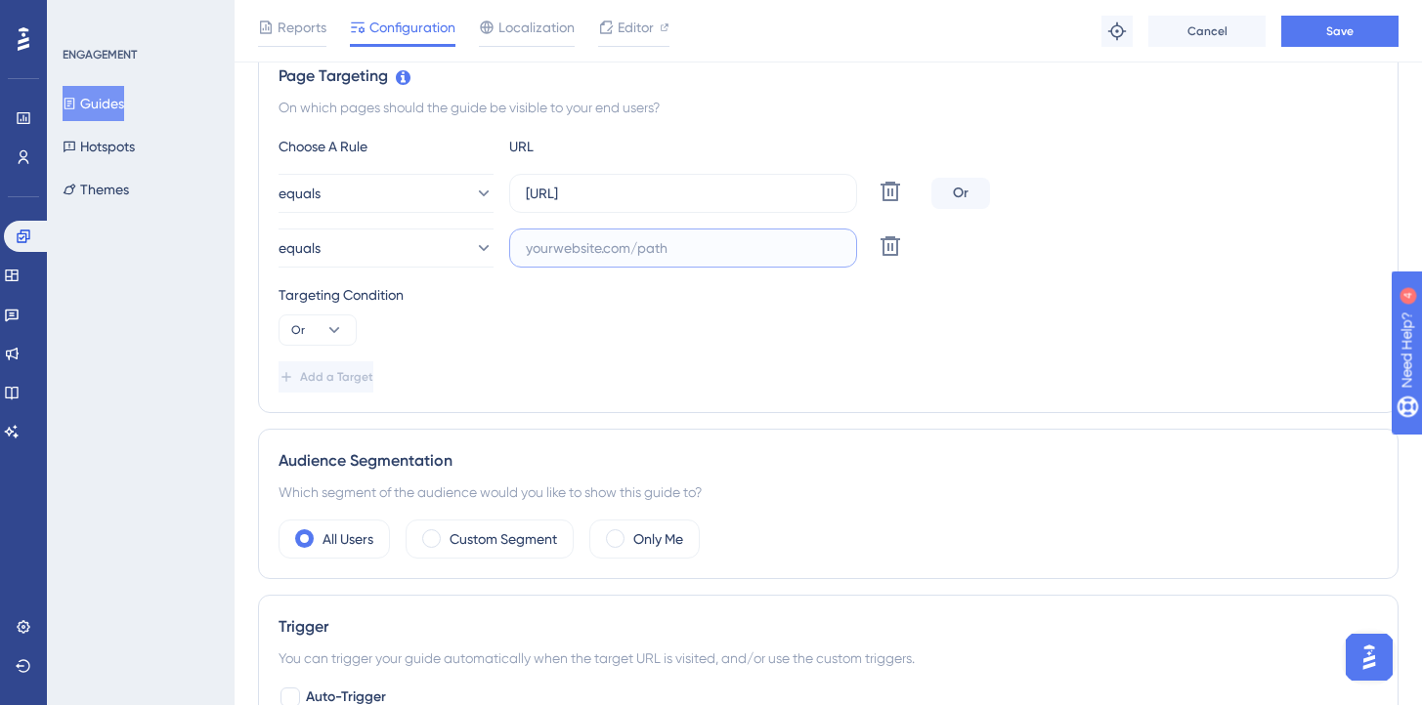
click at [661, 255] on input "text" at bounding box center [683, 247] width 315 height 21
paste input "[URL]"
click at [377, 363] on button "Add a Target" at bounding box center [327, 377] width 99 height 31
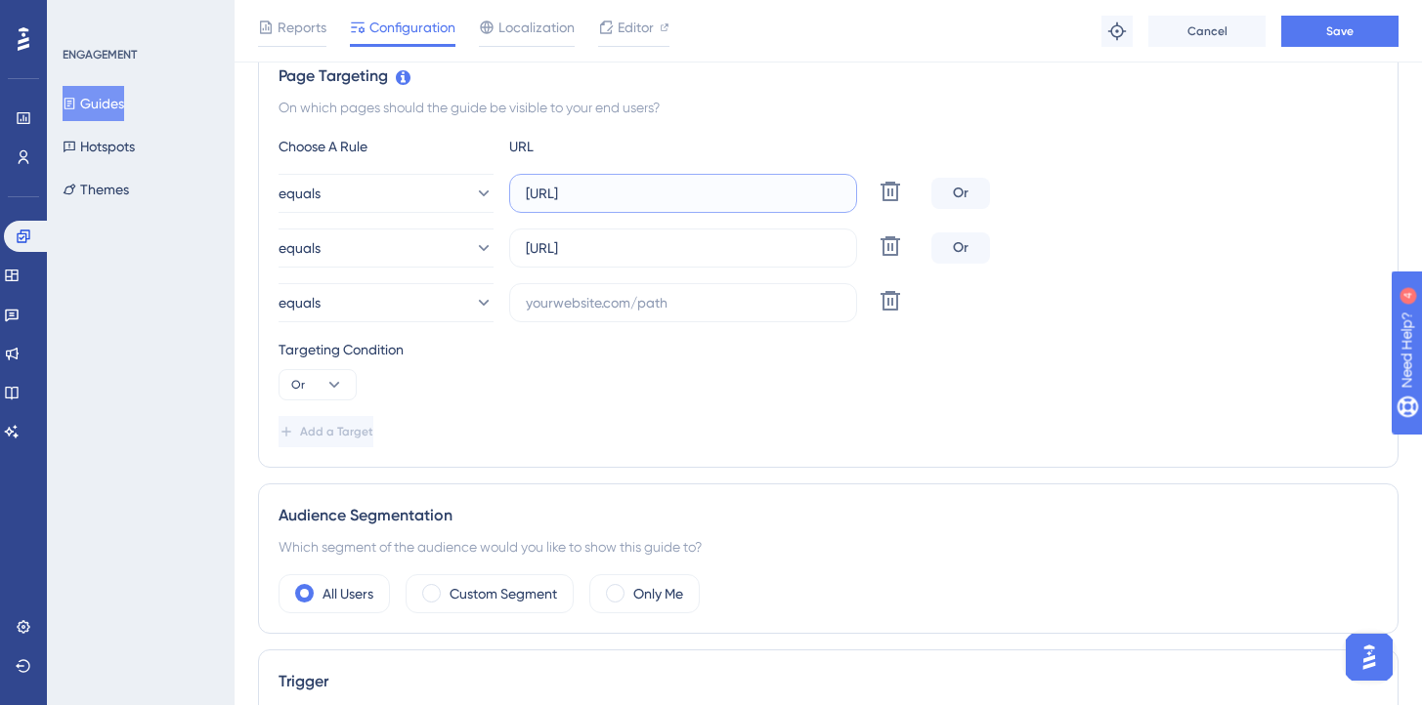
click at [744, 190] on input "[URL]" at bounding box center [683, 193] width 315 height 21
drag, startPoint x: 781, startPoint y: 190, endPoint x: 937, endPoint y: 190, distance: 156.3
click at [937, 190] on div "equals [URL] Delete Or" at bounding box center [827, 193] width 1099 height 39
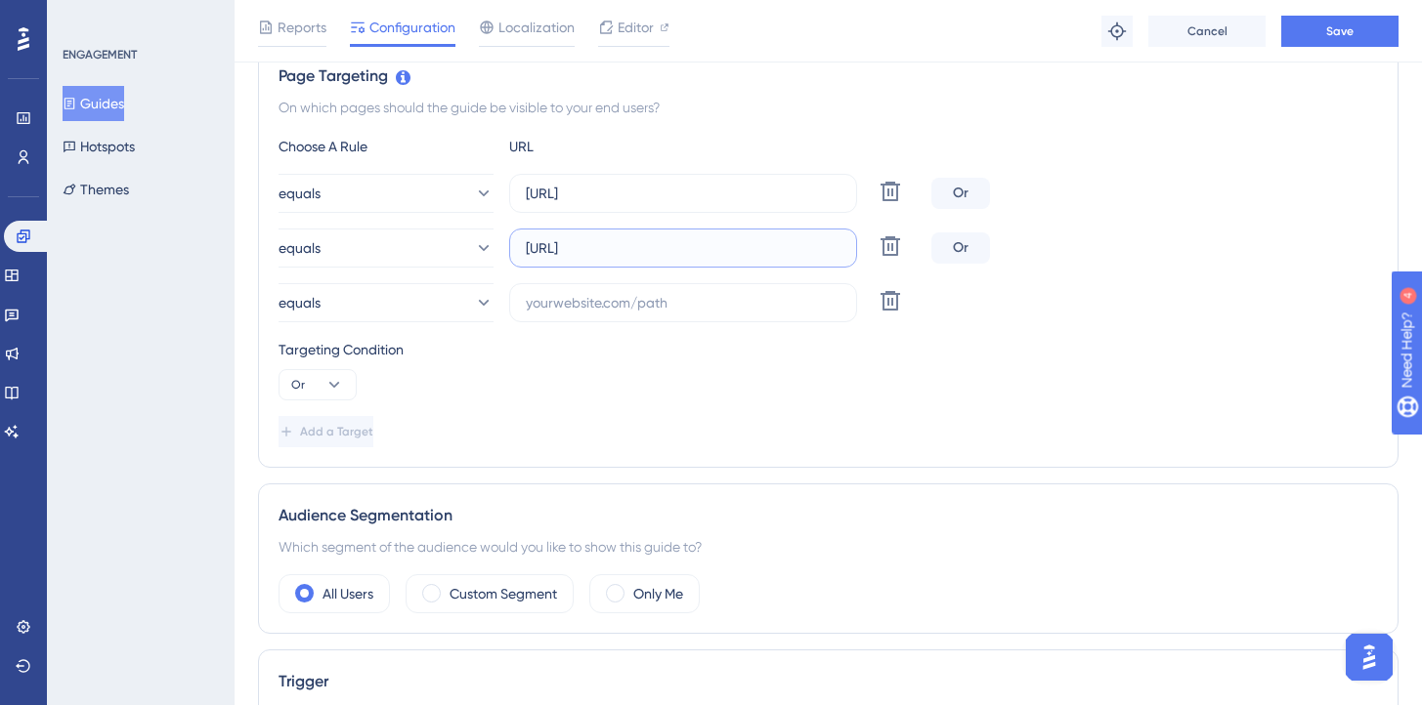
click at [794, 252] on input "[URL]" at bounding box center [683, 247] width 315 height 21
drag, startPoint x: 792, startPoint y: 249, endPoint x: 978, endPoint y: 248, distance: 185.6
click at [978, 248] on div "equals [URL] Delete Or" at bounding box center [827, 248] width 1099 height 39
click at [810, 246] on input "[URL]" at bounding box center [683, 247] width 315 height 21
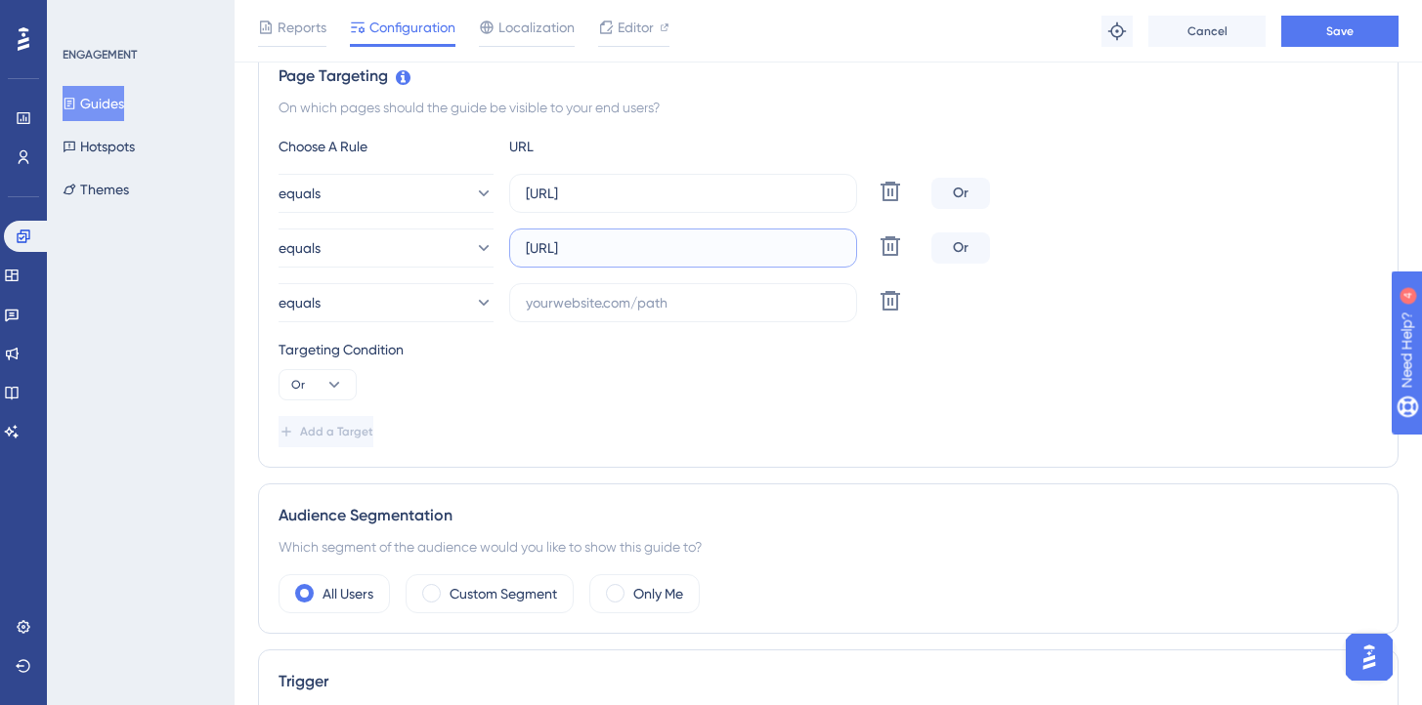
drag, startPoint x: 741, startPoint y: 248, endPoint x: 915, endPoint y: 244, distance: 174.0
click at [920, 245] on div "equals [URL] Delete" at bounding box center [600, 248] width 645 height 39
type input "[URL]"
click at [693, 305] on input "text" at bounding box center [683, 302] width 315 height 21
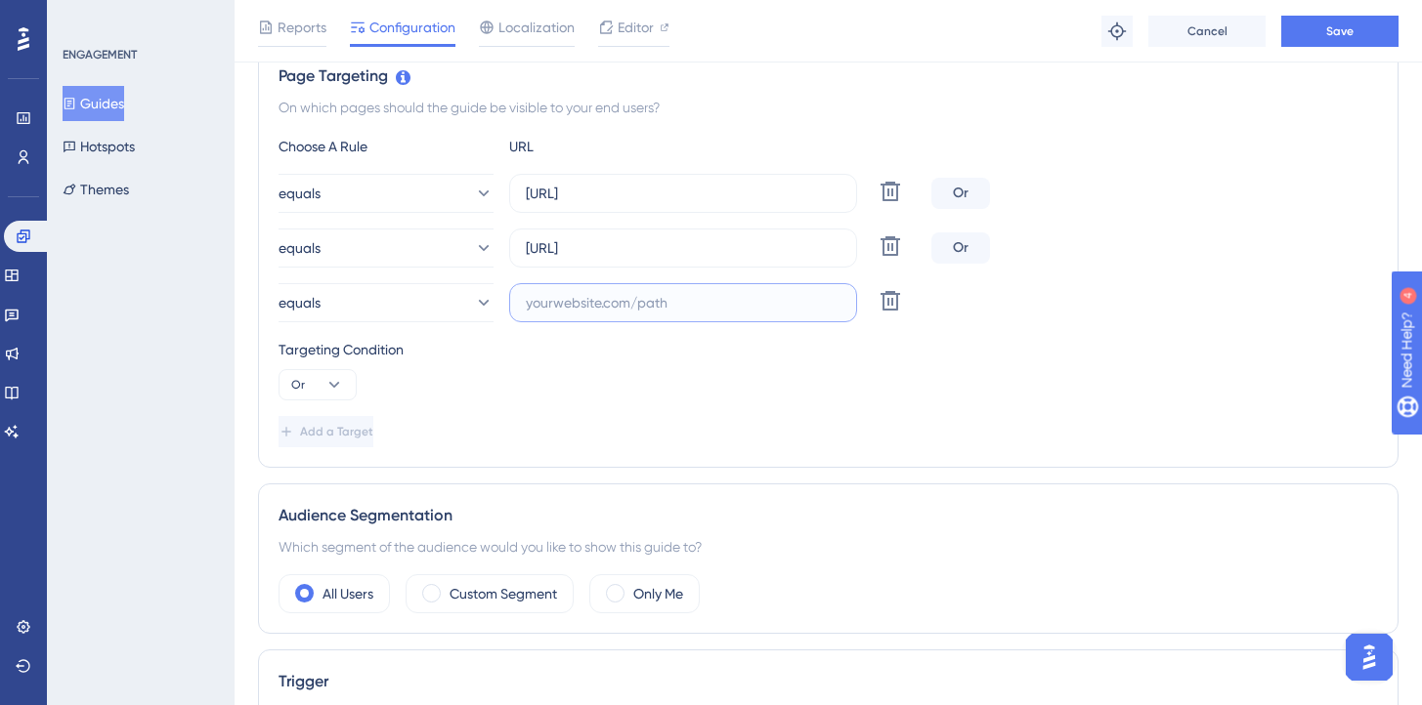
scroll to position [0, 0]
paste input "[URL]"
click at [592, 304] on input "[URL]" at bounding box center [683, 302] width 315 height 21
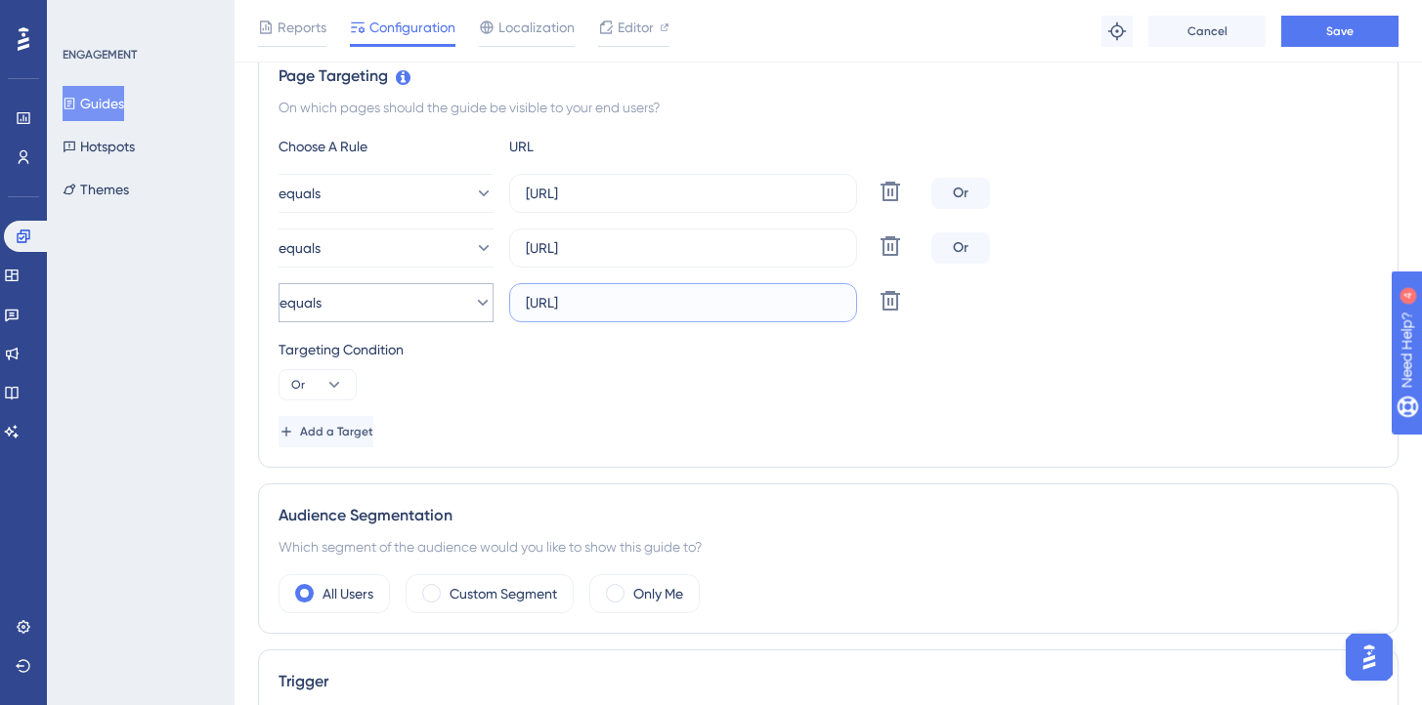
drag, startPoint x: 609, startPoint y: 304, endPoint x: 417, endPoint y: 304, distance: 191.5
click at [417, 304] on div "equals [URL] Delete" at bounding box center [600, 302] width 645 height 39
click at [660, 293] on input "[URL]" at bounding box center [683, 302] width 315 height 21
click at [645, 305] on input "[URL]" at bounding box center [683, 302] width 315 height 21
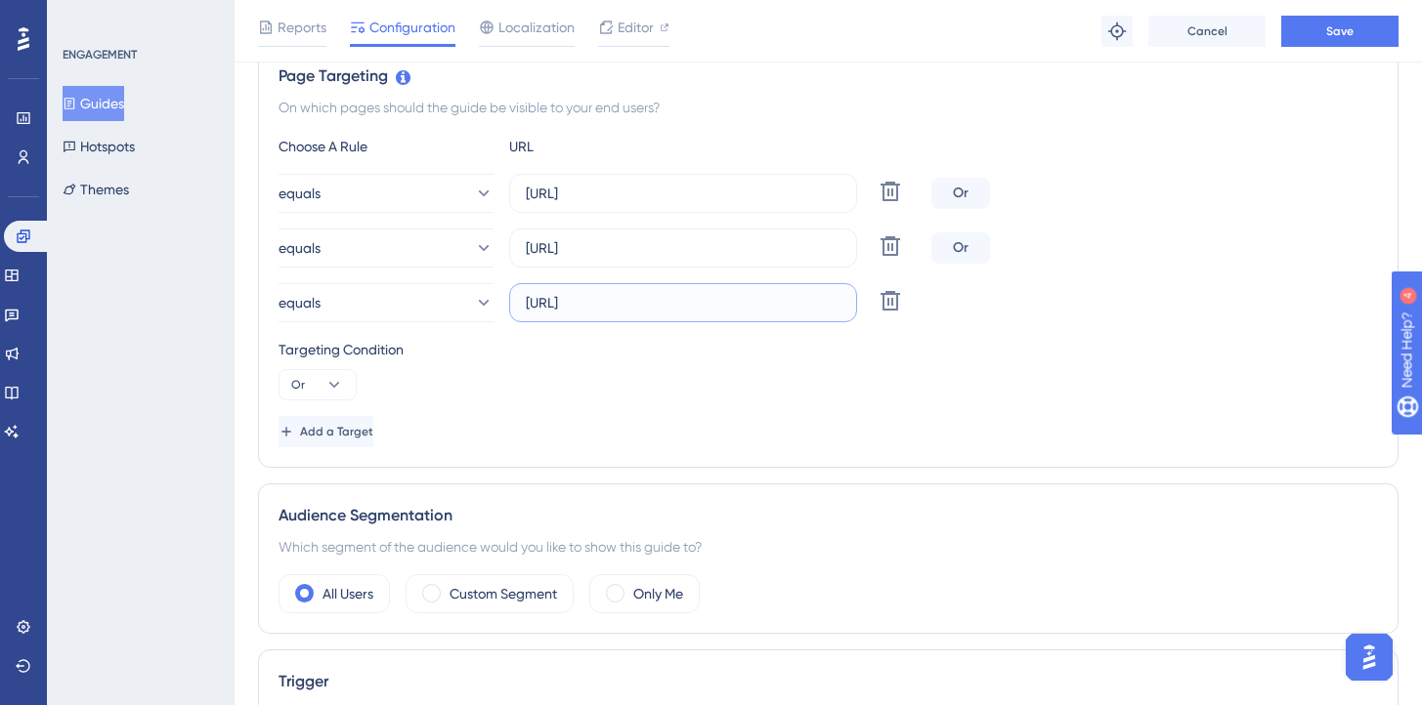
type input "[URL]"
click at [909, 416] on div "Add a Target" at bounding box center [827, 431] width 1099 height 31
click at [1304, 40] on button "Save" at bounding box center [1339, 31] width 117 height 31
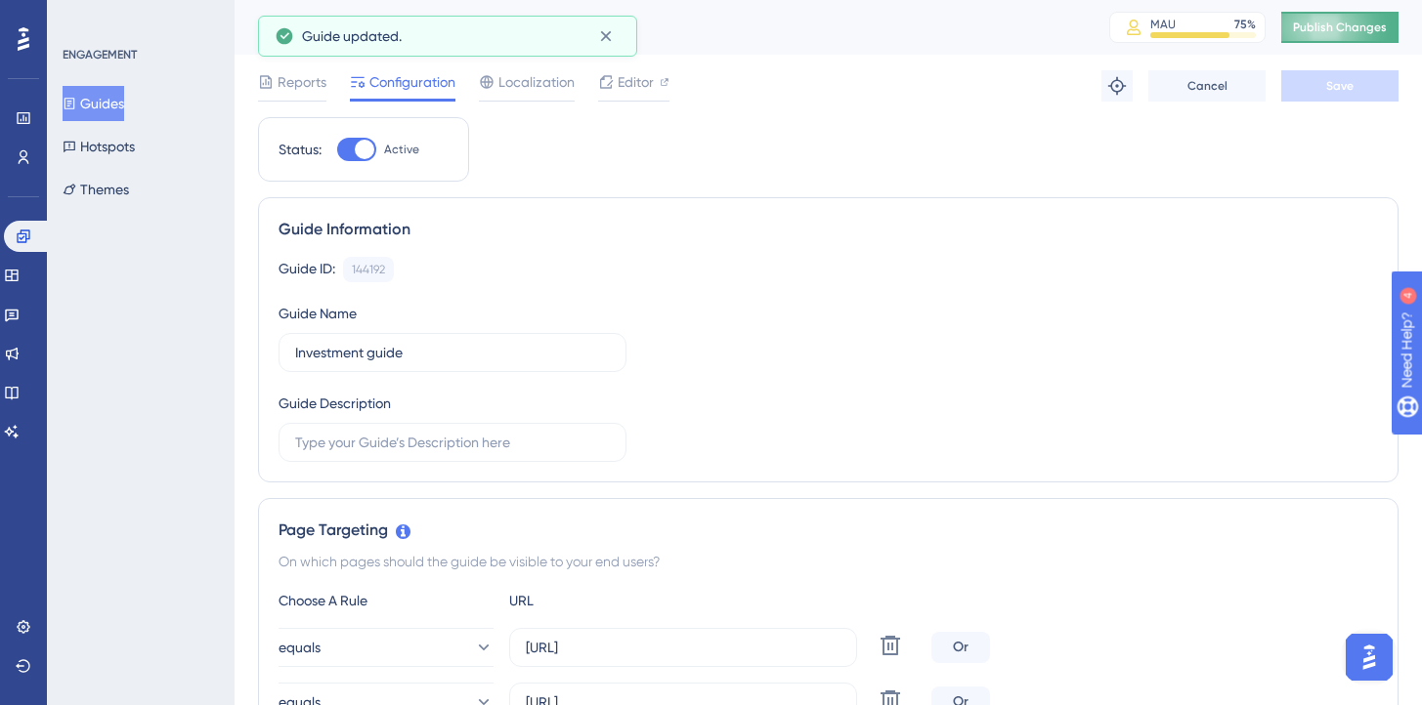
click at [1340, 32] on span "Publish Changes" at bounding box center [1340, 28] width 94 height 16
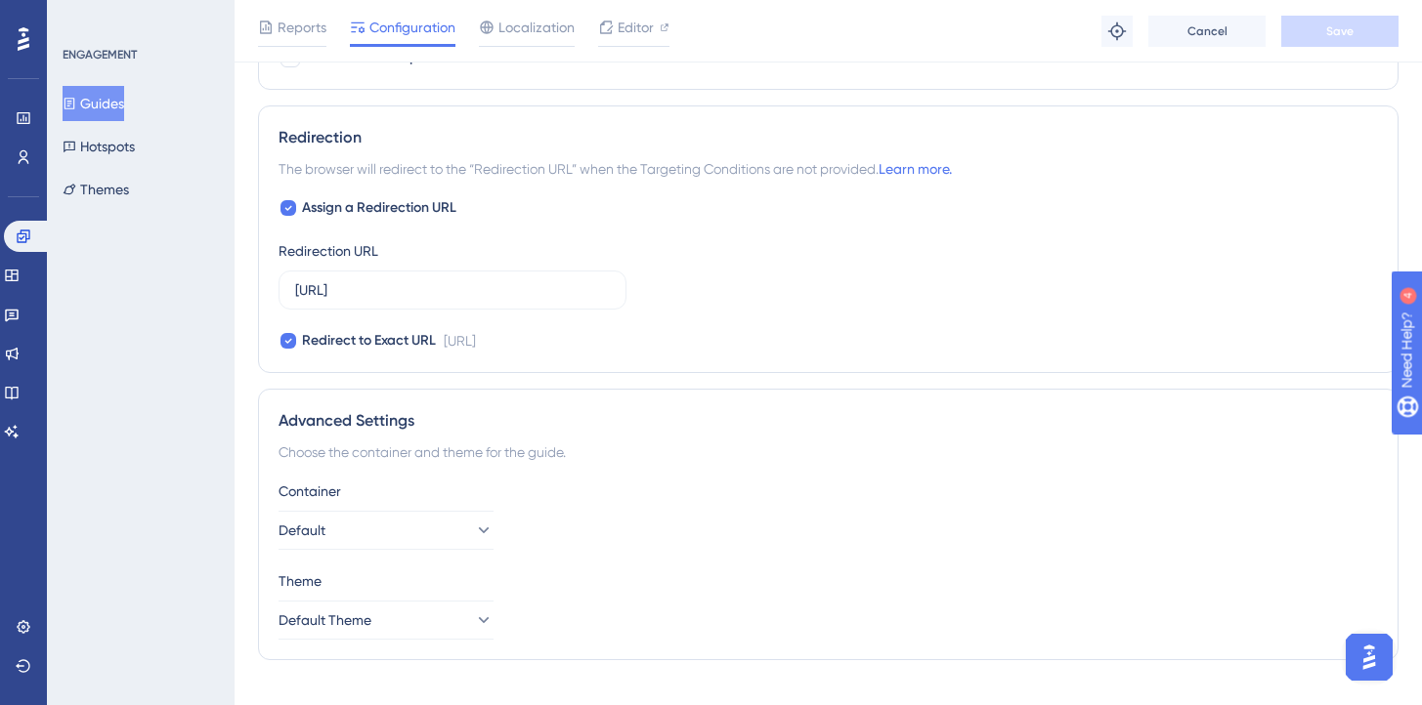
scroll to position [1360, 0]
click at [522, 287] on input "[URL]" at bounding box center [452, 287] width 315 height 21
drag, startPoint x: 523, startPoint y: 287, endPoint x: 721, endPoint y: 287, distance: 198.3
click at [721, 287] on div "Assign a Redirection URL Redirection URL [URL] Redirect to Exact URL [URL]" at bounding box center [827, 272] width 1099 height 156
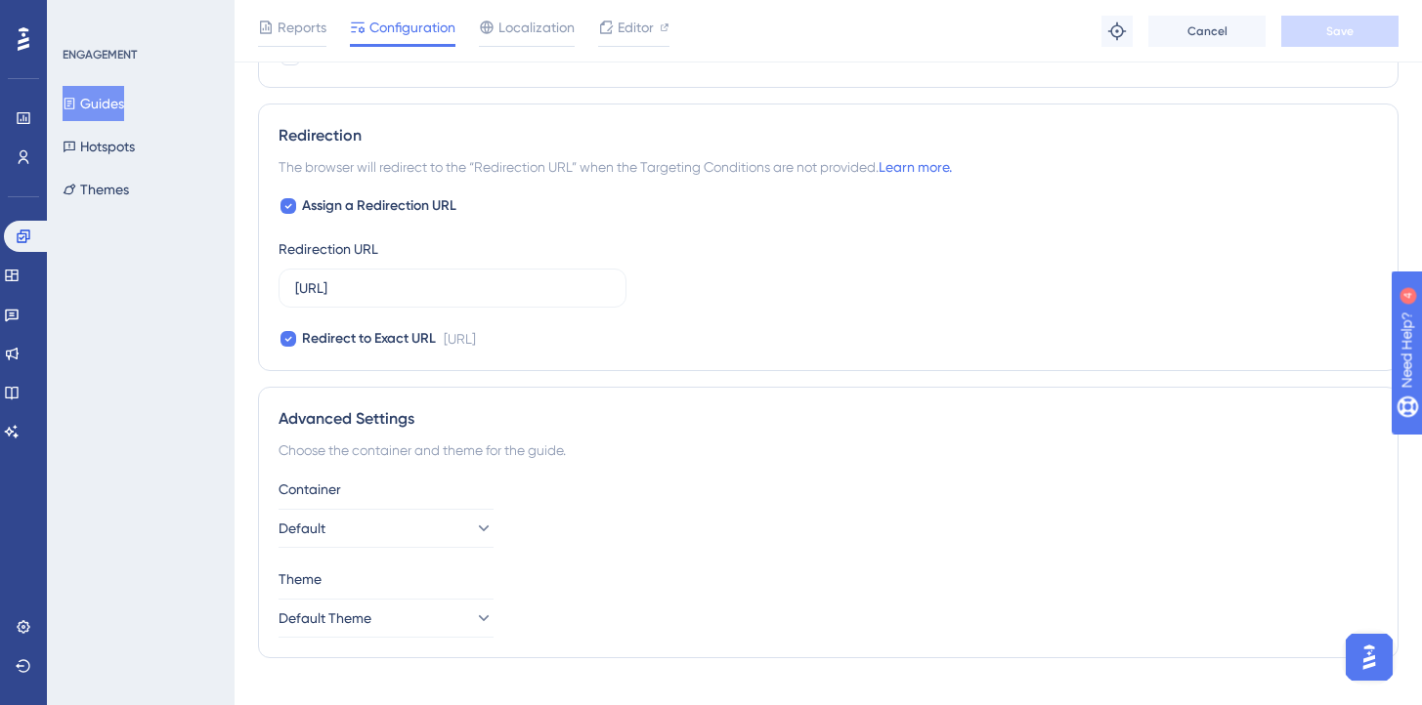
click at [693, 268] on div "Assign a Redirection URL Redirection URL [URL] Redirect to Exact URL [URL]" at bounding box center [827, 272] width 1099 height 156
click at [507, 292] on input "[URL]" at bounding box center [452, 287] width 315 height 21
drag, startPoint x: 496, startPoint y: 284, endPoint x: 347, endPoint y: 288, distance: 149.5
click at [347, 288] on input "[URL]" at bounding box center [452, 287] width 315 height 21
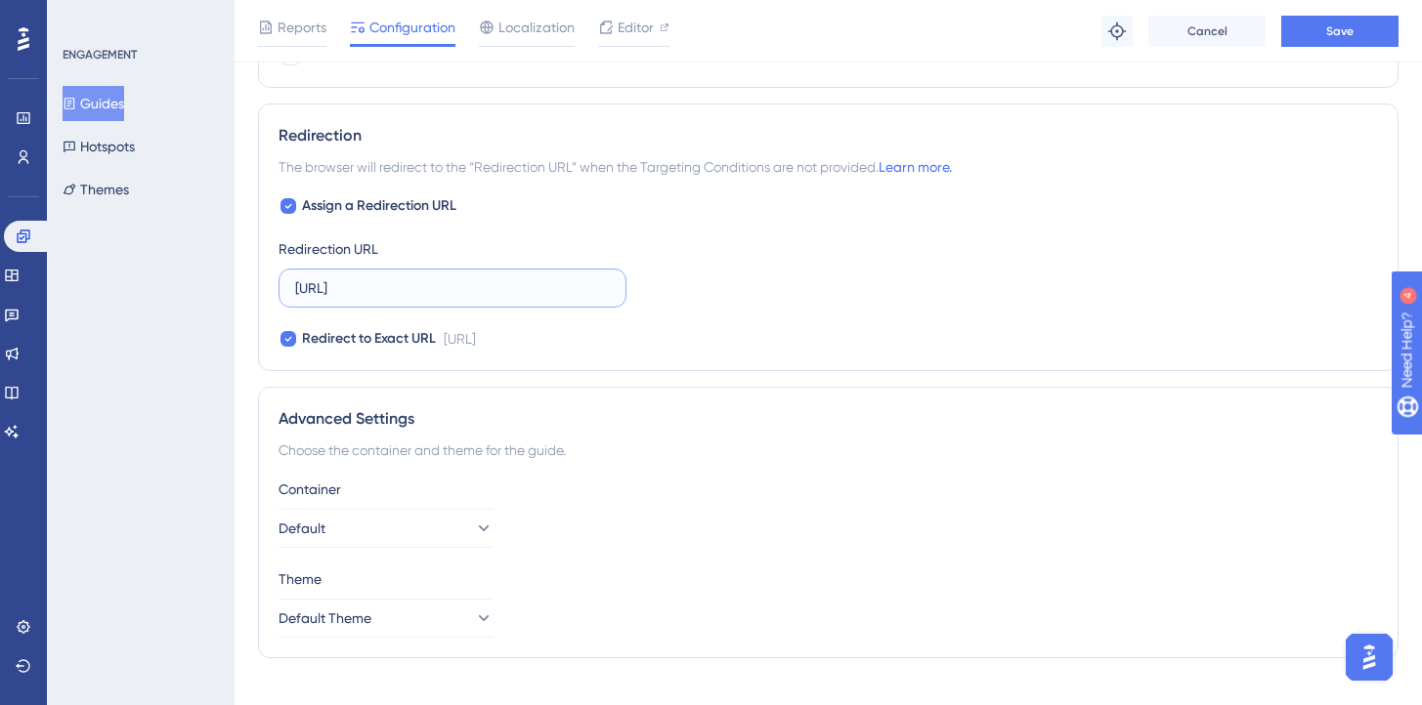
type input "[URL]"
click at [876, 273] on div "Assign a Redirection URL Redirection URL [URL] Redirect to Exact URL [URL]" at bounding box center [827, 272] width 1099 height 156
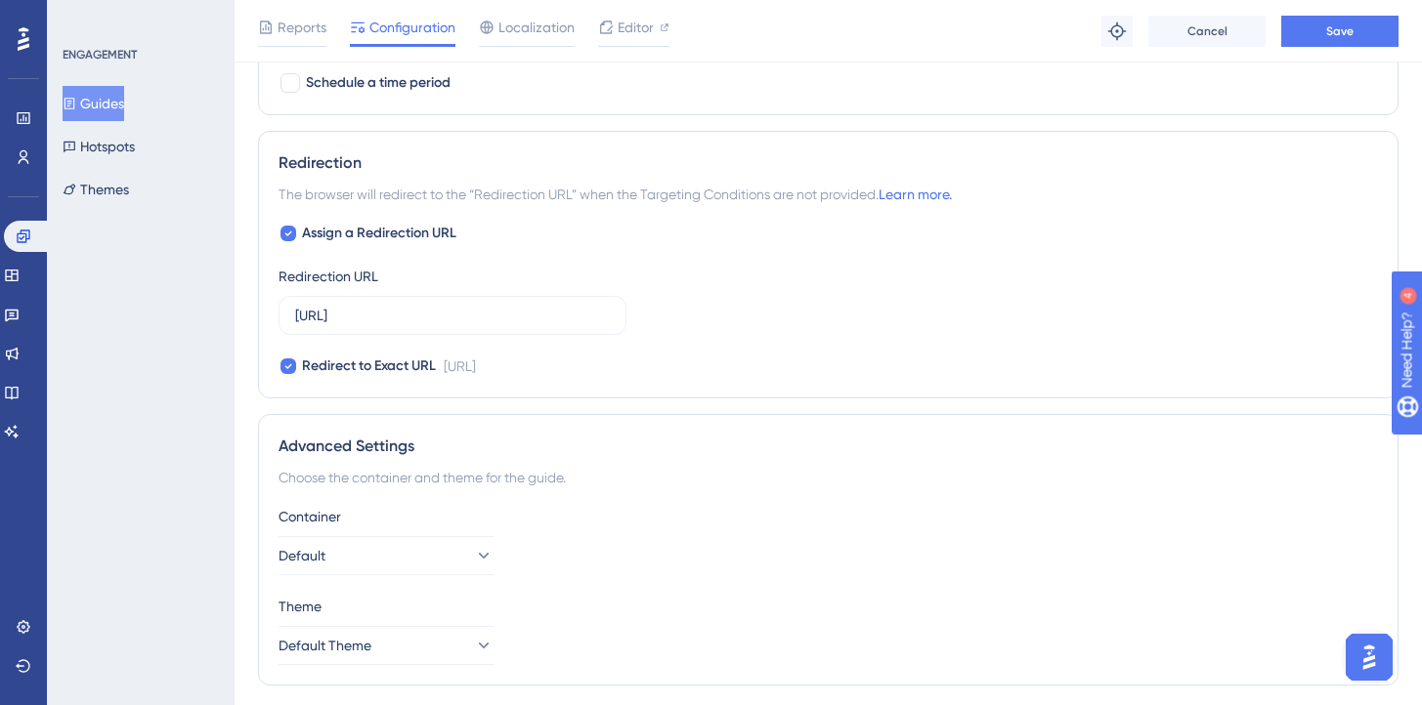
scroll to position [1351, 0]
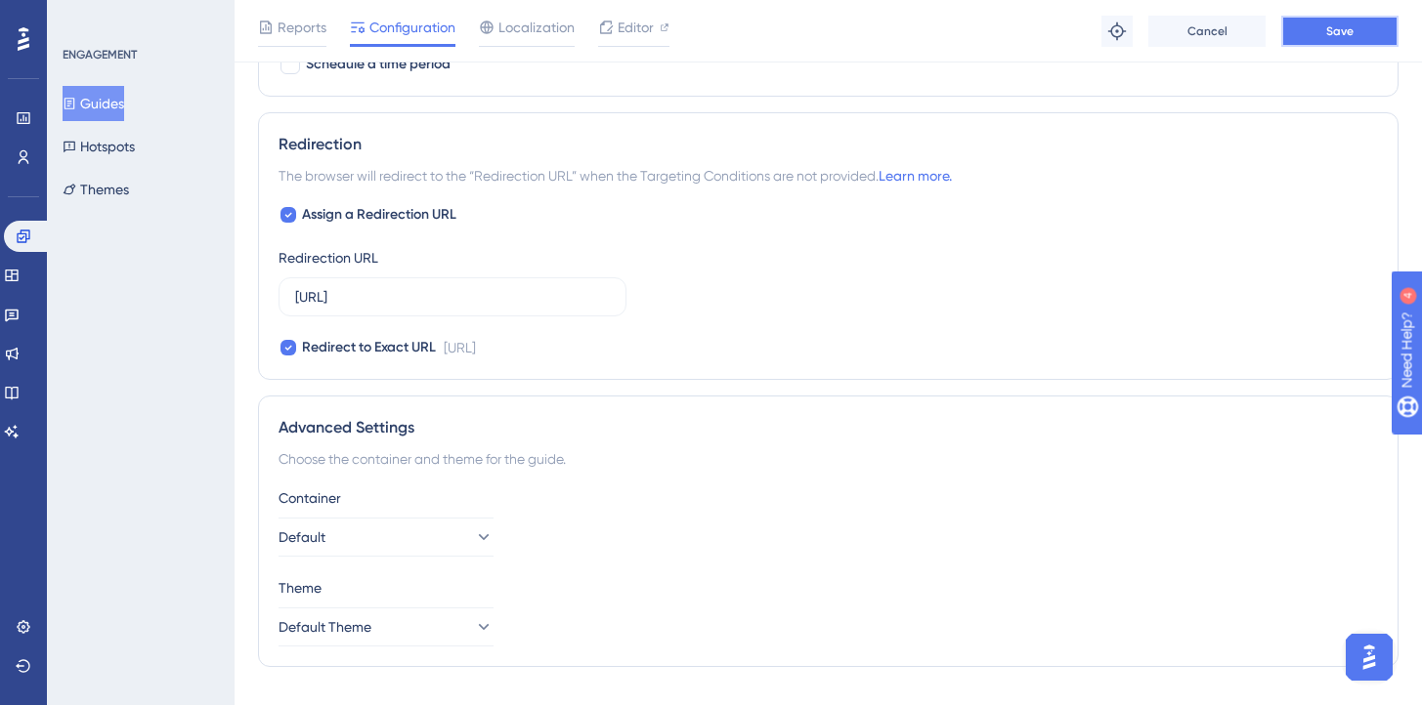
click at [1324, 32] on button "Save" at bounding box center [1339, 31] width 117 height 31
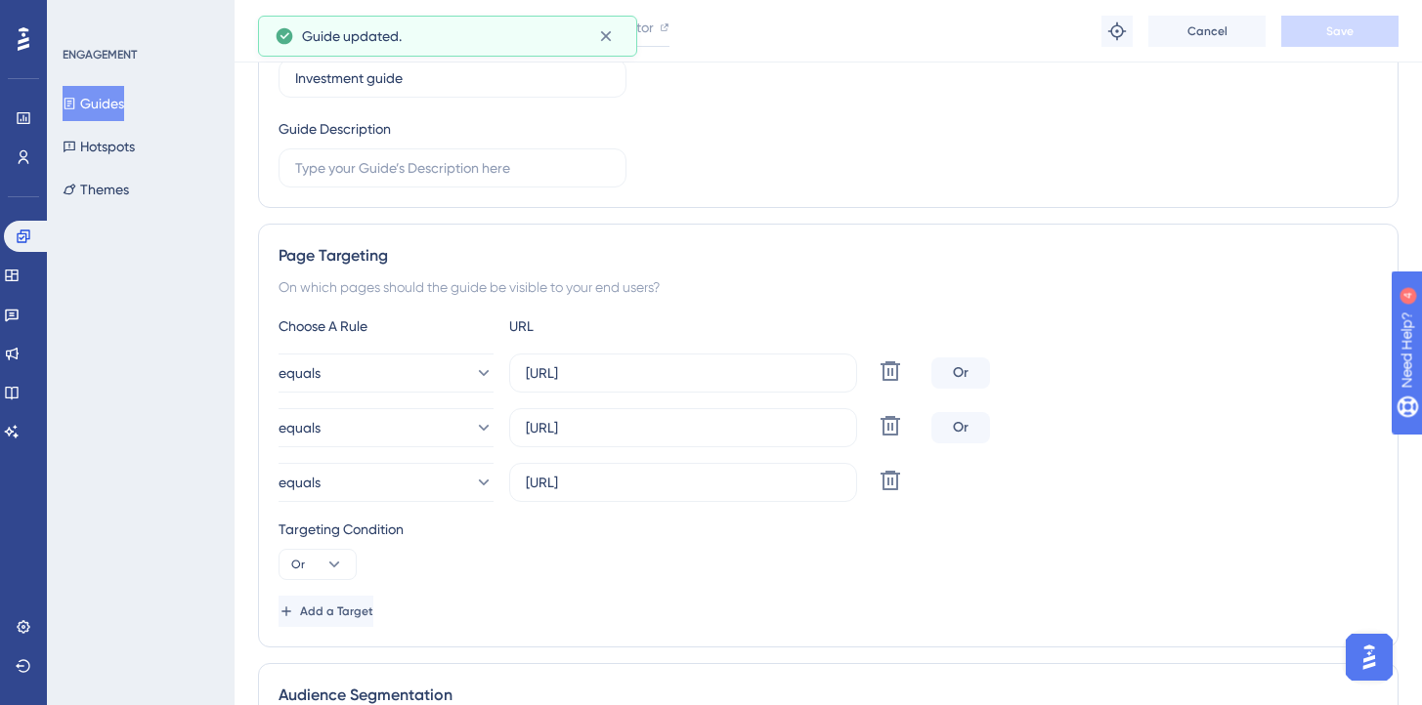
scroll to position [0, 0]
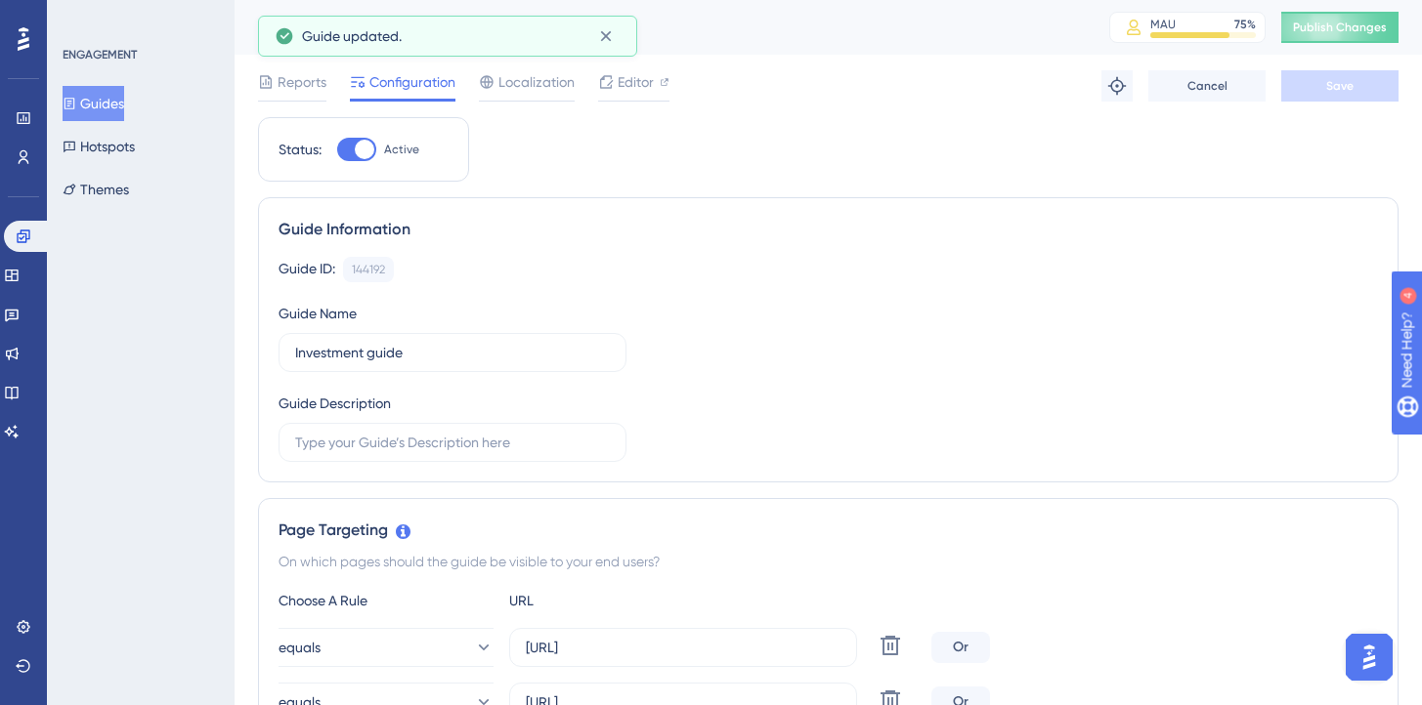
click at [1331, 44] on div "Investment guide MAU 75 % Click to see add-on and upgrade options Publish Chang…" at bounding box center [827, 27] width 1187 height 55
click at [1331, 29] on span "Publish Changes" at bounding box center [1340, 28] width 94 height 16
